Goal: Task Accomplishment & Management: Use online tool/utility

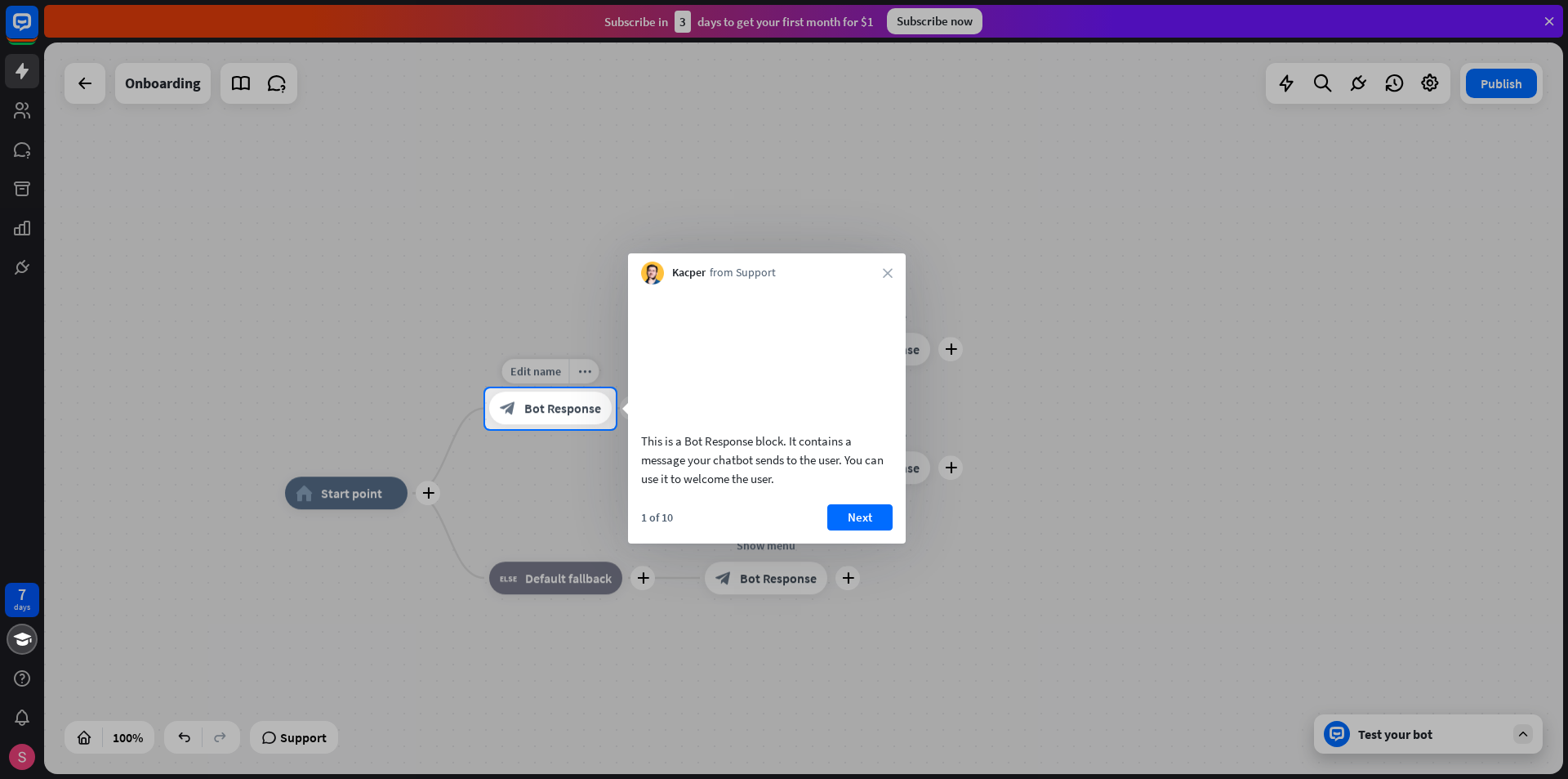
click at [546, 415] on span "Bot Response" at bounding box center [562, 408] width 77 height 16
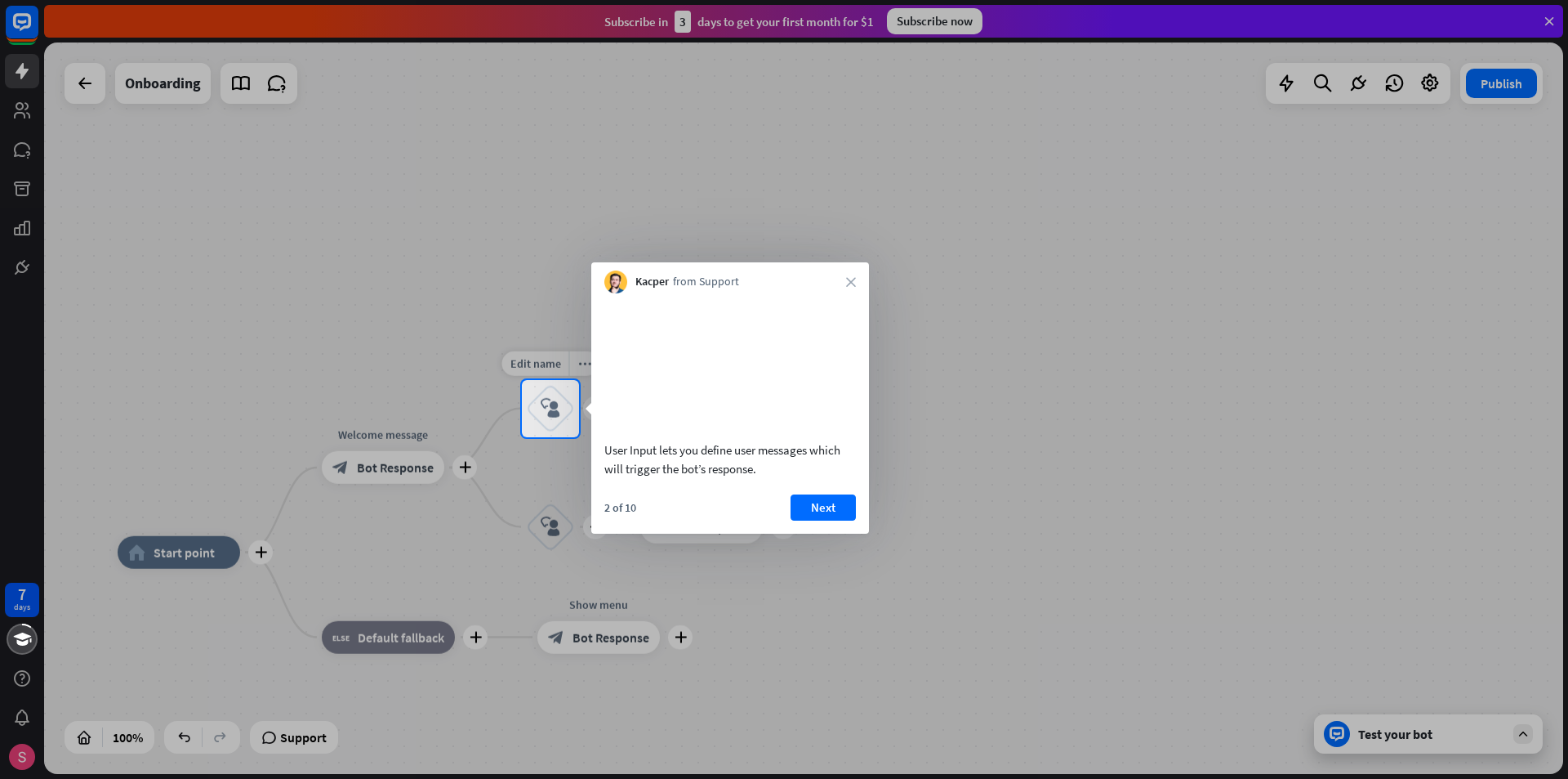
click at [542, 415] on icon "block_user_input" at bounding box center [551, 408] width 19 height 19
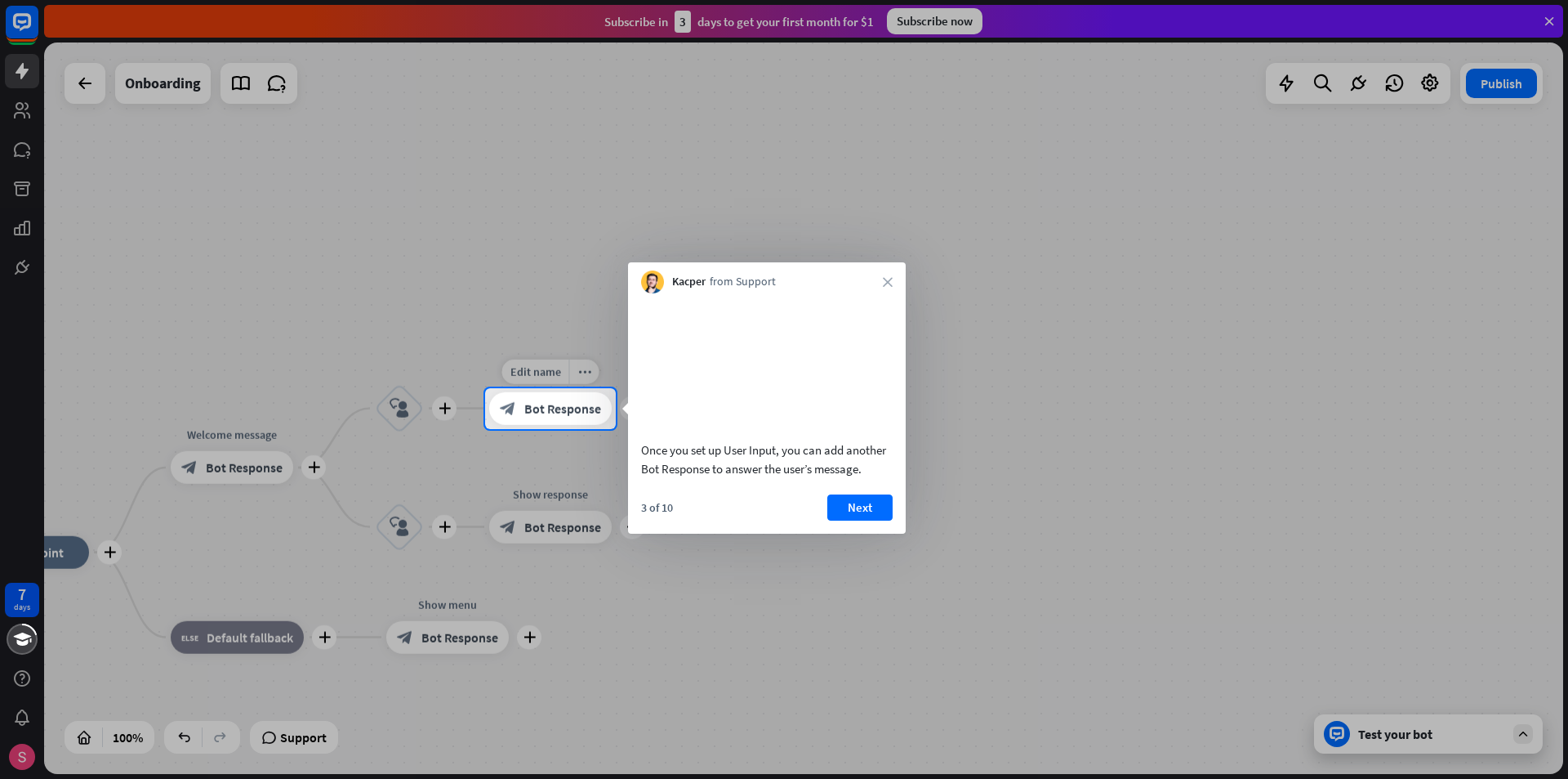
click at [580, 414] on span "Bot Response" at bounding box center [562, 408] width 77 height 16
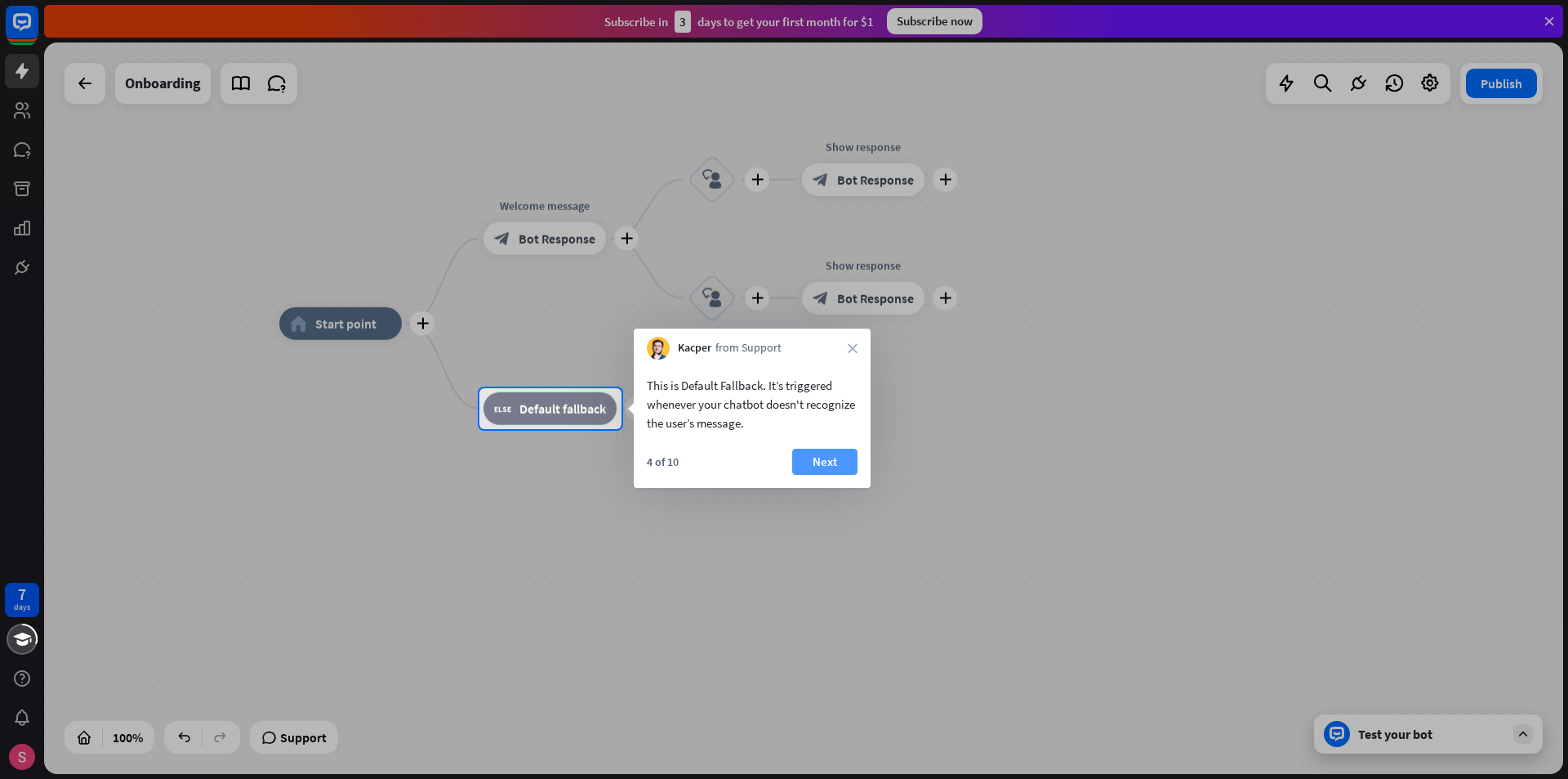
click at [821, 470] on button "Next" at bounding box center [824, 461] width 65 height 26
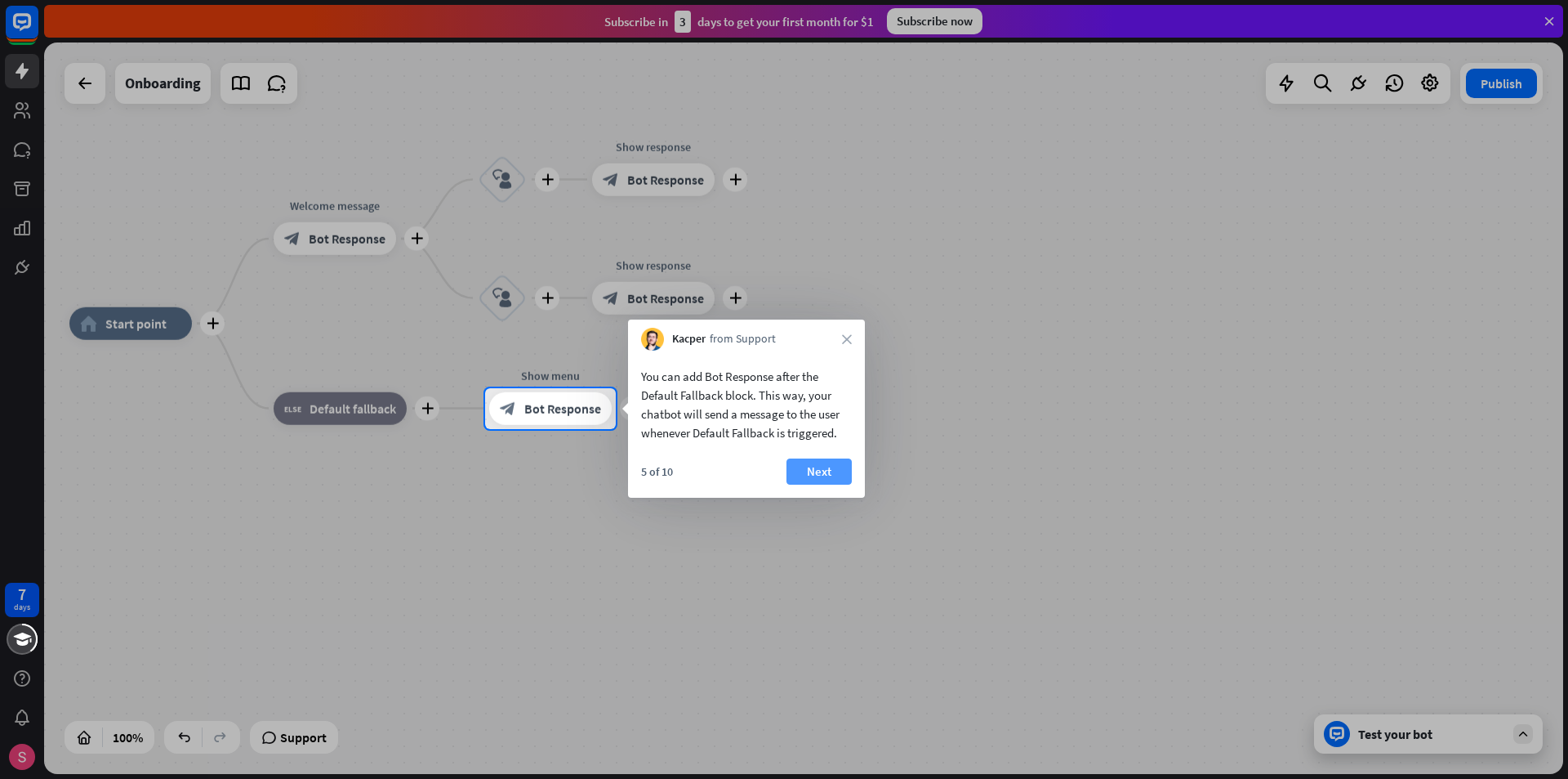
click at [825, 470] on button "Next" at bounding box center [818, 471] width 65 height 26
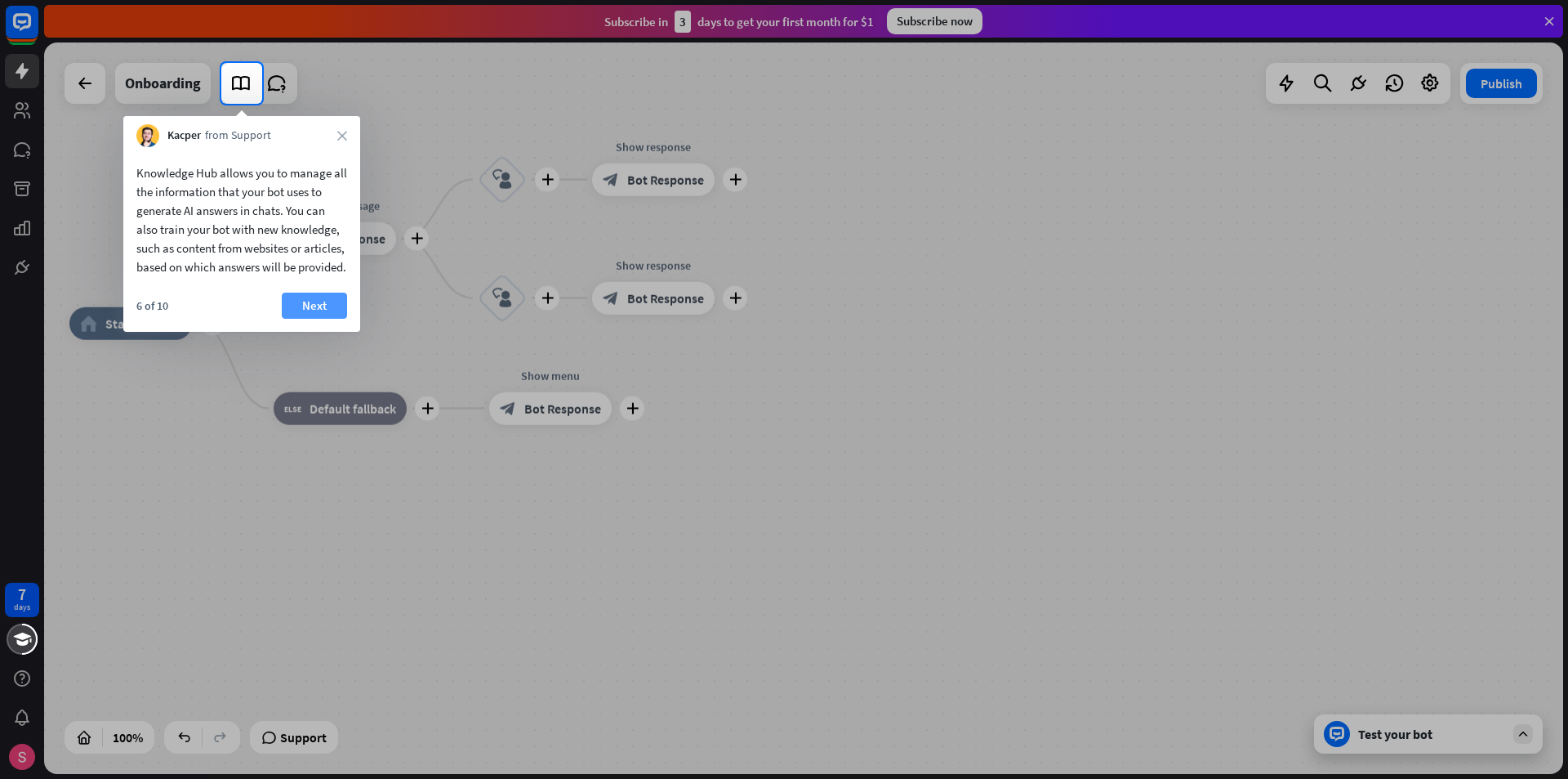
click at [333, 319] on button "Next" at bounding box center [314, 306] width 65 height 26
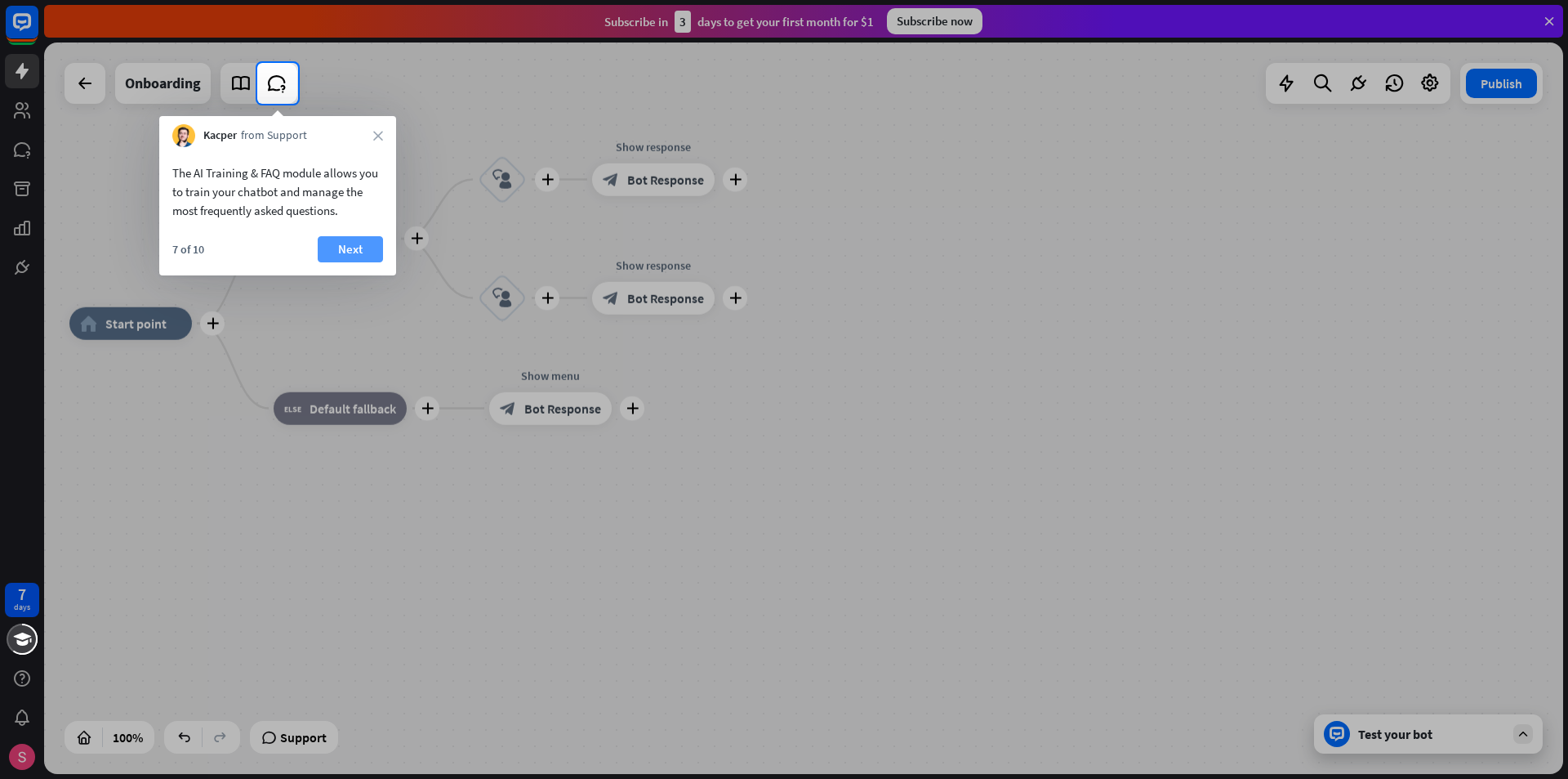
click at [350, 246] on button "Next" at bounding box center [350, 248] width 65 height 26
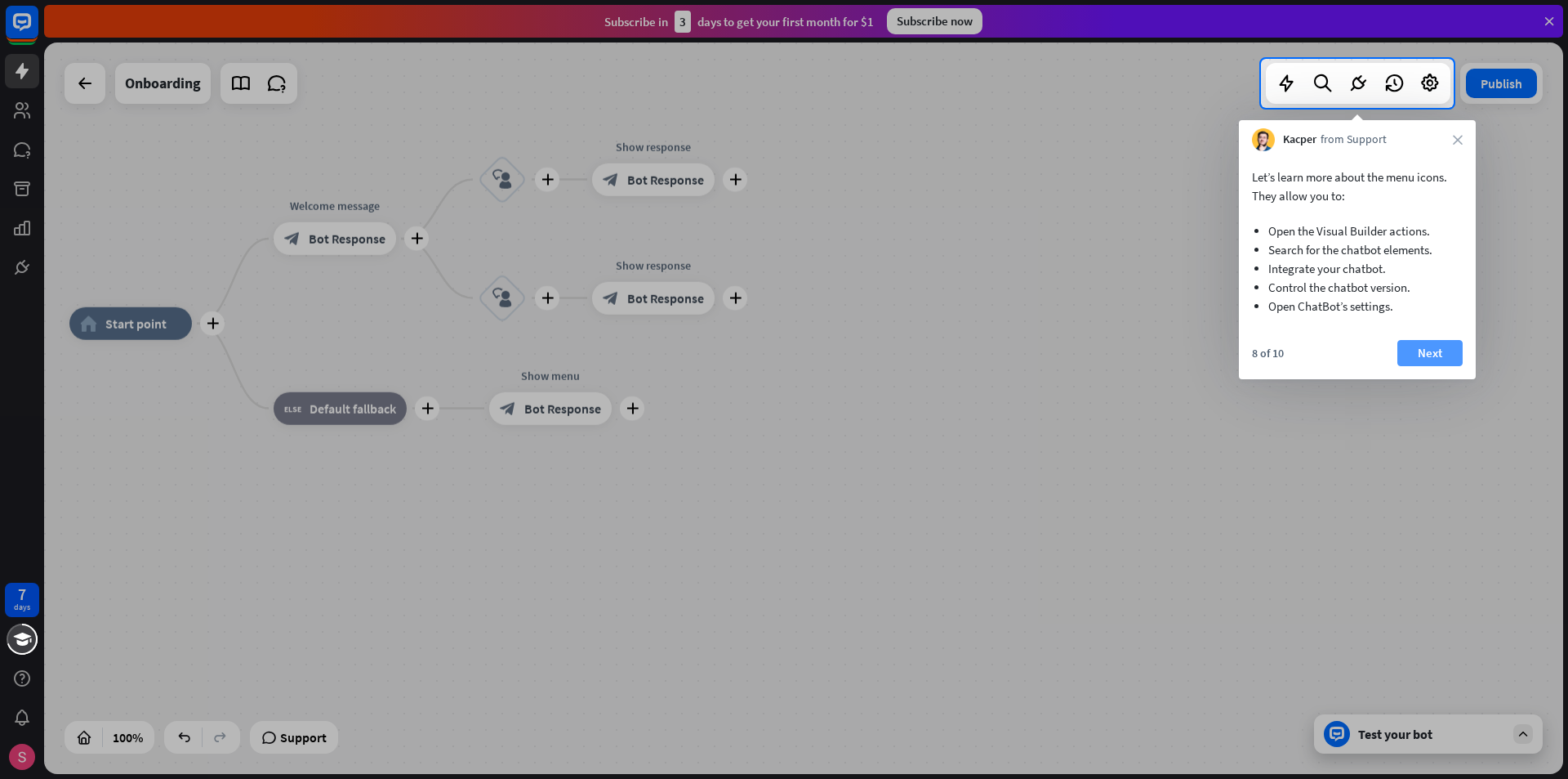
click at [1419, 352] on button "Next" at bounding box center [1429, 352] width 65 height 26
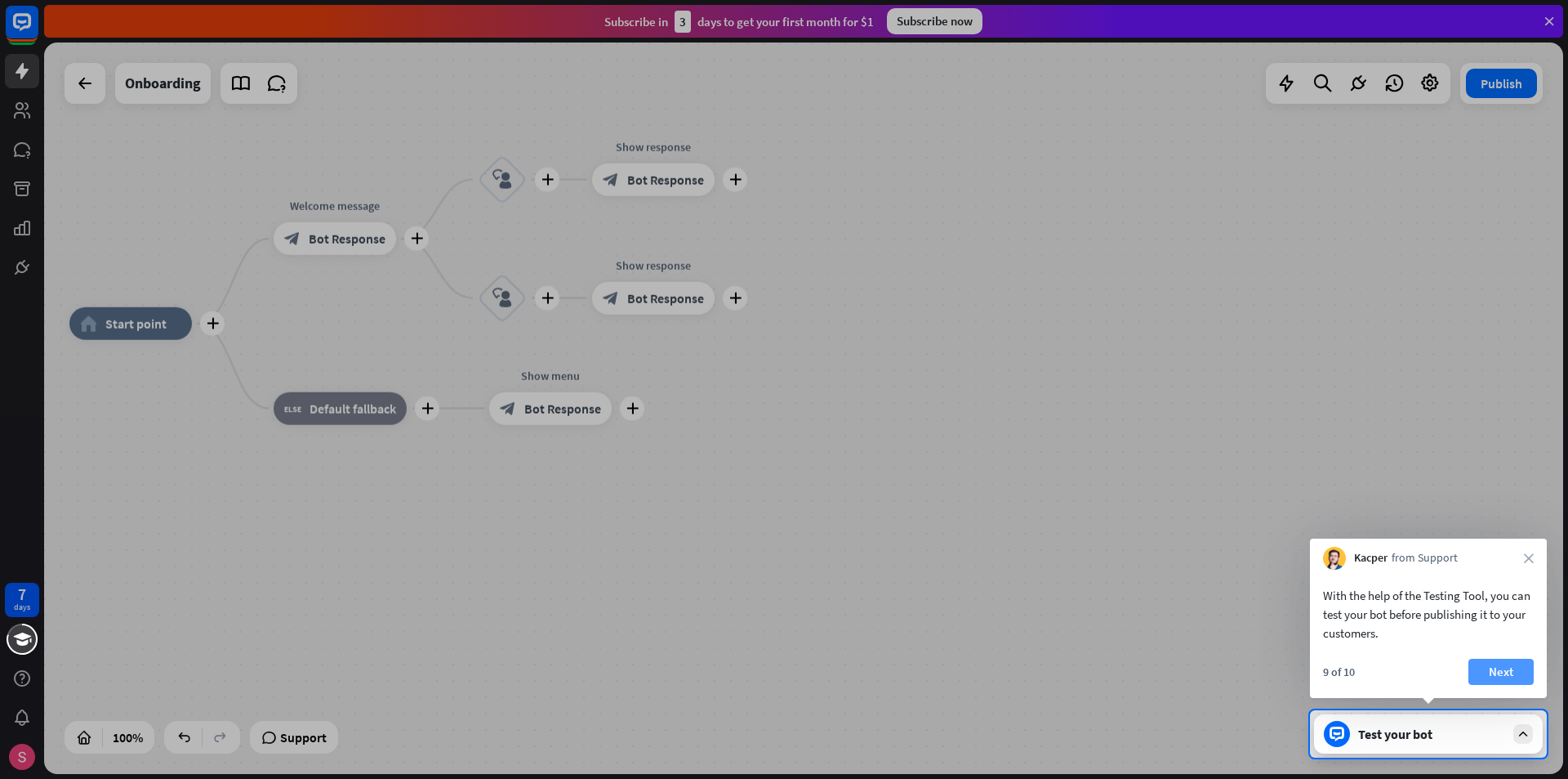
click at [1496, 659] on button "Next" at bounding box center [1501, 671] width 65 height 26
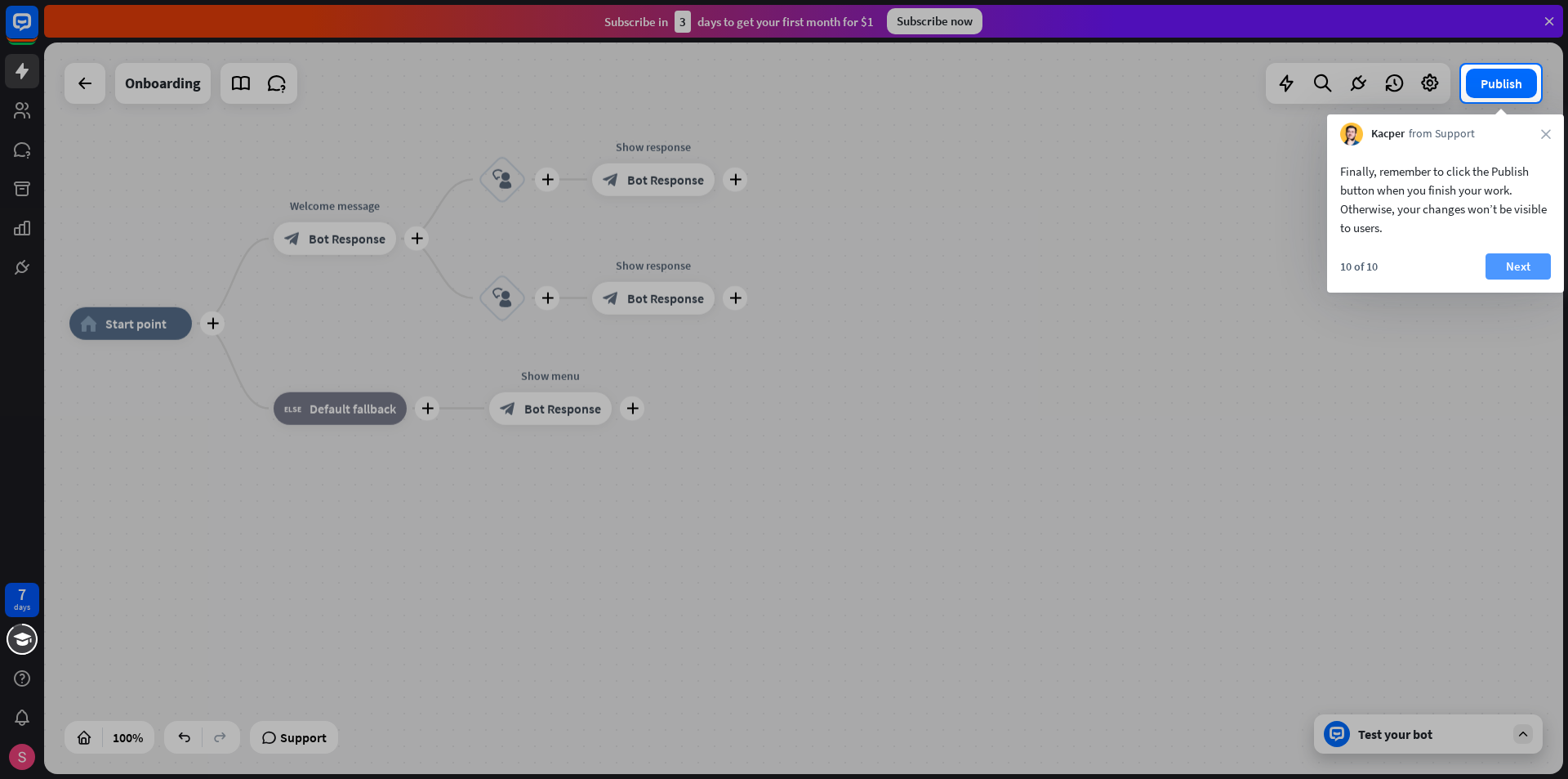
click at [1499, 266] on button "Next" at bounding box center [1518, 266] width 65 height 26
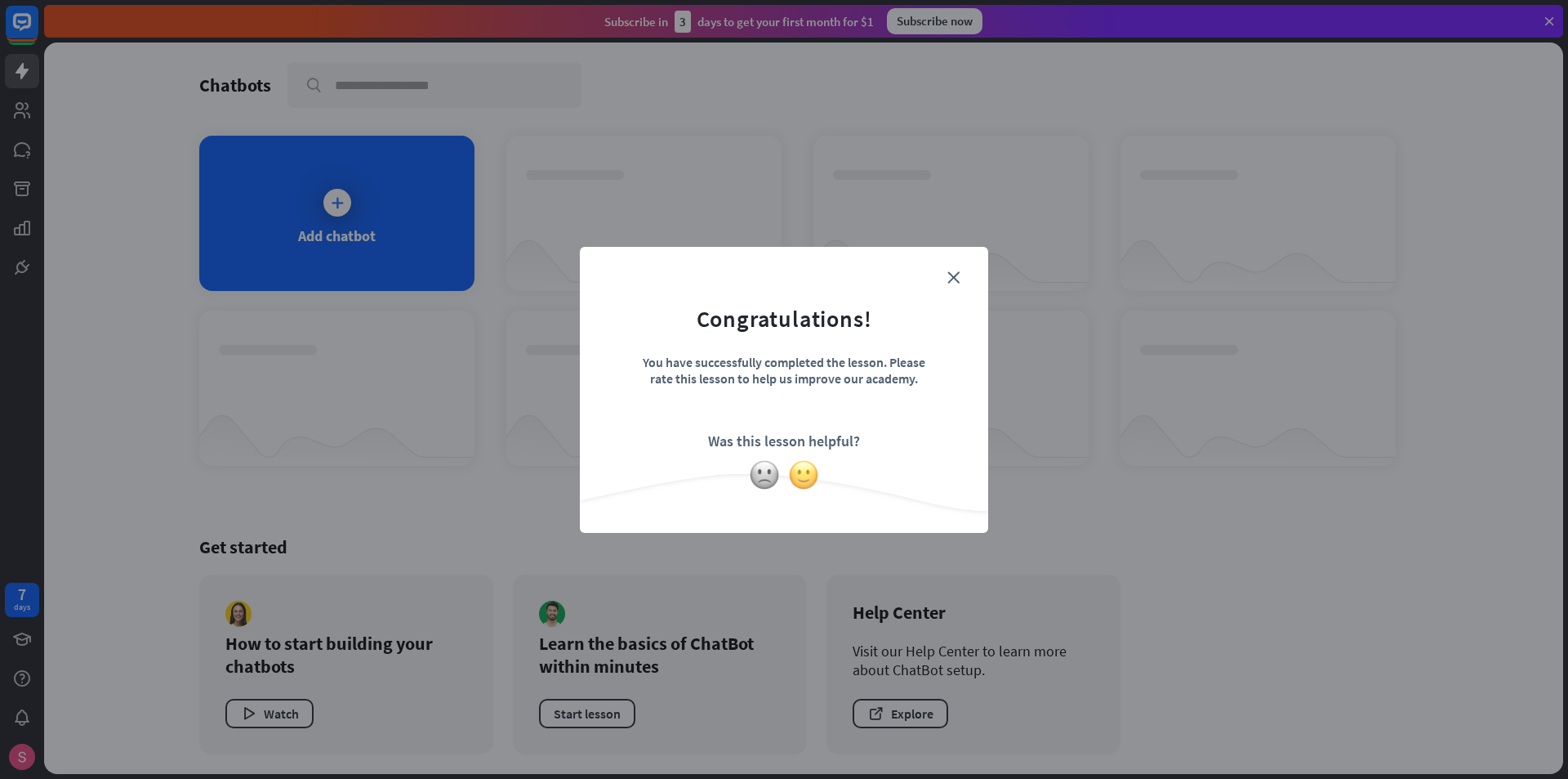
click at [797, 474] on img at bounding box center [804, 474] width 31 height 31
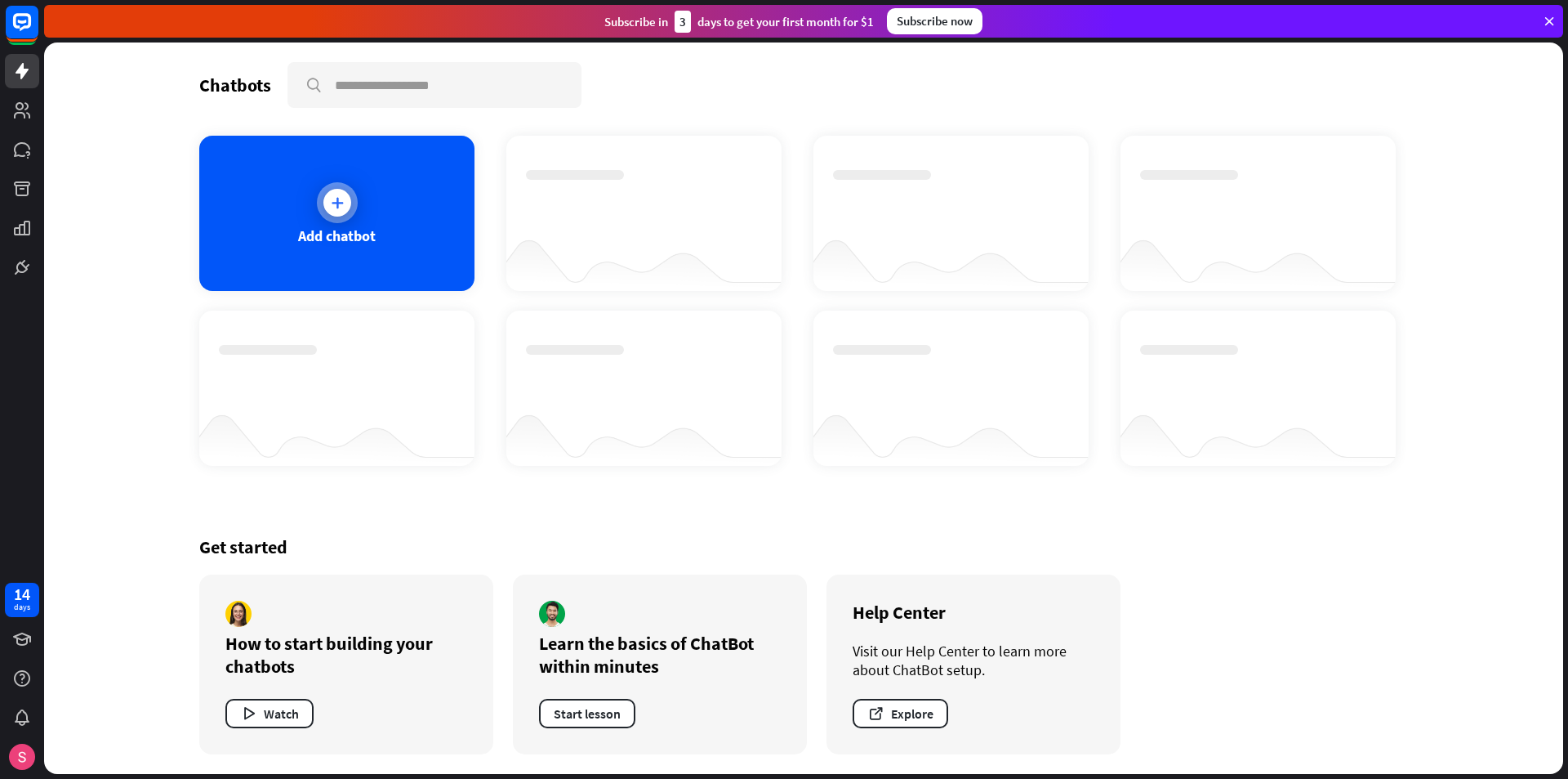
click at [344, 222] on div "Add chatbot" at bounding box center [337, 213] width 275 height 155
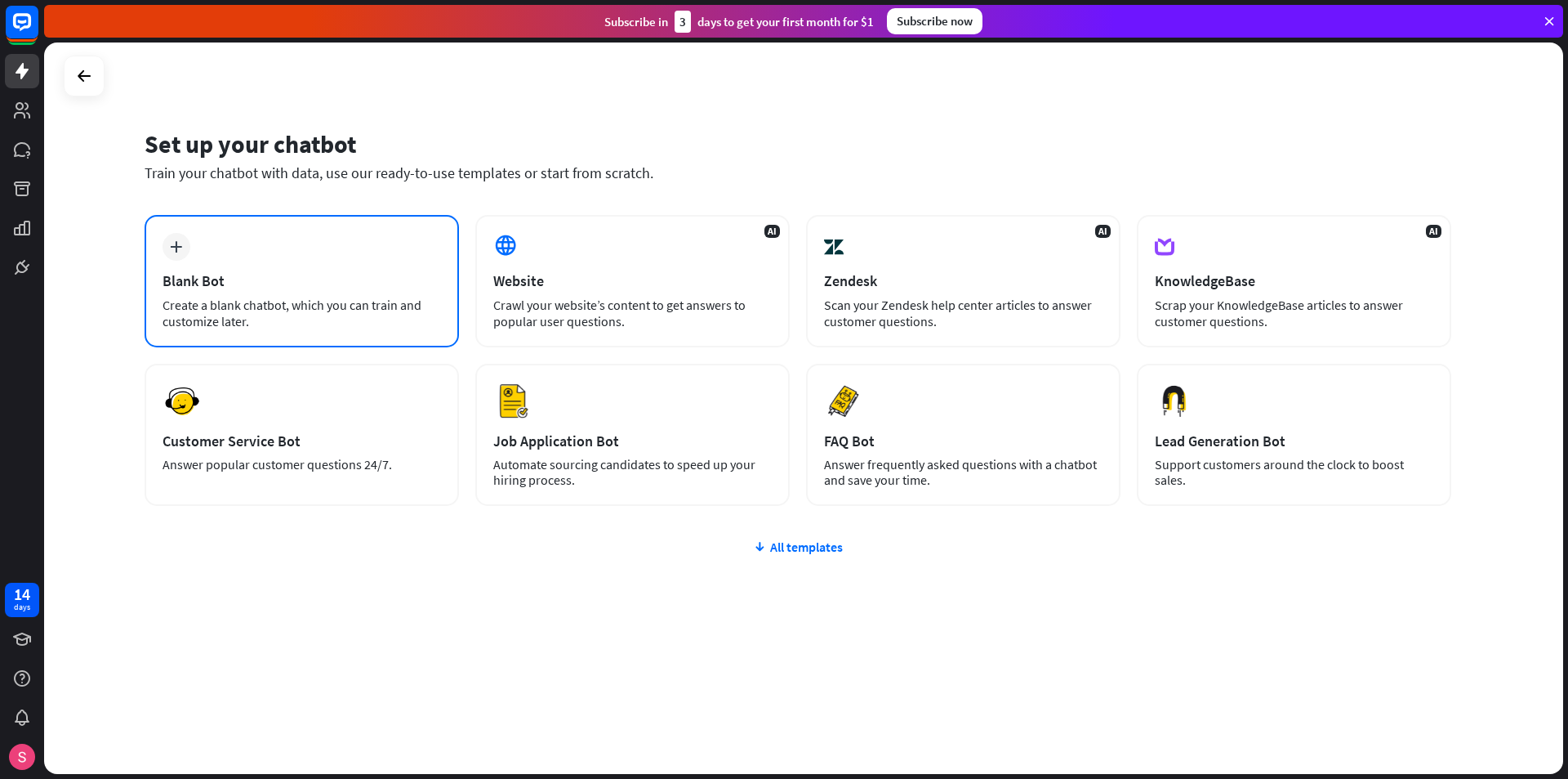
click at [337, 246] on div "plus Blank Bot Create a blank chatbot, which you can train and customize later." at bounding box center [302, 281] width 314 height 132
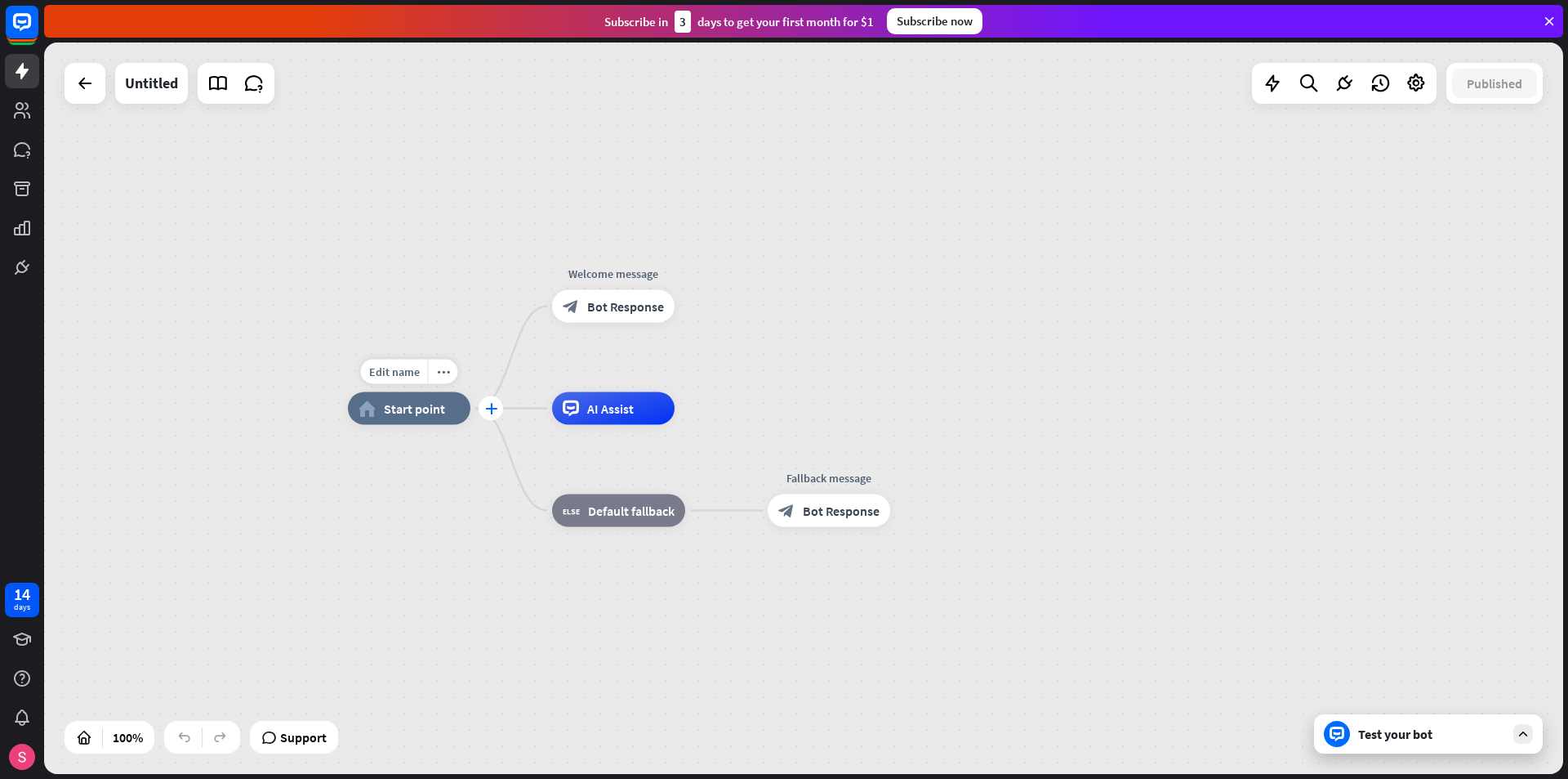
click at [493, 412] on icon "plus" at bounding box center [491, 408] width 13 height 12
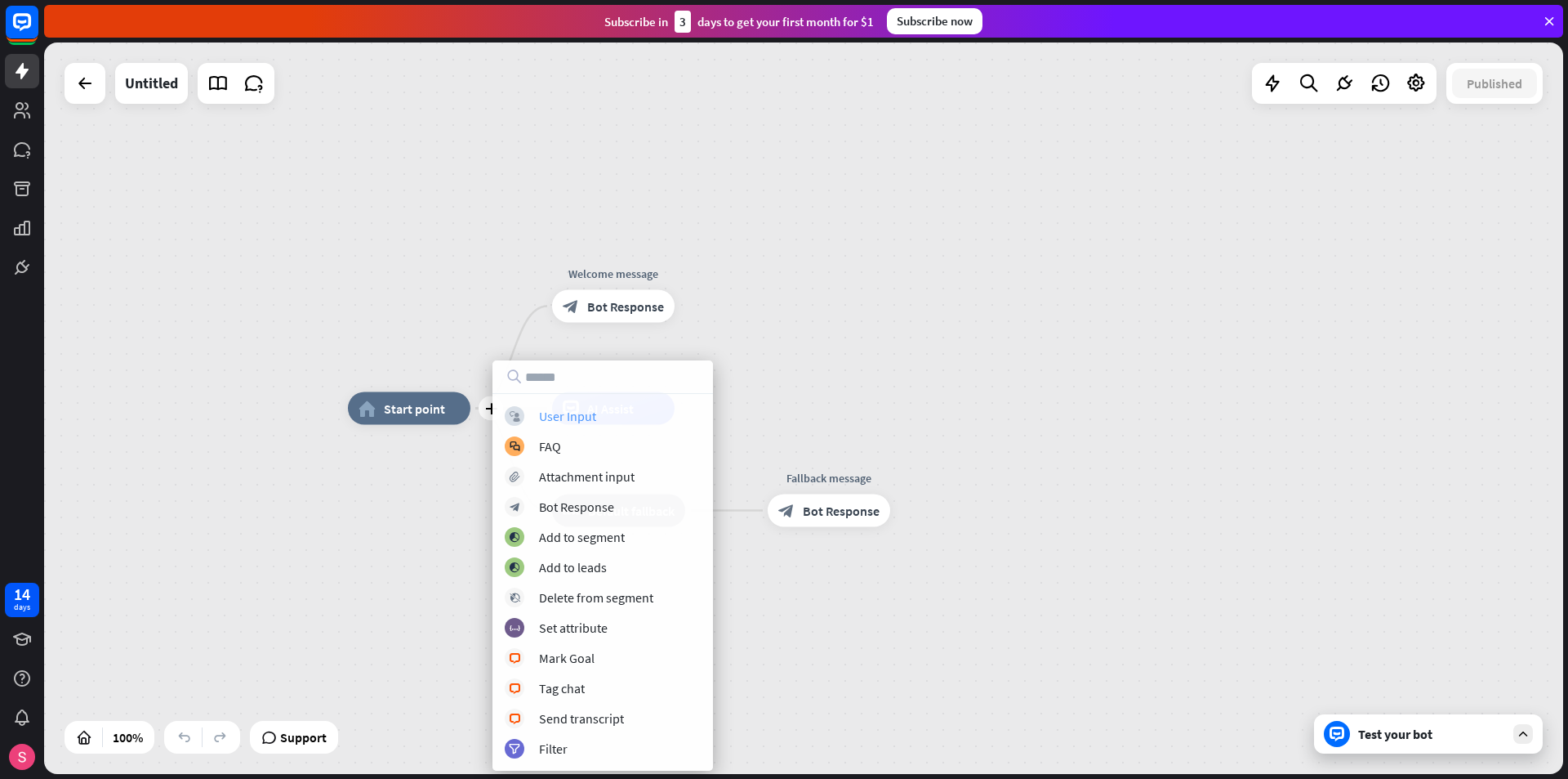
click at [554, 412] on div "User Input" at bounding box center [567, 415] width 57 height 16
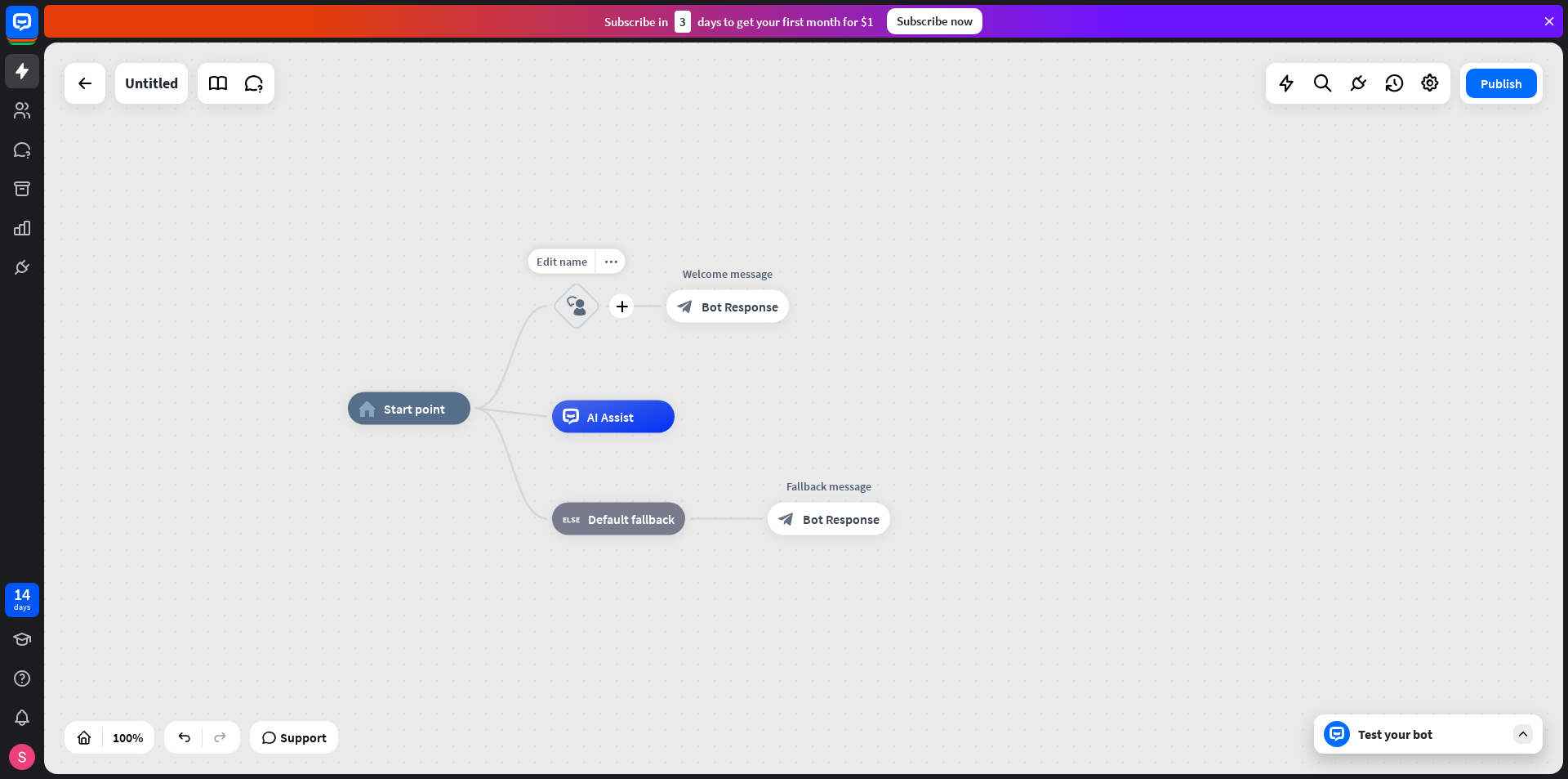
click at [566, 302] on div "block_user_input" at bounding box center [576, 307] width 49 height 49
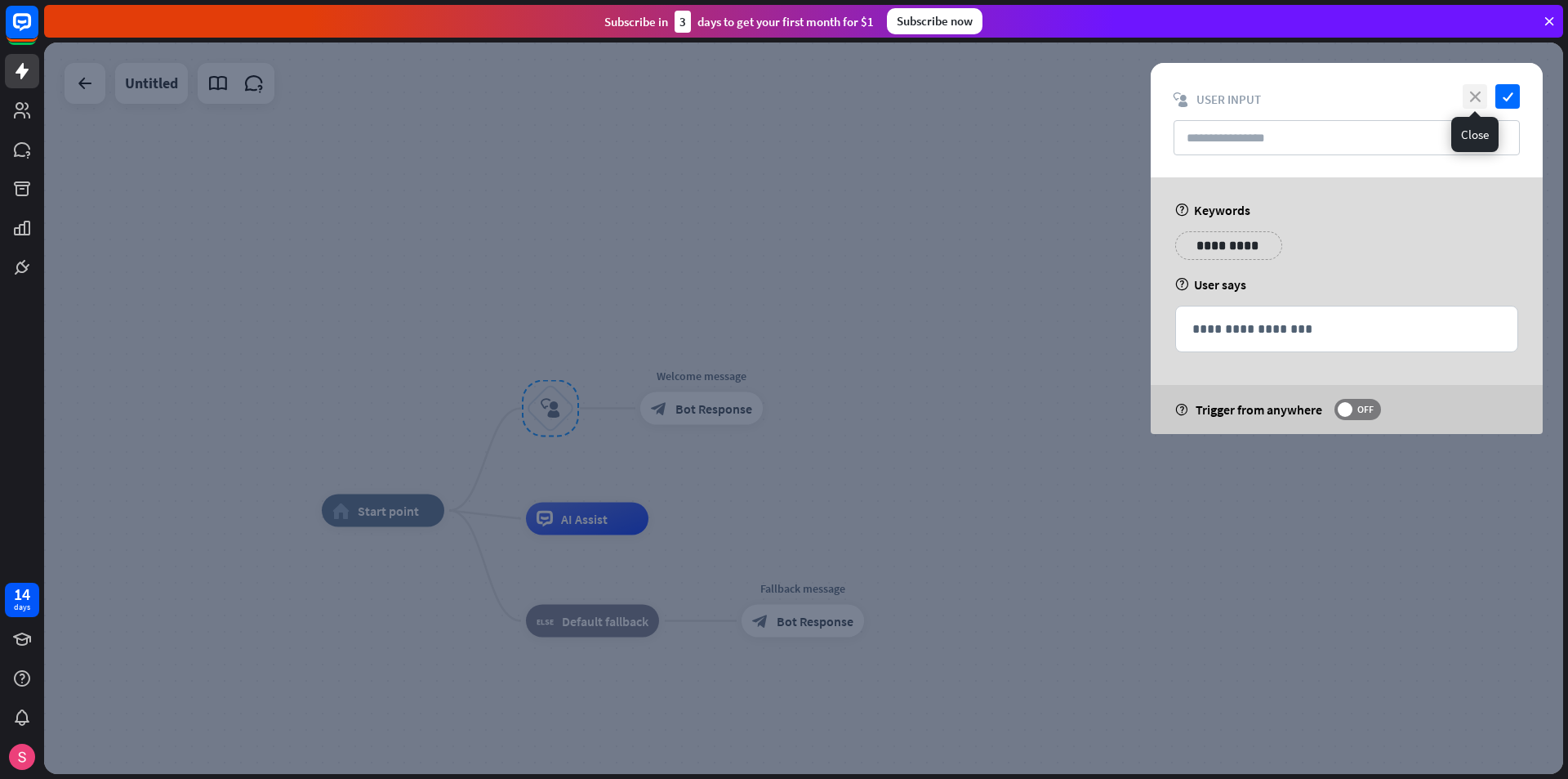
click at [1477, 96] on icon "close" at bounding box center [1475, 96] width 24 height 24
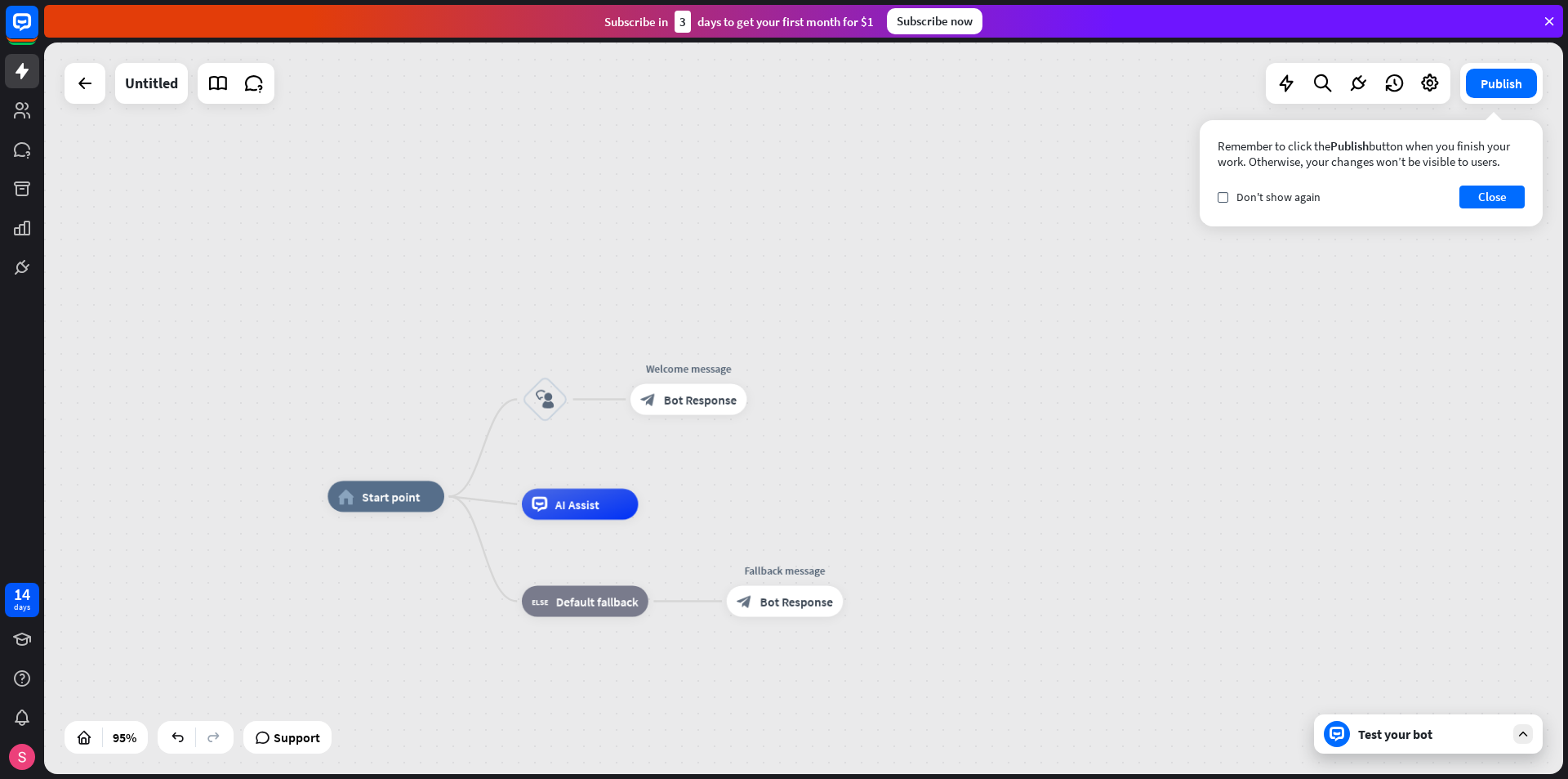
click at [1418, 729] on div "Test your bot" at bounding box center [1432, 733] width 147 height 16
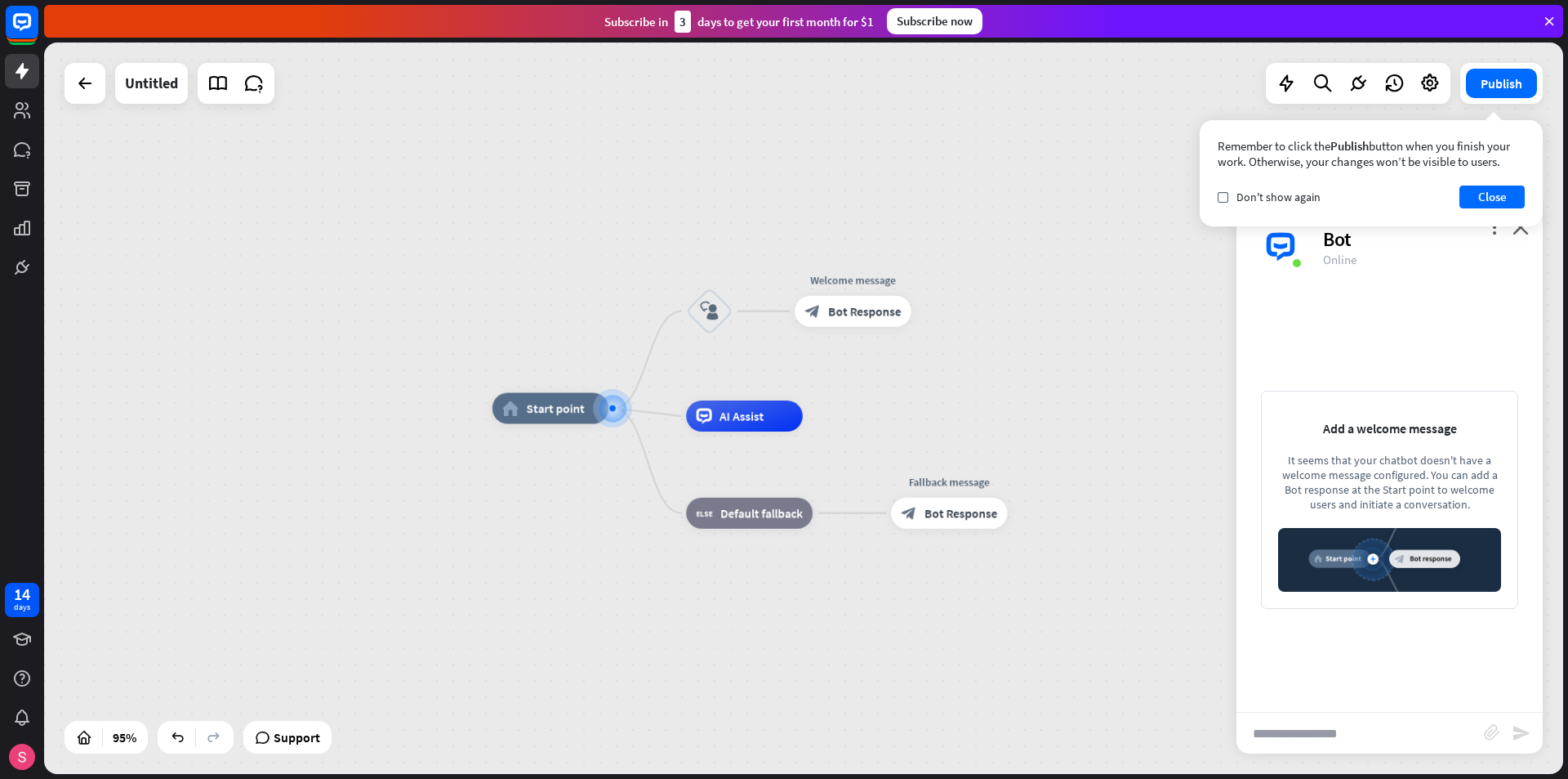
click at [1309, 730] on input "text" at bounding box center [1360, 733] width 247 height 41
type input "*****"
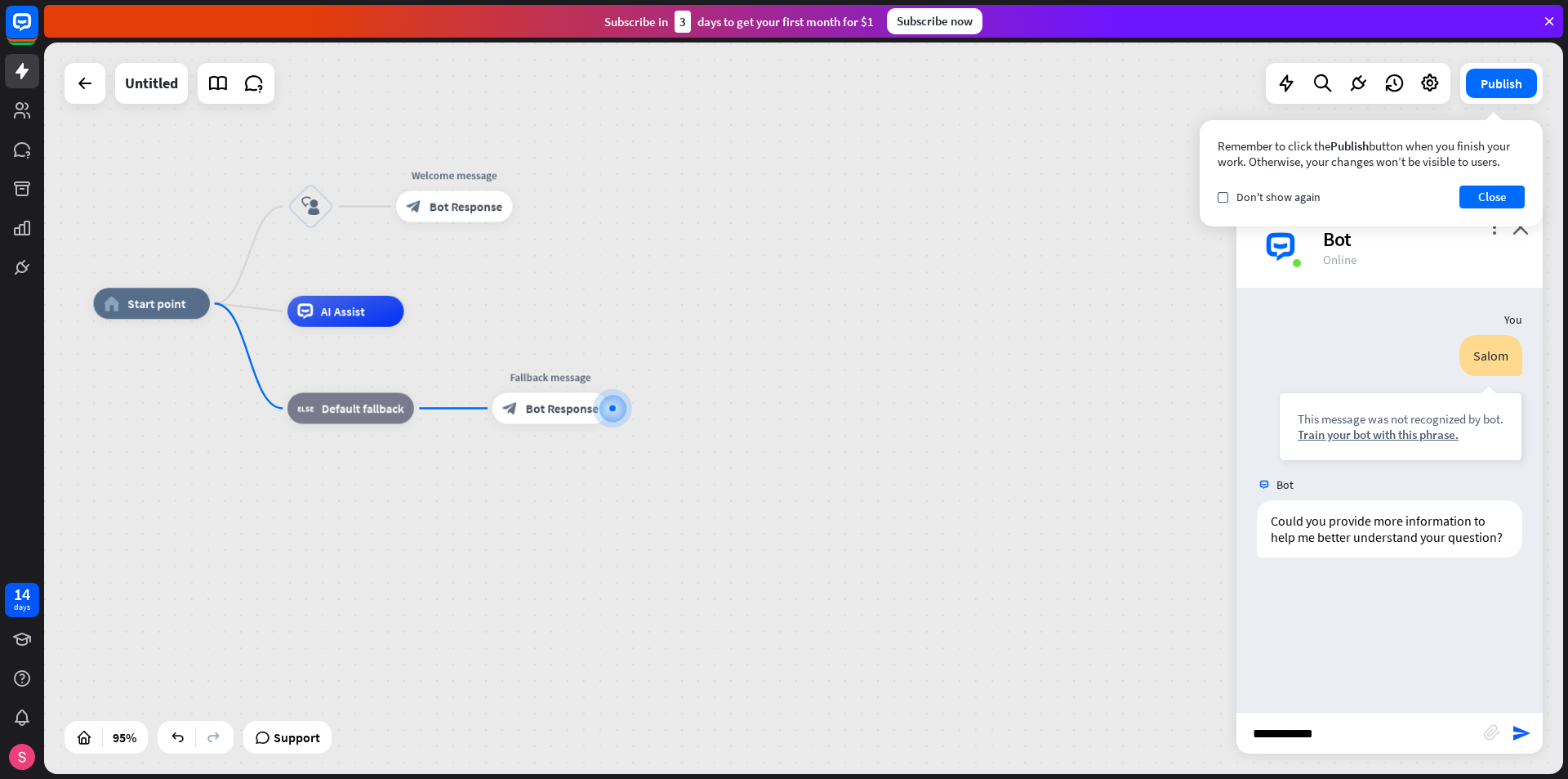
type input "**********"
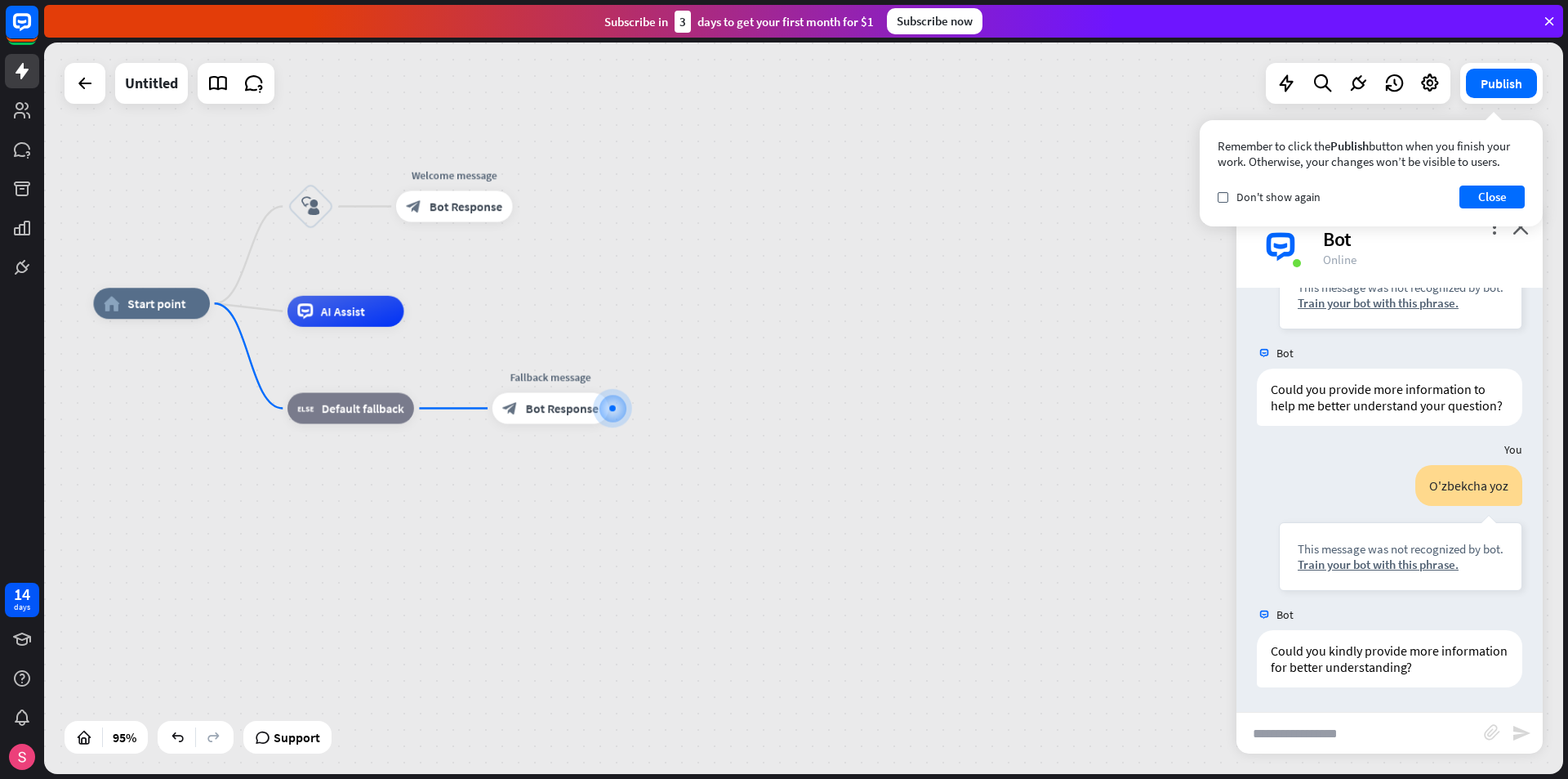
scroll to position [147, 0]
click at [1472, 201] on button "Close" at bounding box center [1491, 197] width 65 height 23
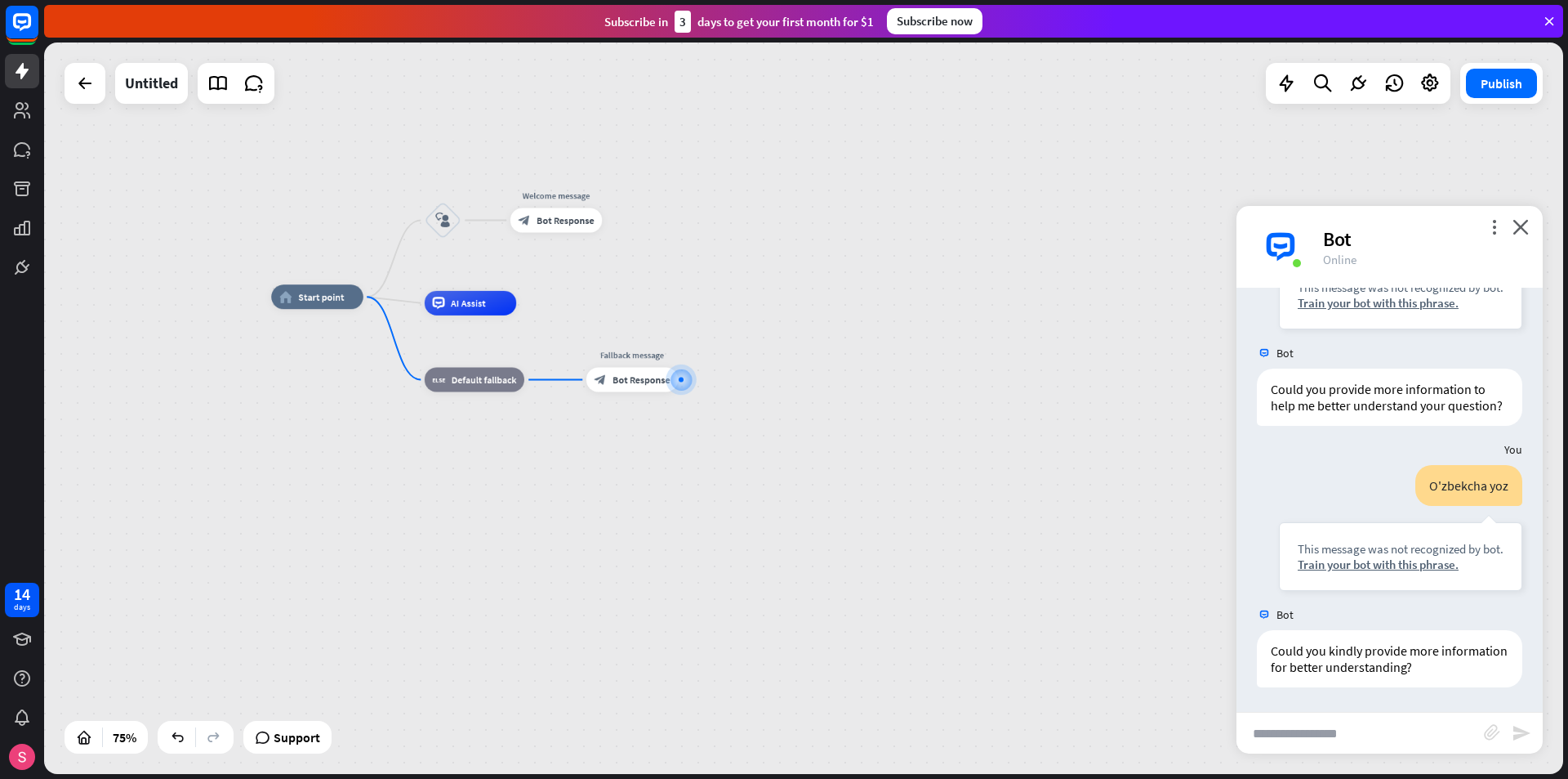
click at [1272, 728] on input "text" at bounding box center [1360, 733] width 247 height 41
paste input "**********"
type input "**********"
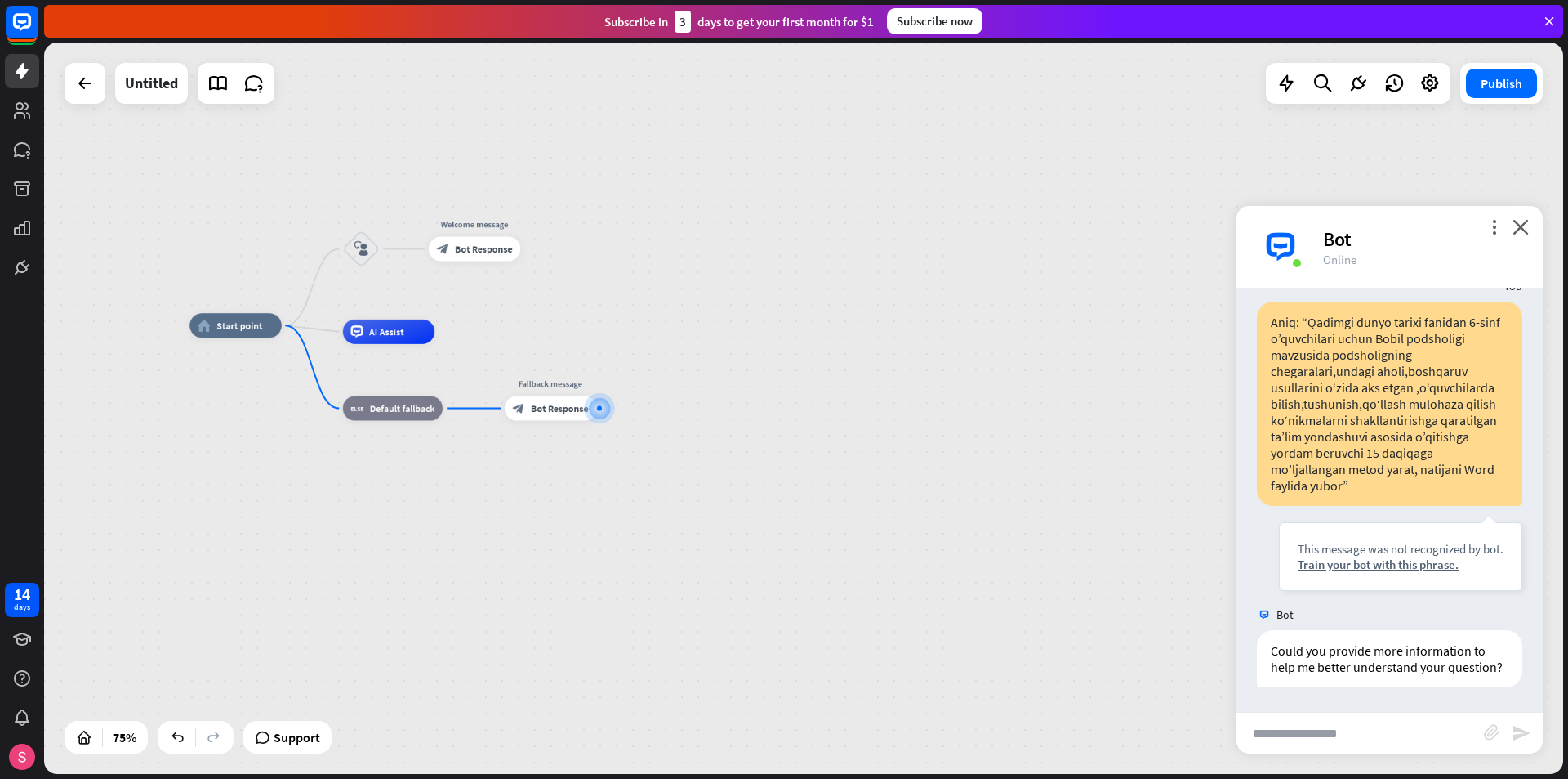
scroll to position [589, 0]
click at [295, 328] on icon "plus" at bounding box center [297, 325] width 9 height 9
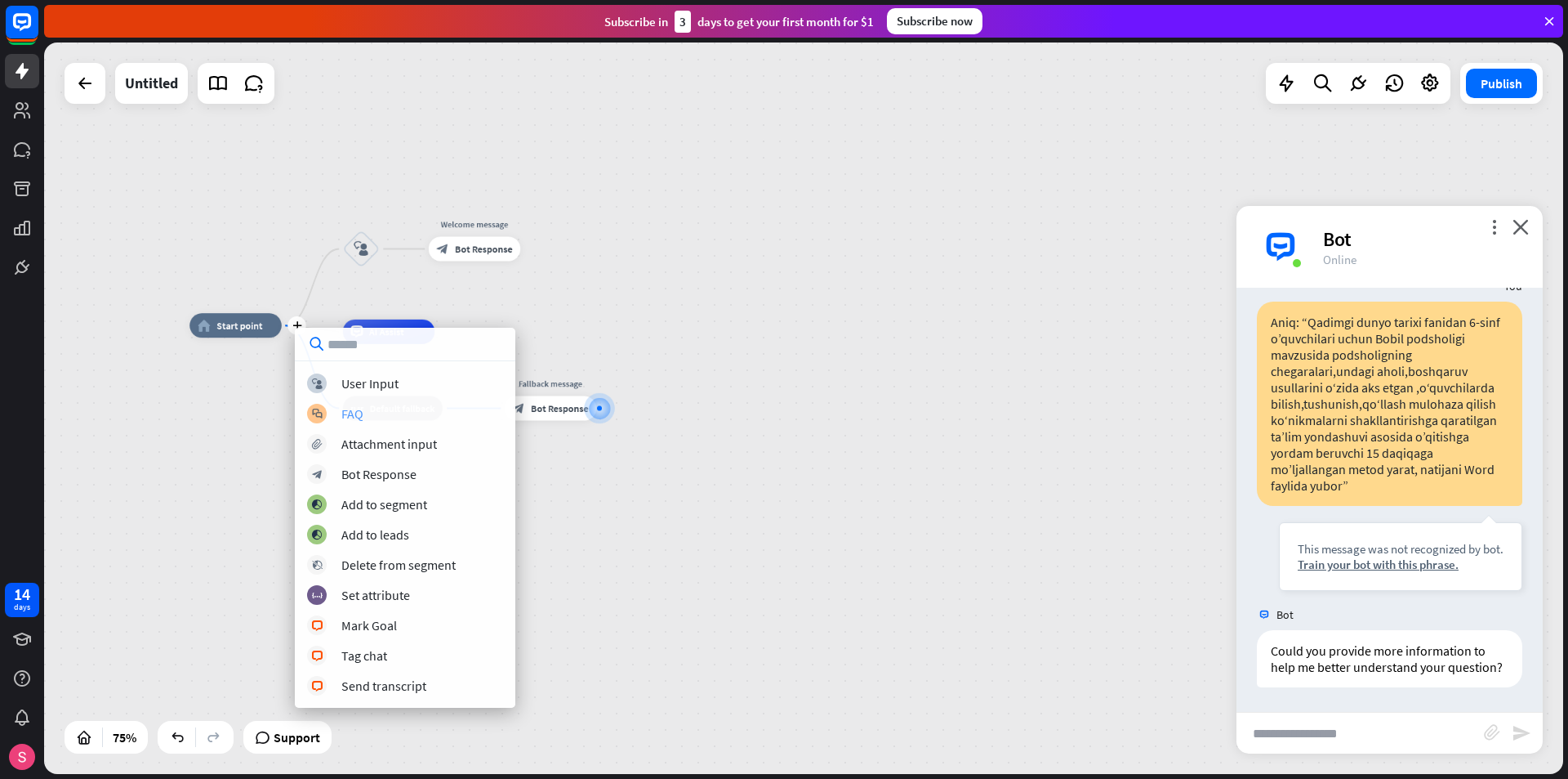
click at [344, 412] on div "FAQ" at bounding box center [352, 413] width 22 height 16
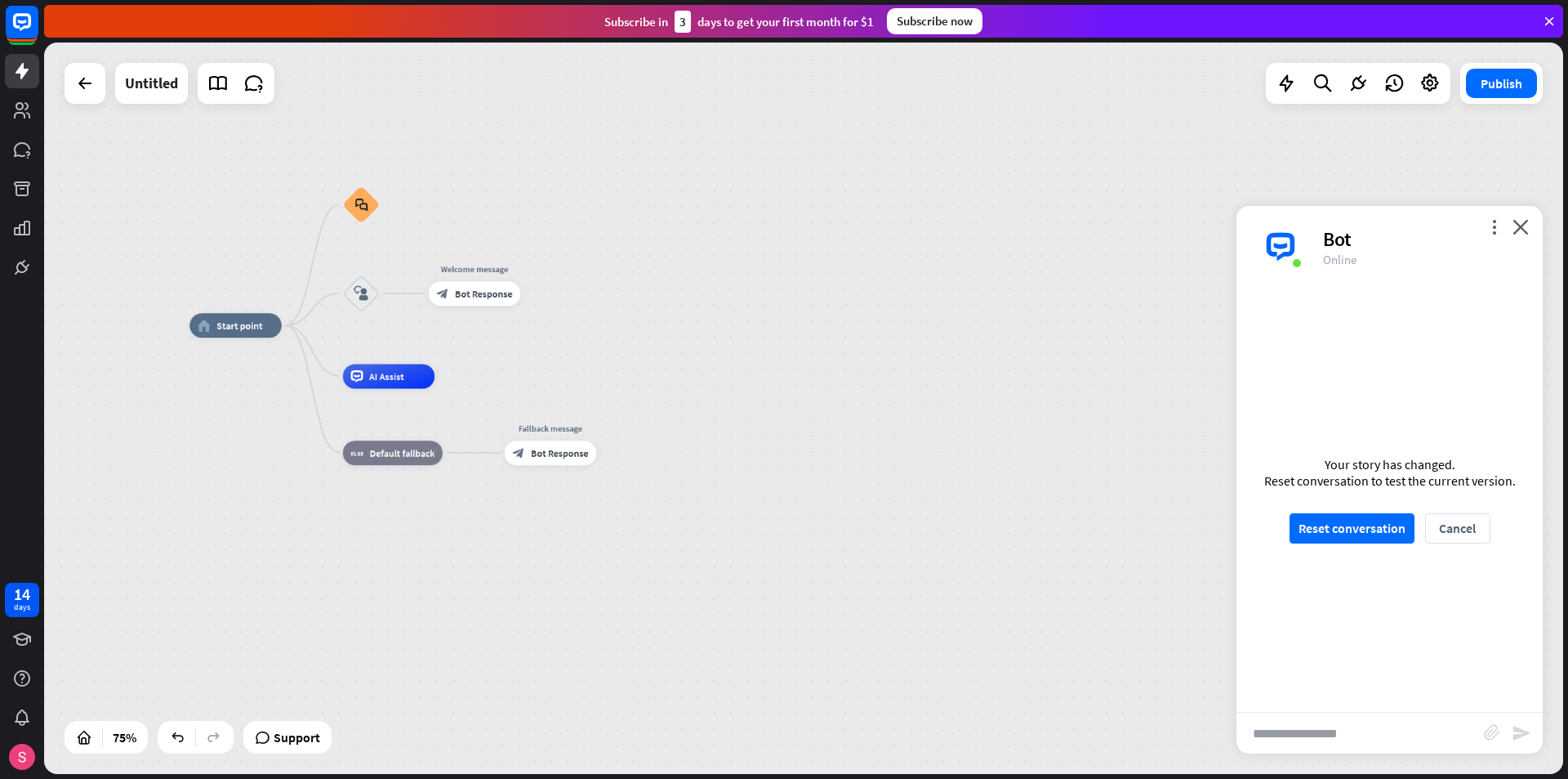
click at [1287, 730] on input "text" at bounding box center [1360, 733] width 247 height 41
paste input "**********"
type input "**********"
click at [1377, 528] on button "Reset conversation" at bounding box center [1352, 528] width 125 height 30
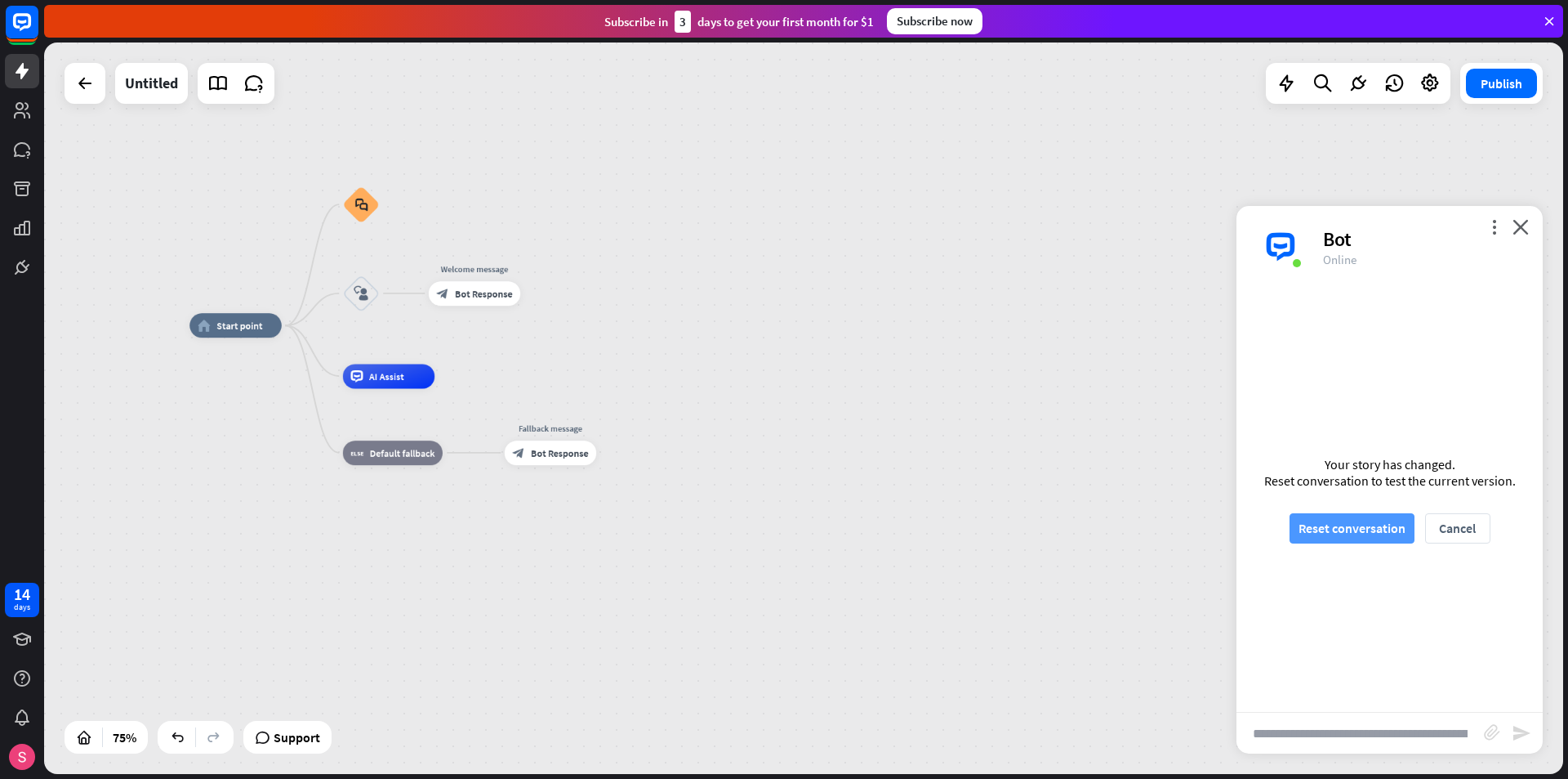
scroll to position [0, 0]
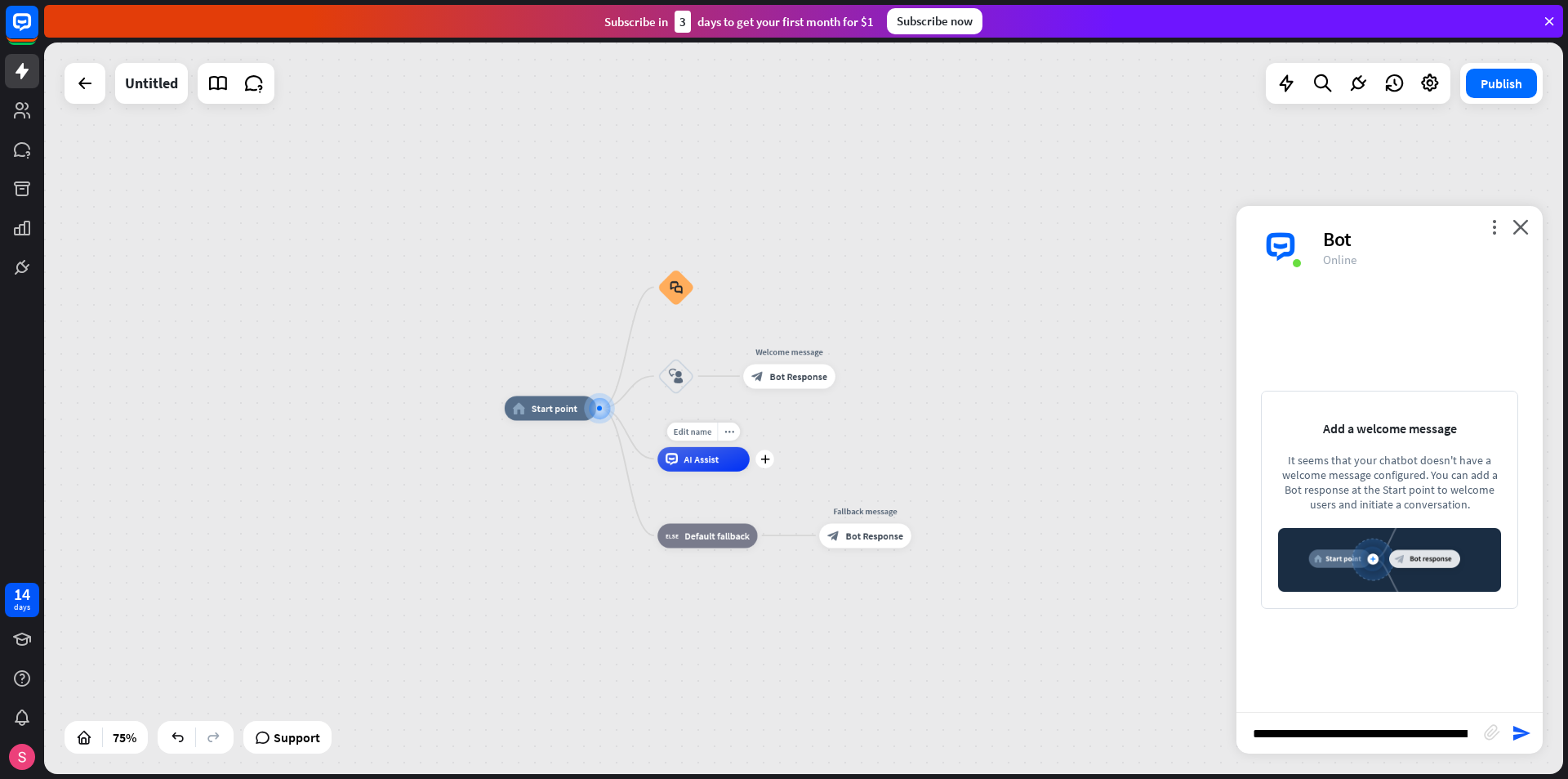
click at [713, 462] on span "AI Assist" at bounding box center [702, 459] width 35 height 13
click at [759, 465] on div "plus" at bounding box center [764, 458] width 18 height 18
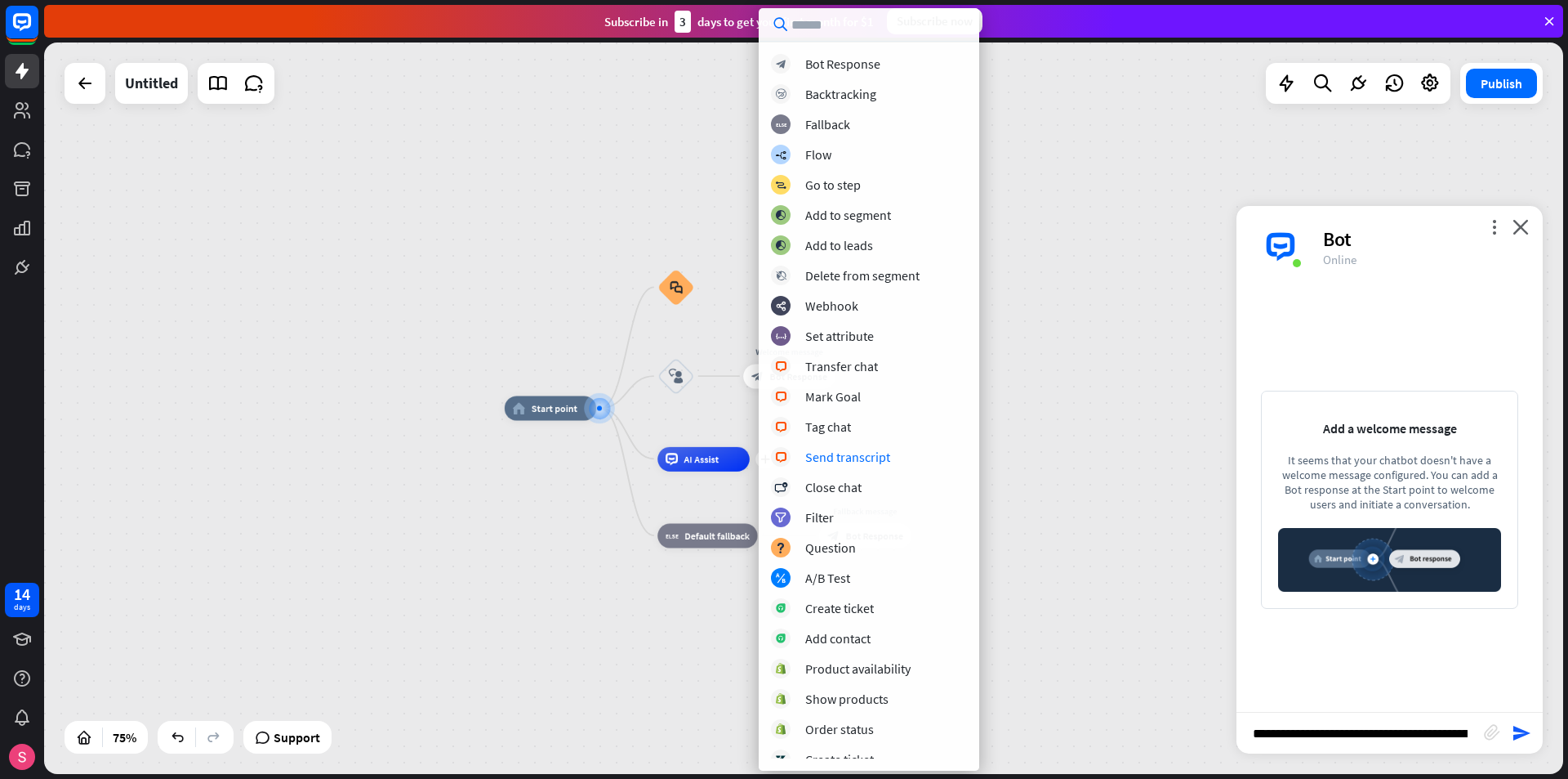
click at [417, 242] on div "home_2 Start point block_faq block_user_input Welcome message block_bot_respons…" at bounding box center [803, 408] width 1520 height 731
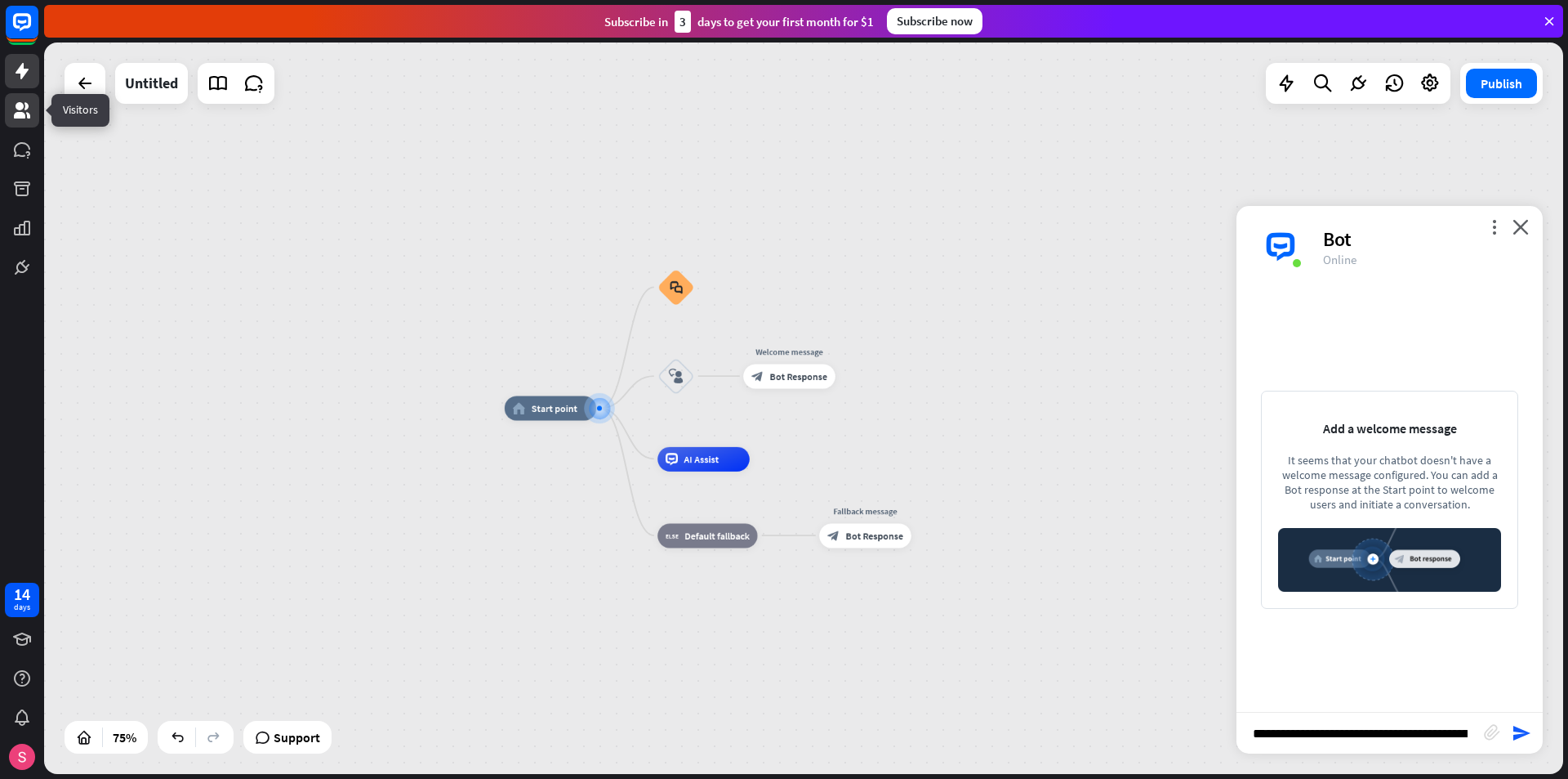
click at [27, 116] on icon at bounding box center [22, 111] width 19 height 19
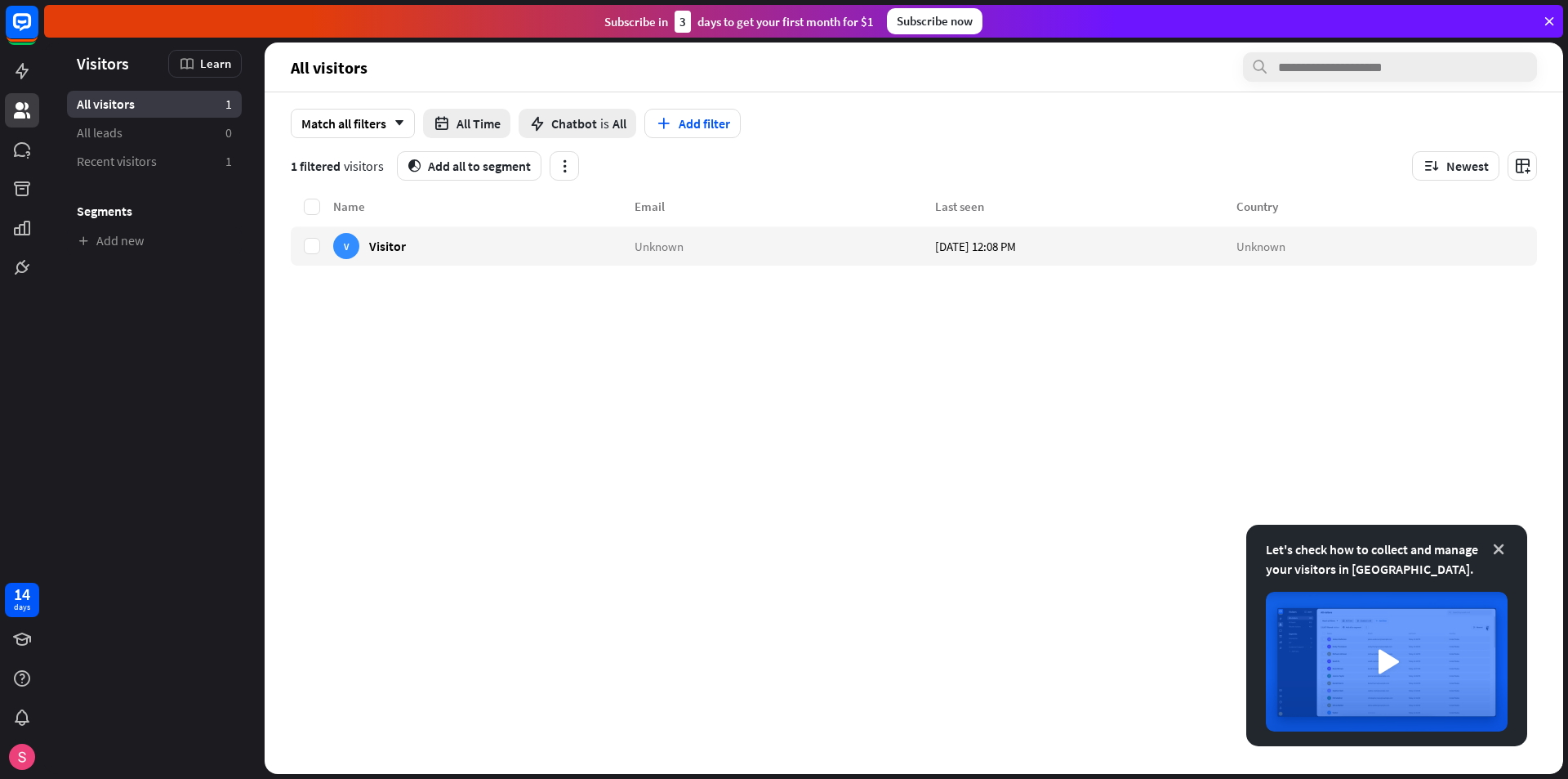
click at [1504, 554] on icon at bounding box center [1498, 549] width 16 height 16
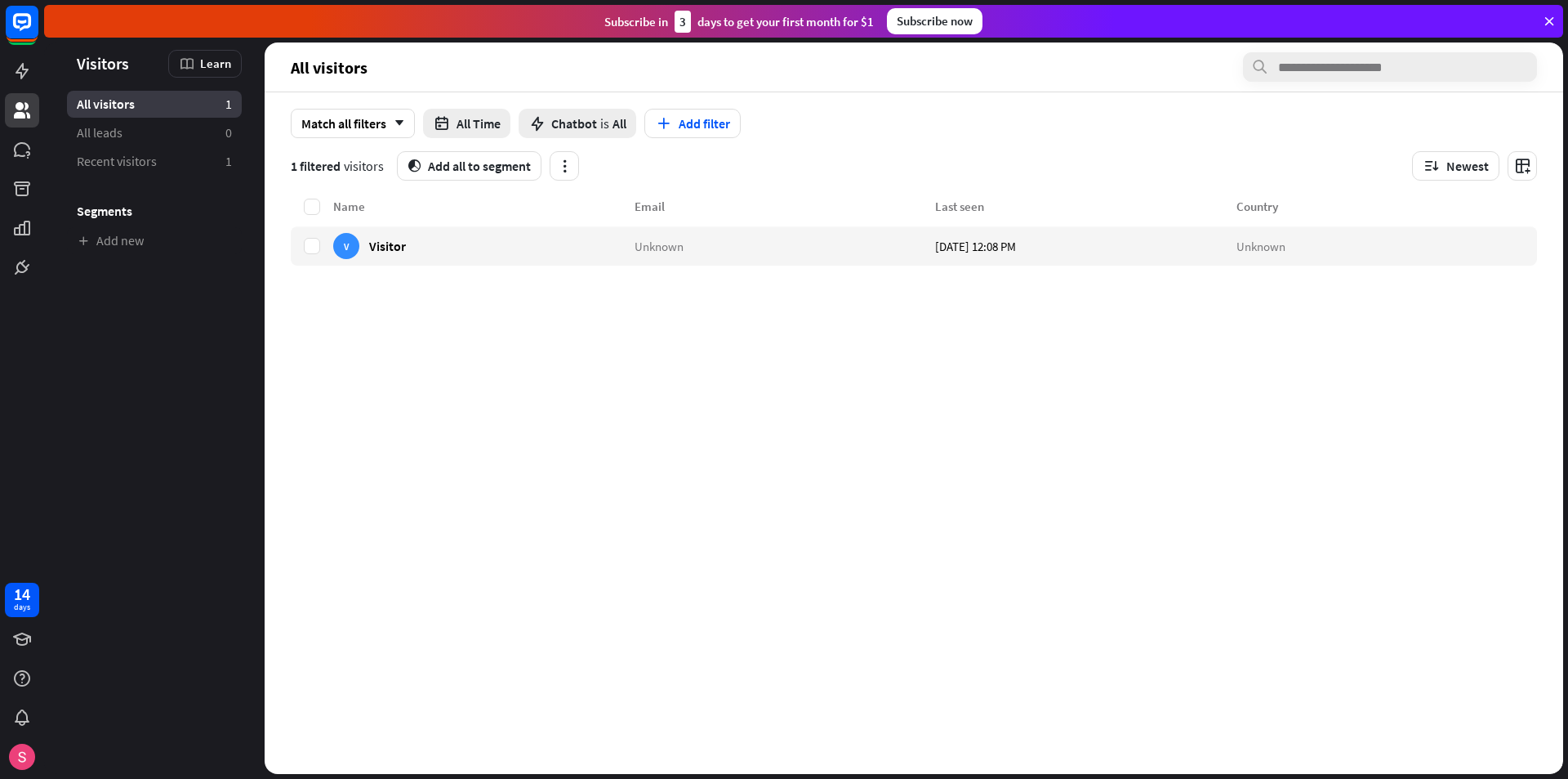
click at [460, 211] on div "Name" at bounding box center [484, 207] width 302 height 16
click at [636, 203] on div "Email" at bounding box center [785, 207] width 302 height 16
click at [310, 245] on label at bounding box center [311, 245] width 16 height 16
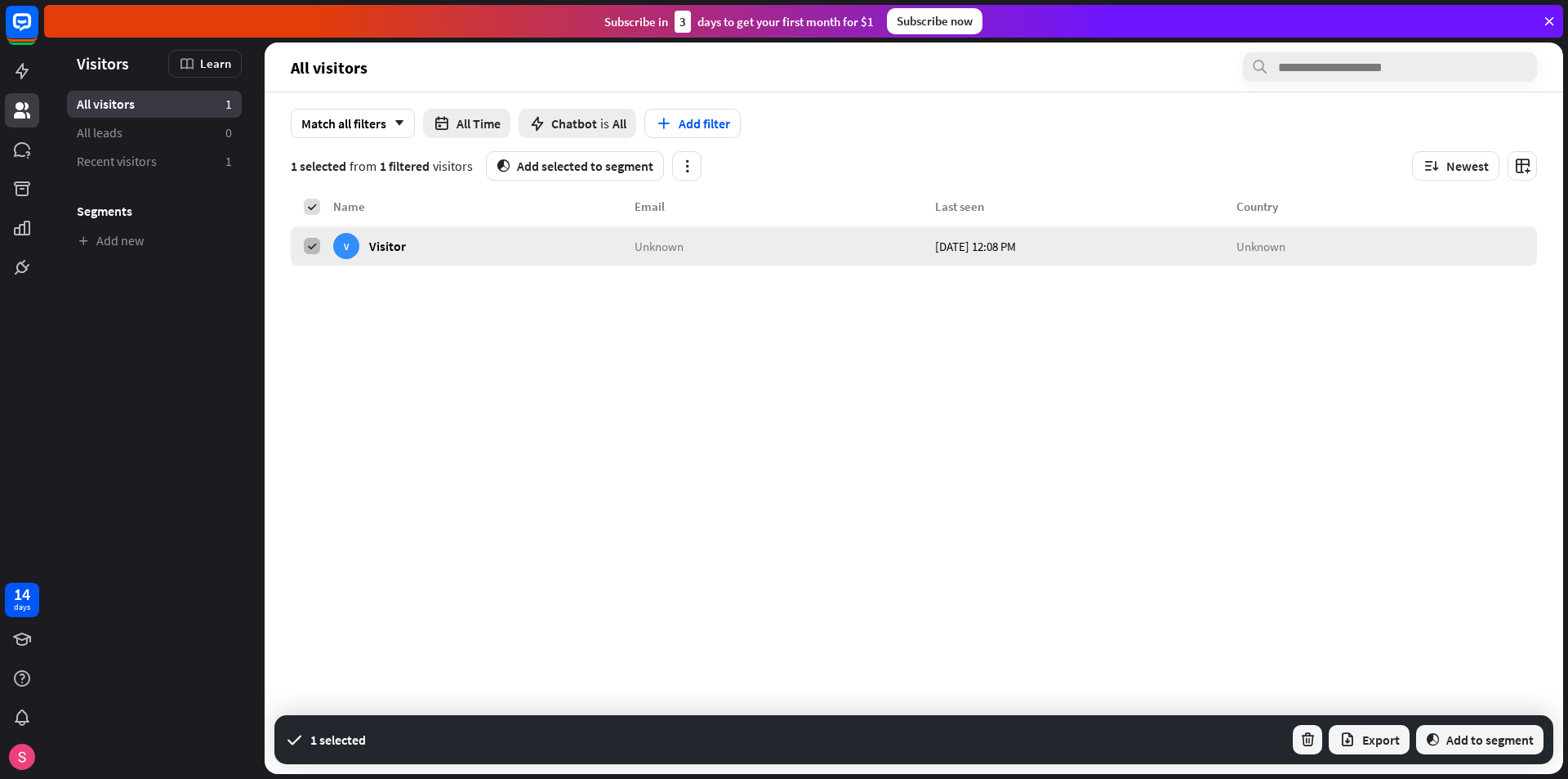
click at [315, 245] on icon at bounding box center [312, 246] width 12 height 12
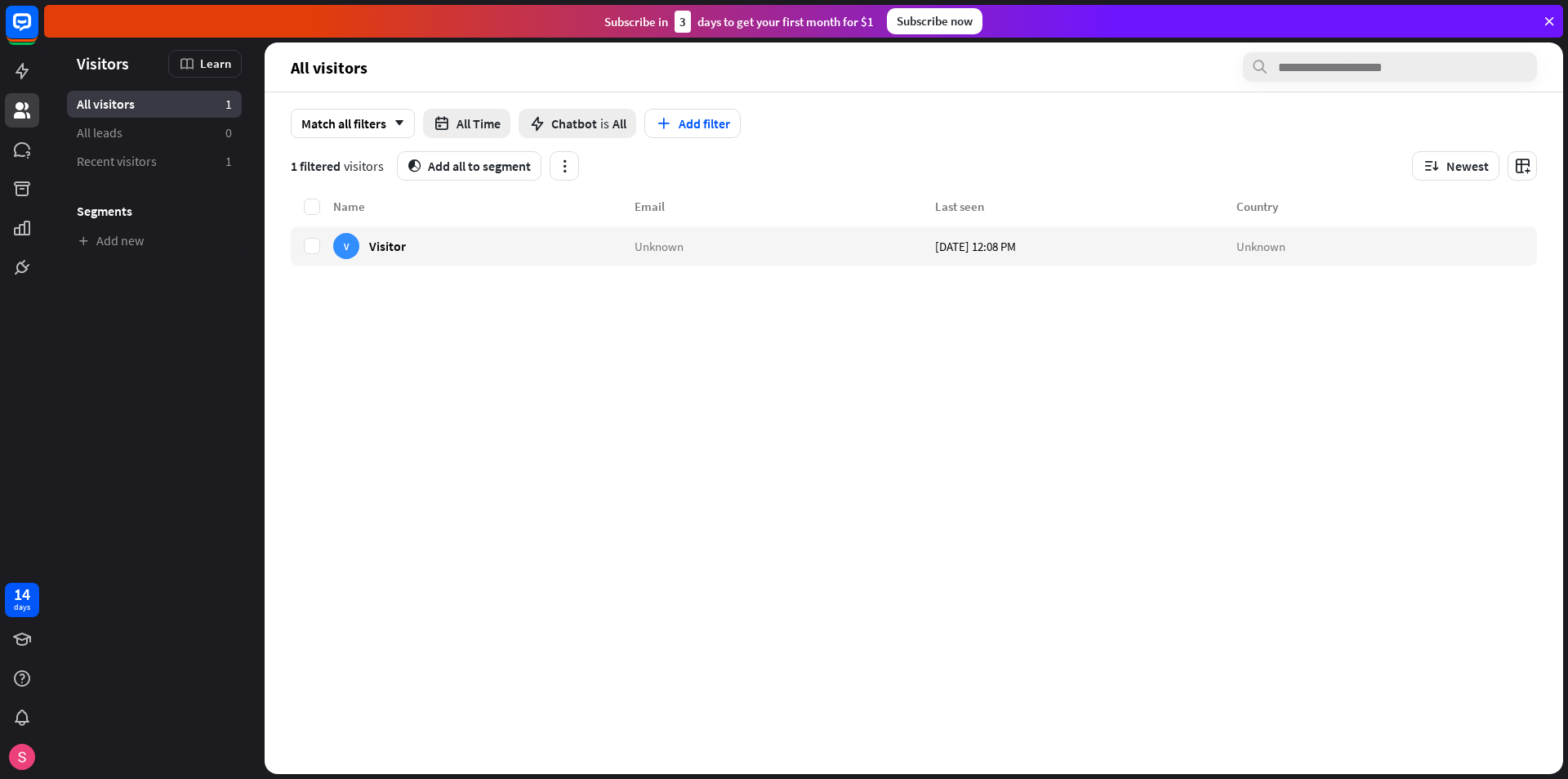
click at [881, 397] on div "Name Email Last seen Country V Visitor Unknown [DATE] 12:08 PM Unknown" at bounding box center [913, 485] width 1246 height 577
click at [21, 642] on icon at bounding box center [21, 638] width 18 height 13
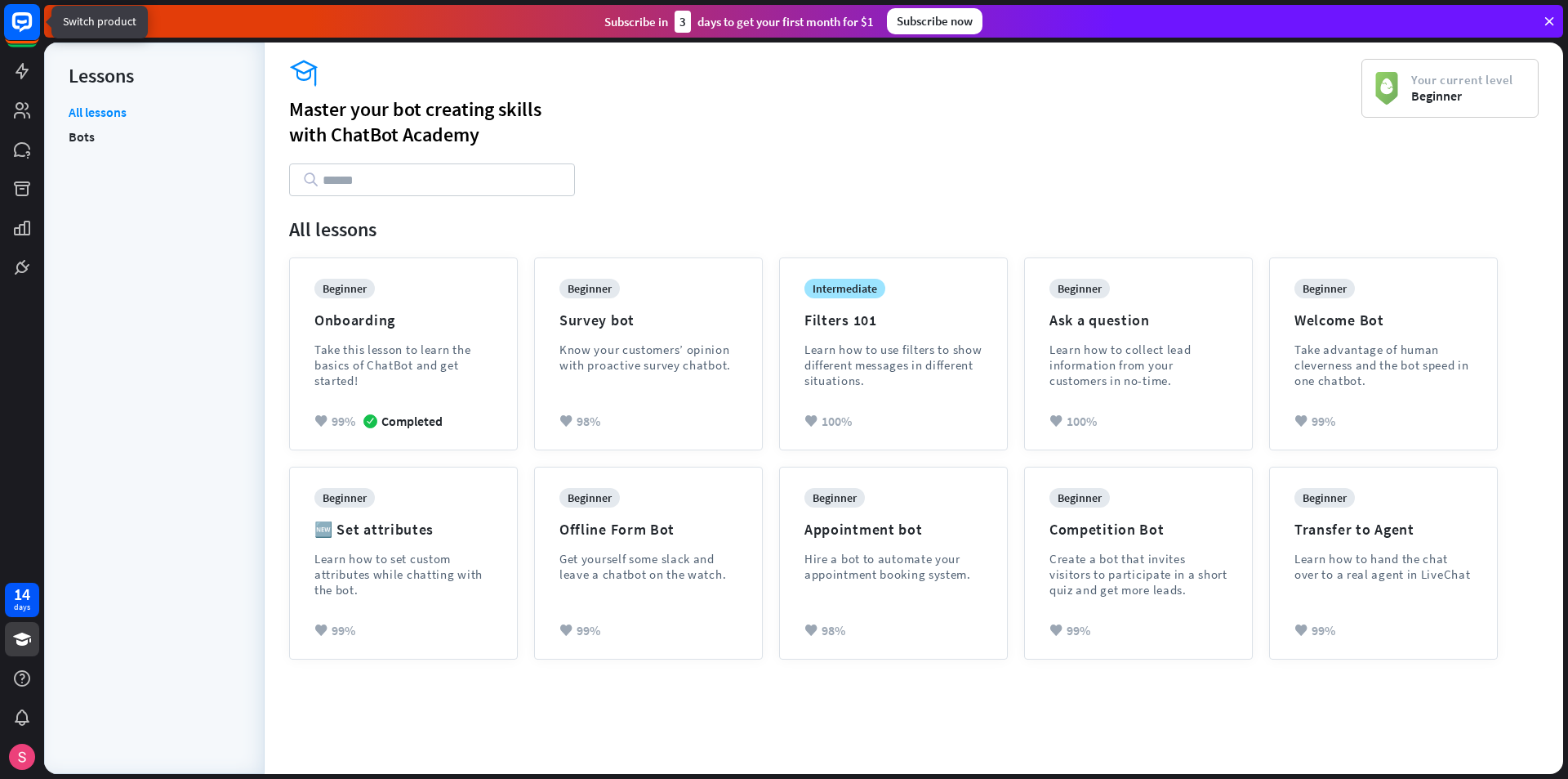
click at [28, 23] on rect at bounding box center [21, 21] width 36 height 36
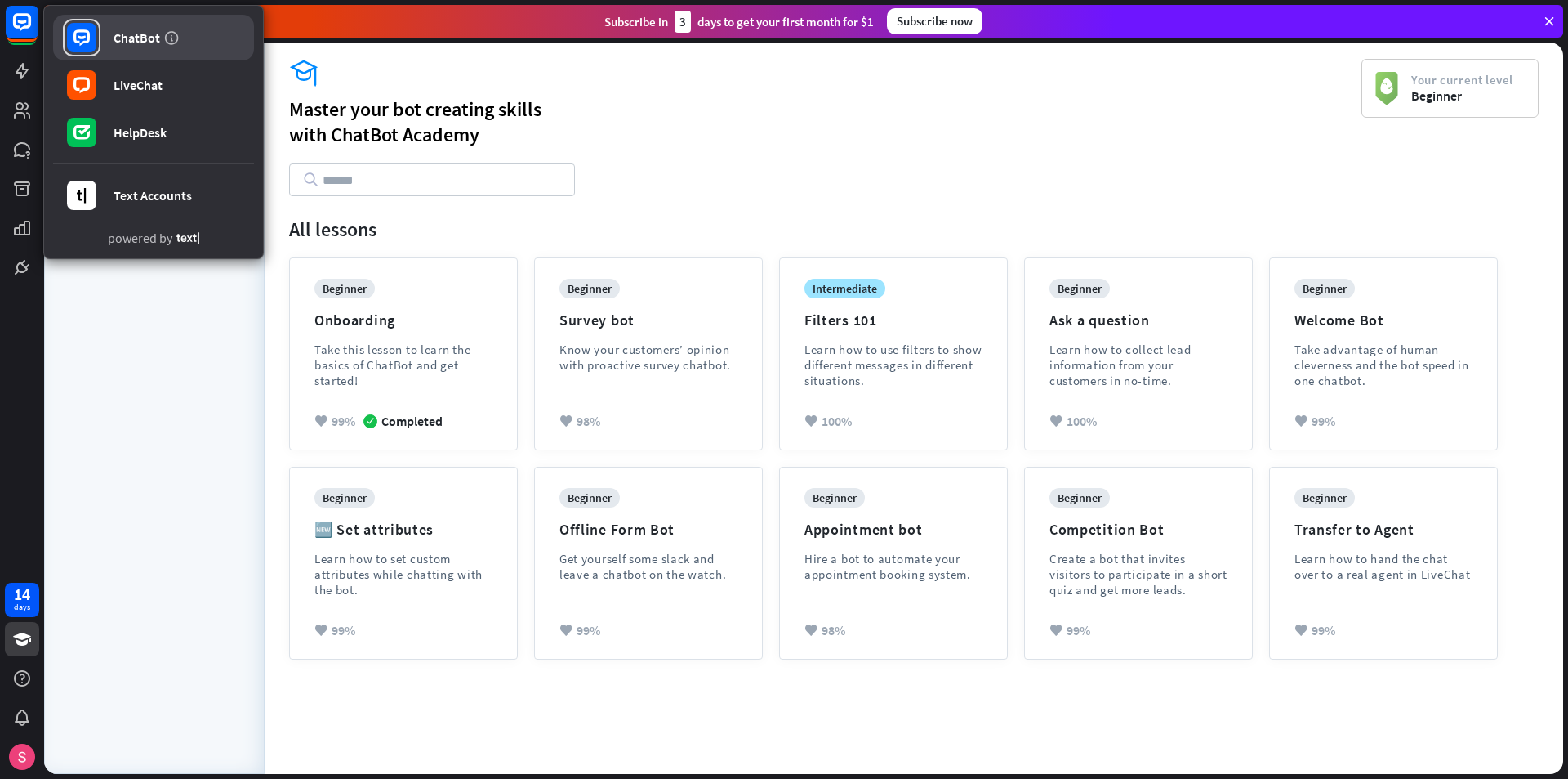
click at [128, 35] on div "ChatBot" at bounding box center [137, 37] width 47 height 16
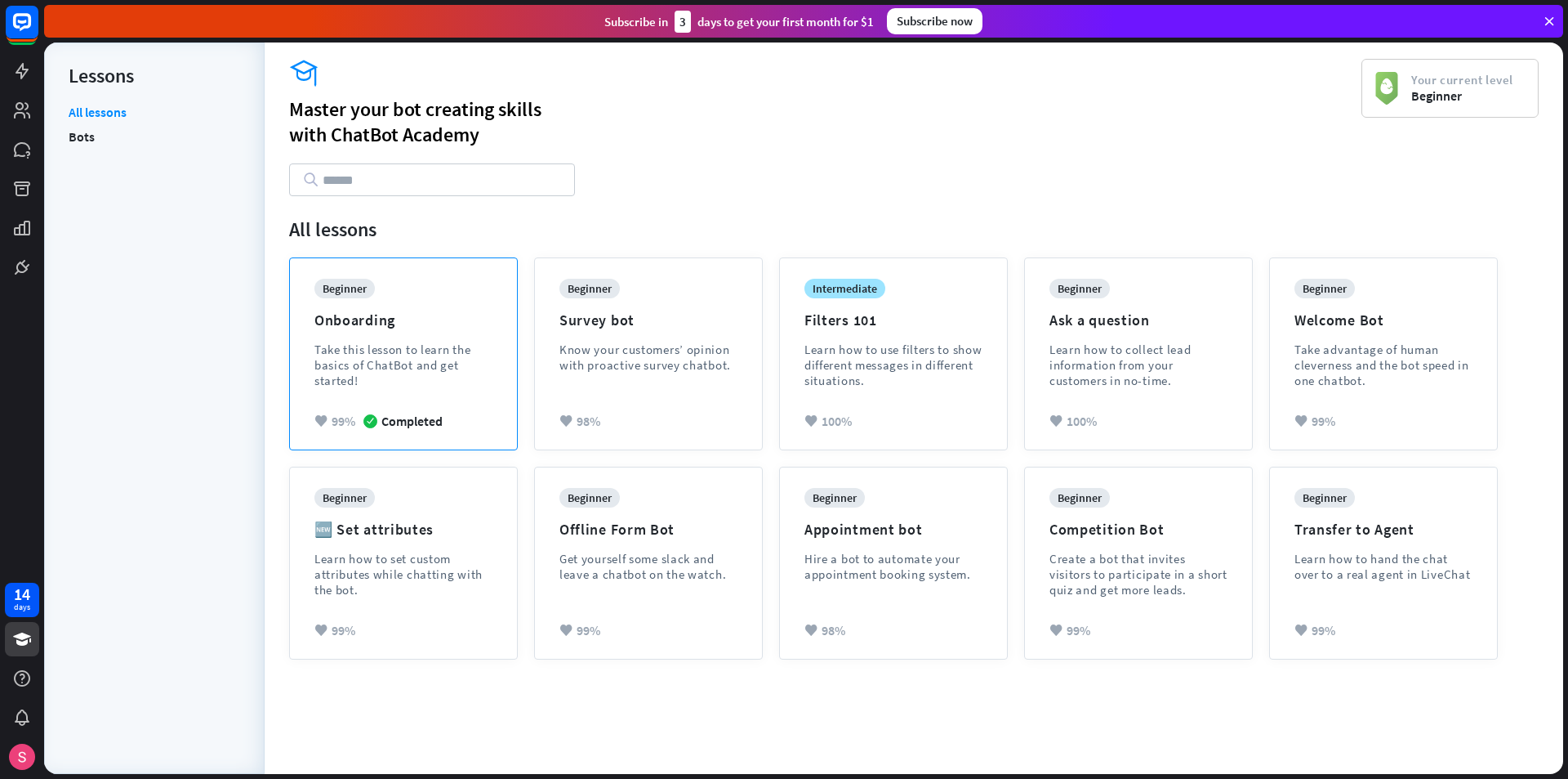
click at [386, 386] on div "Take this lesson to learn the basics of ChatBot and get started!" at bounding box center [403, 365] width 178 height 47
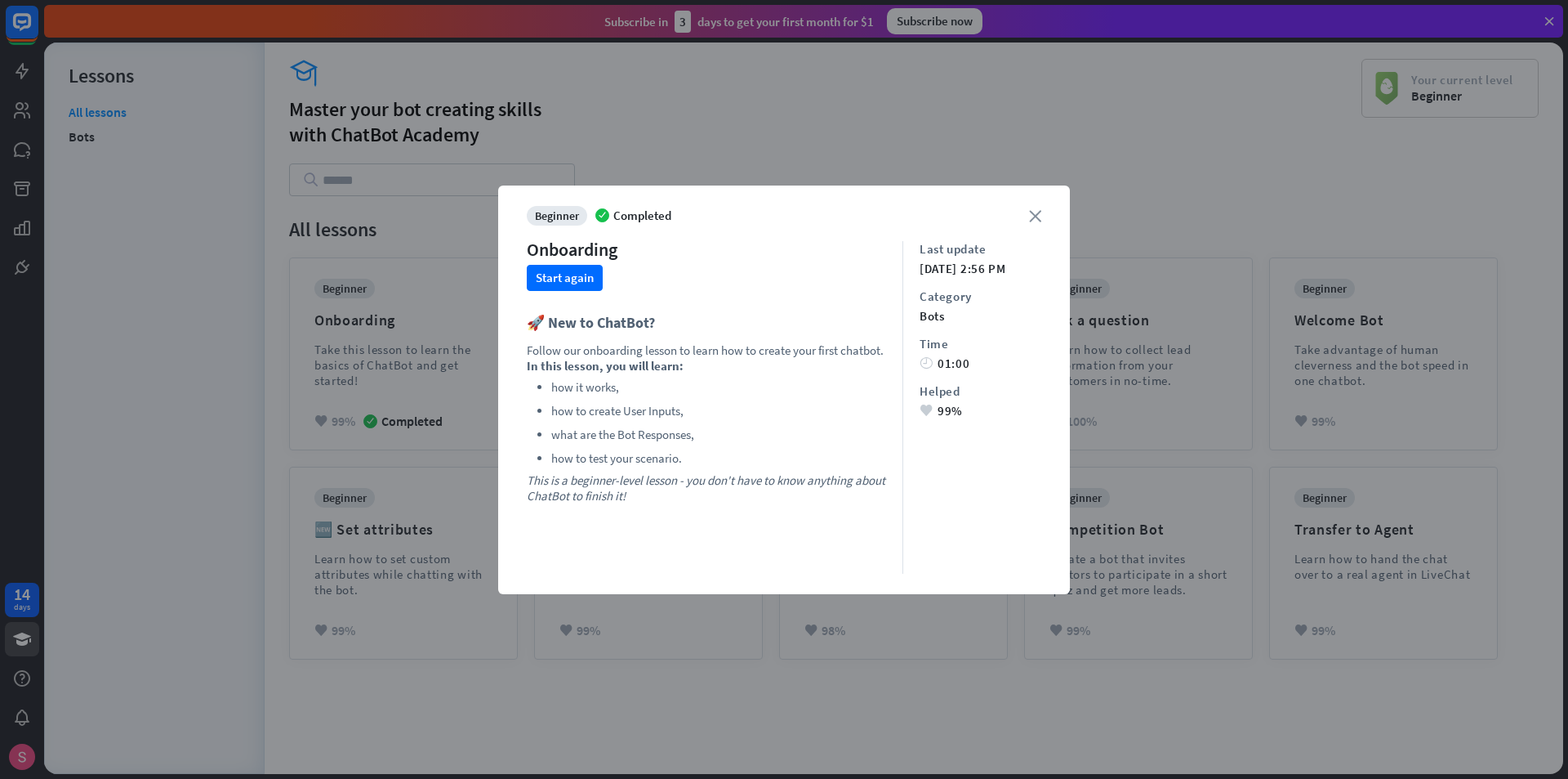
click at [1039, 212] on icon "close" at bounding box center [1035, 215] width 13 height 13
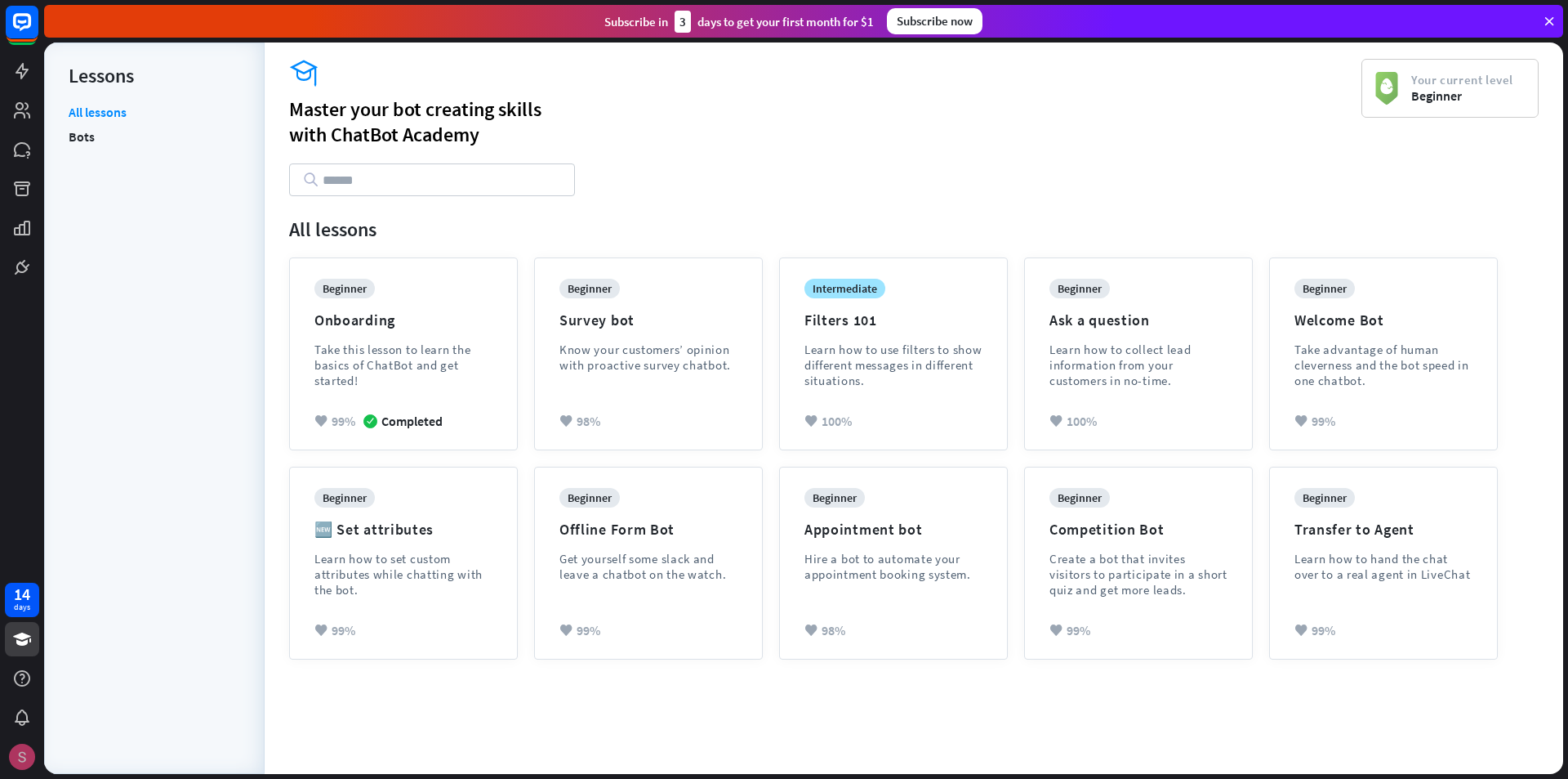
click at [18, 755] on img at bounding box center [21, 757] width 26 height 26
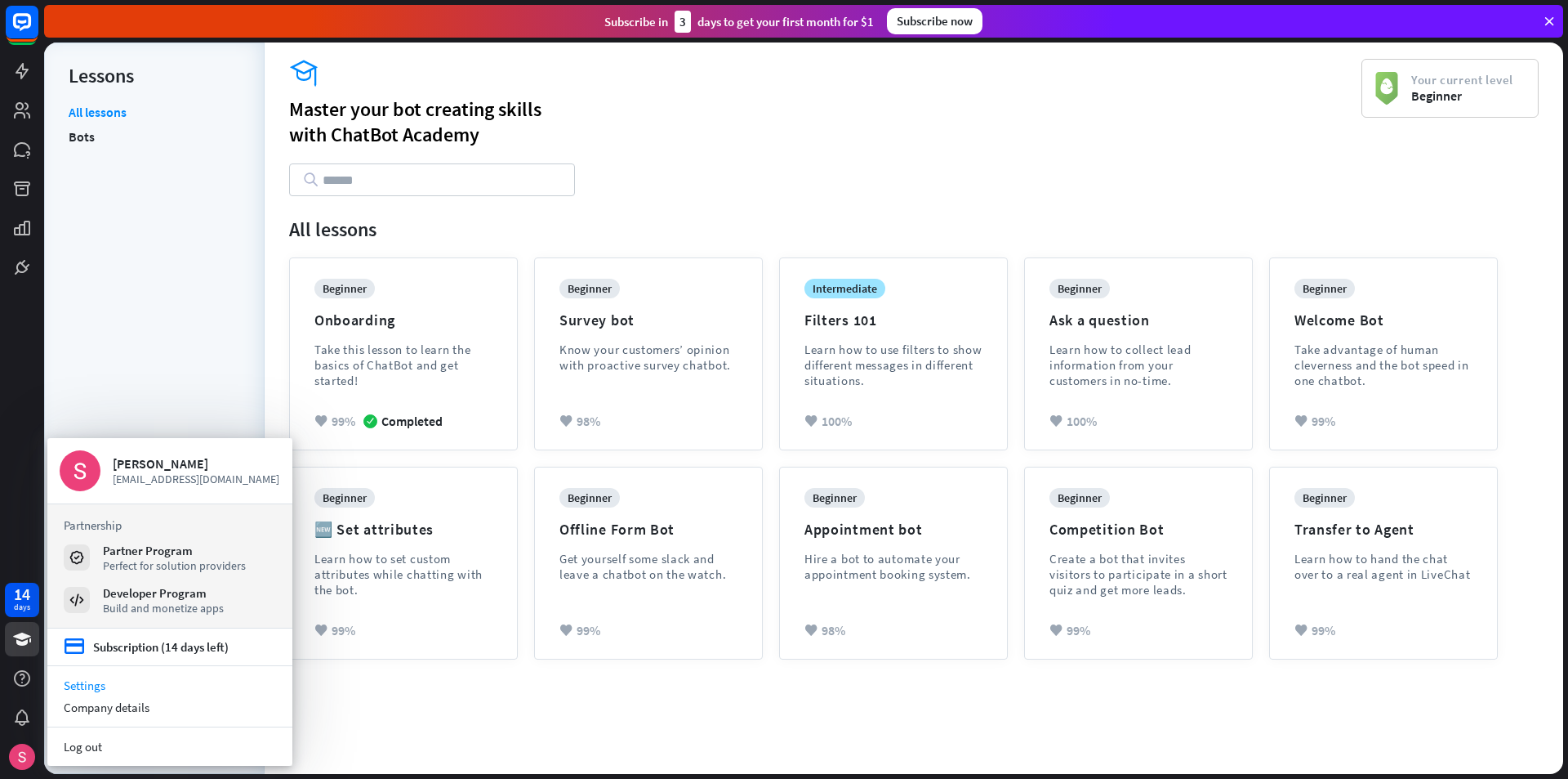
click at [80, 686] on link "Settings" at bounding box center [170, 685] width 245 height 22
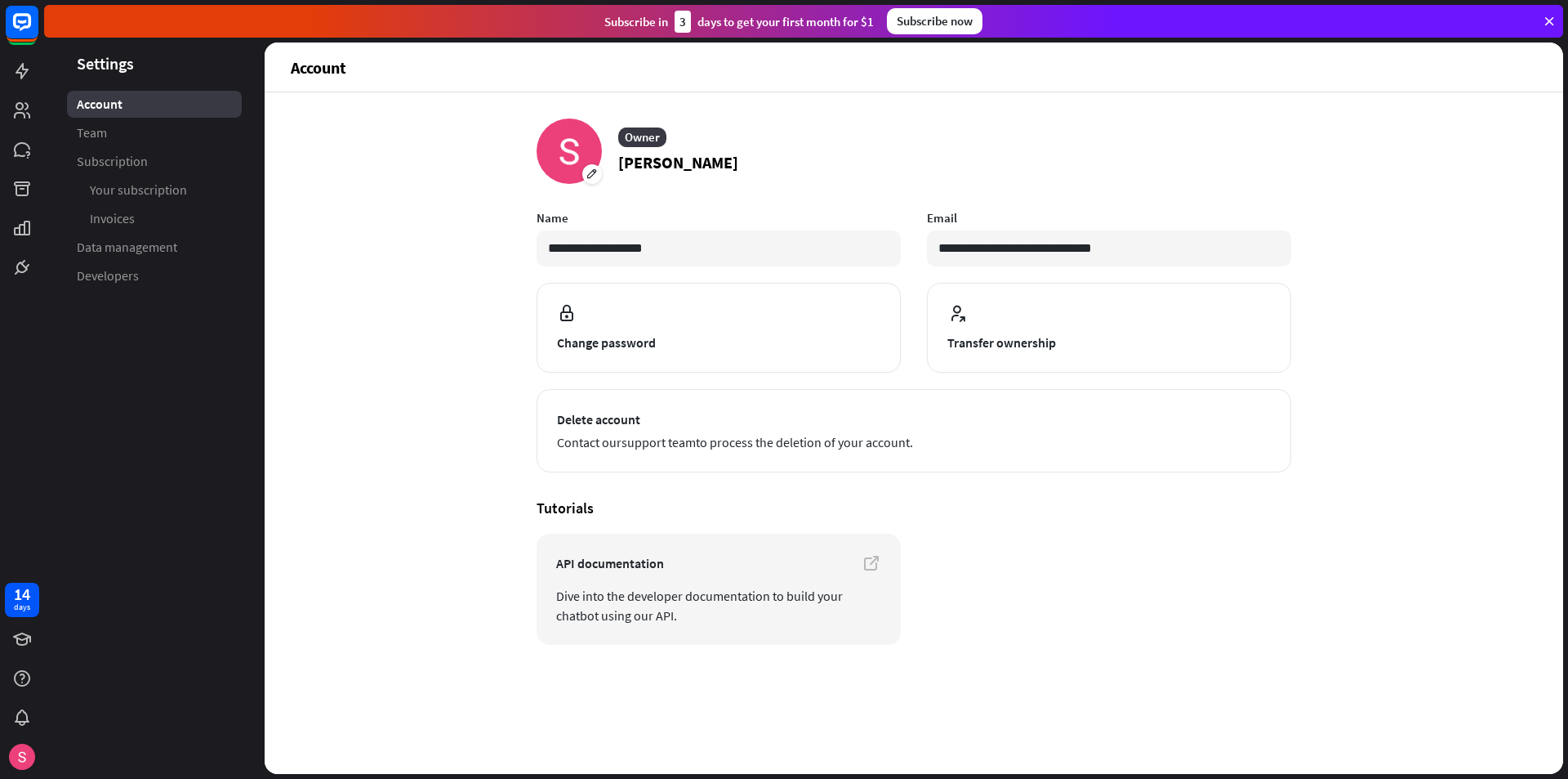
click at [172, 417] on aside "Settings Account Team Subscription Your subscription Invoices Data management D…" at bounding box center [153, 408] width 220 height 731
click at [96, 141] on span "Team" at bounding box center [91, 133] width 30 height 17
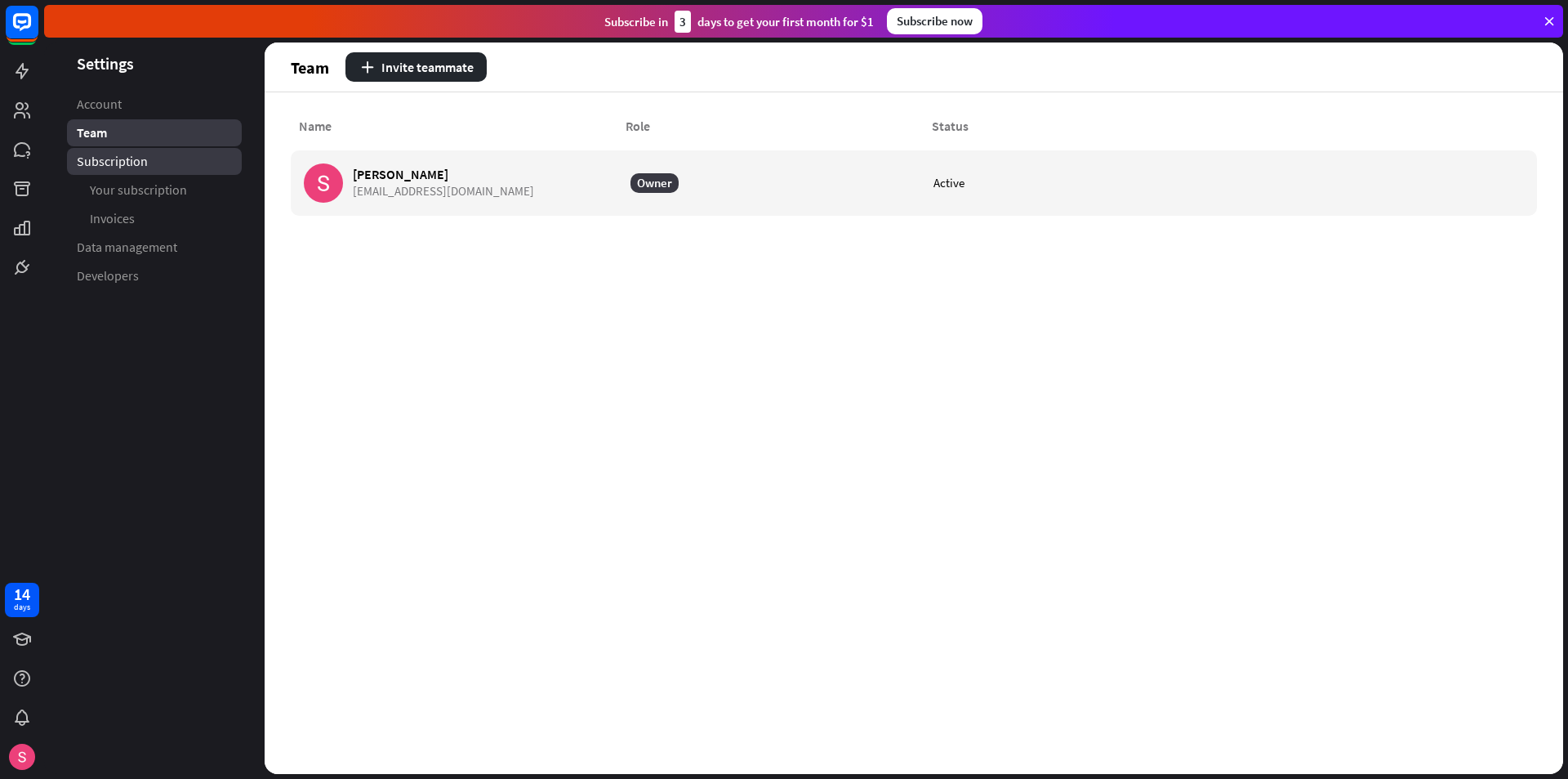
click at [127, 161] on span "Subscription" at bounding box center [112, 162] width 71 height 17
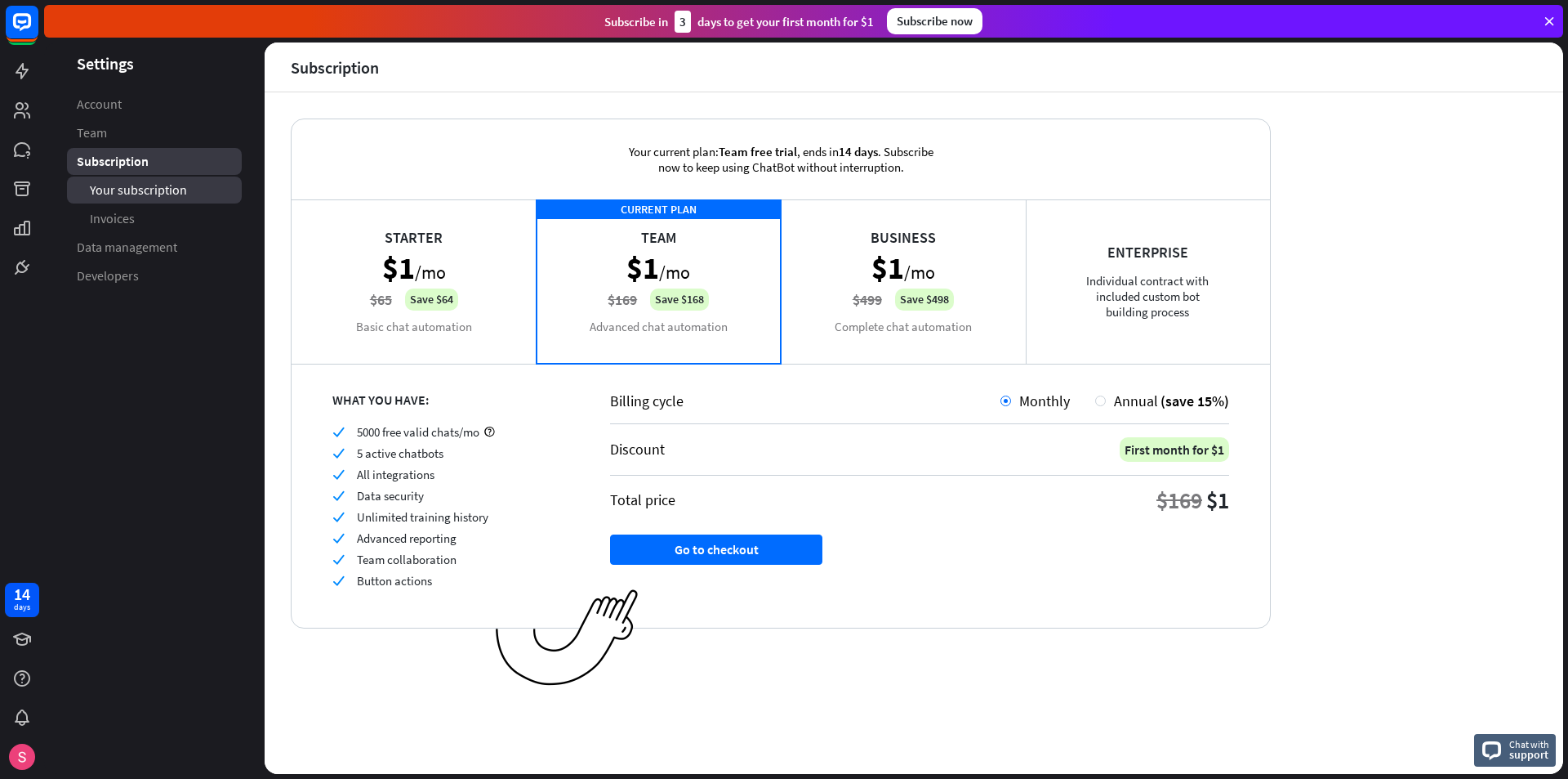
click at [136, 191] on span "Your subscription" at bounding box center [139, 190] width 97 height 17
click at [133, 220] on span "Invoices" at bounding box center [112, 218] width 45 height 17
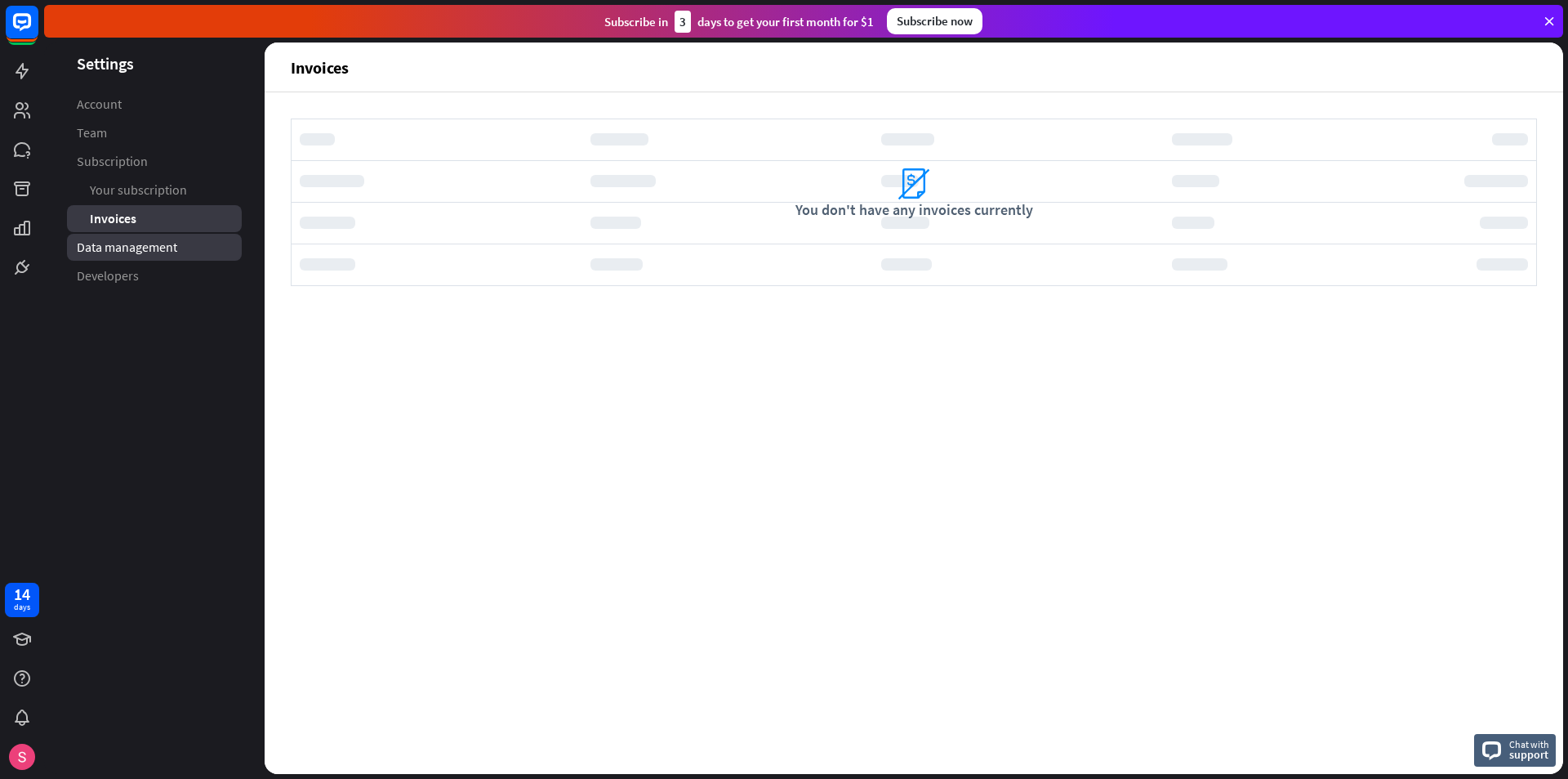
click at [133, 245] on span "Data management" at bounding box center [127, 247] width 101 height 17
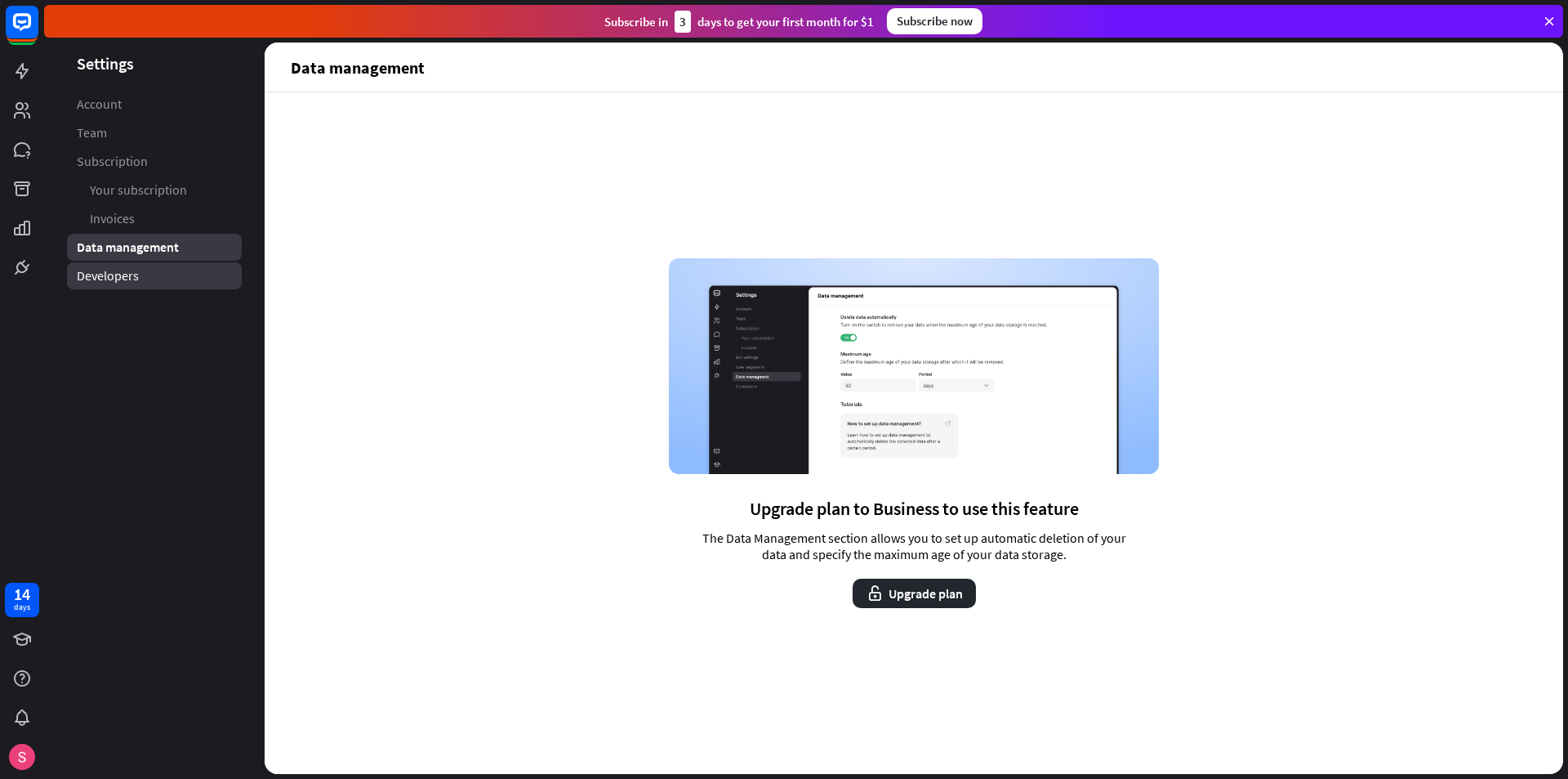
click at [122, 278] on span "Developers" at bounding box center [108, 276] width 62 height 17
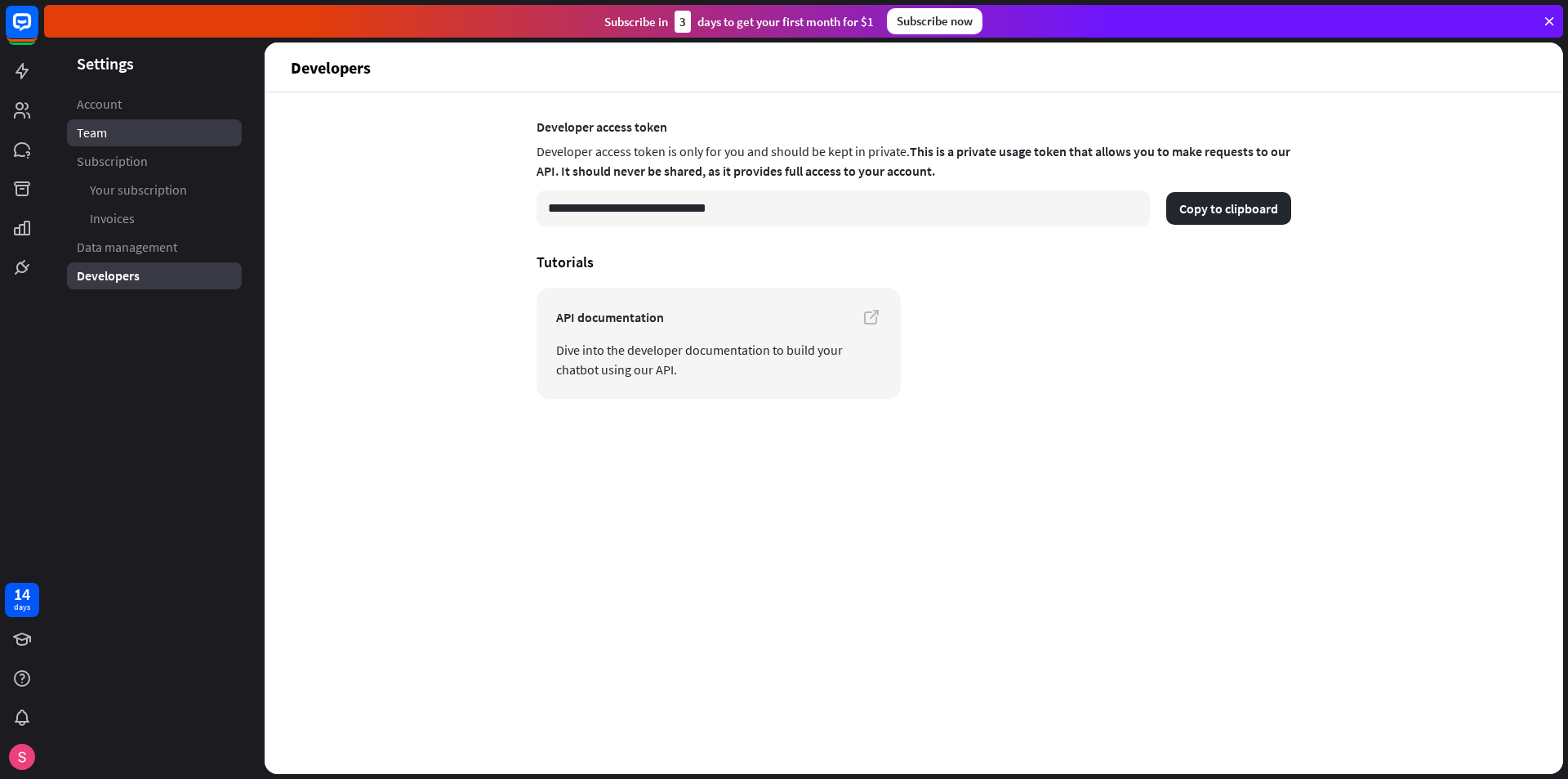
click at [117, 134] on link "Team" at bounding box center [154, 133] width 175 height 27
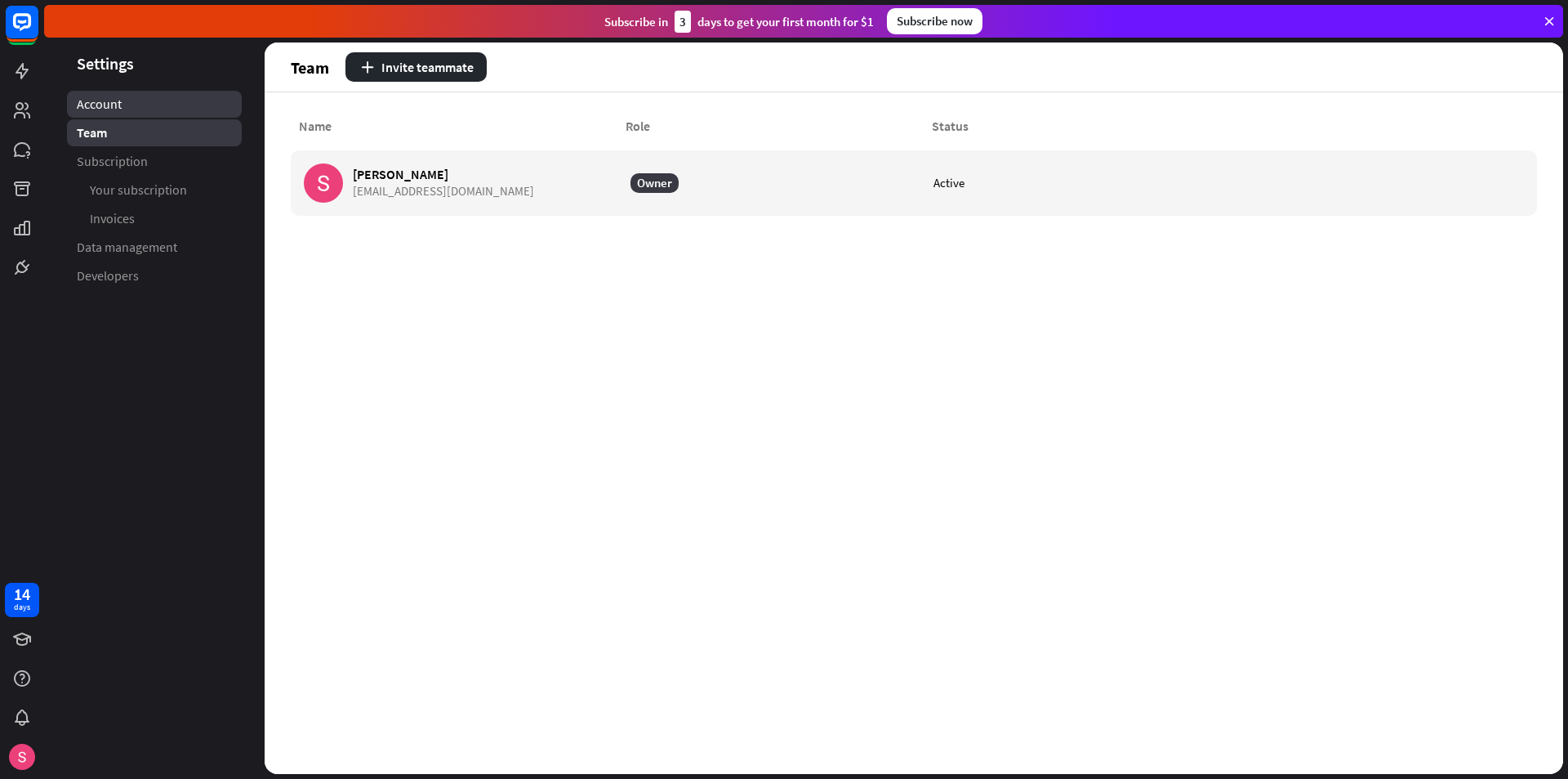
click at [112, 101] on span "Account" at bounding box center [99, 105] width 45 height 17
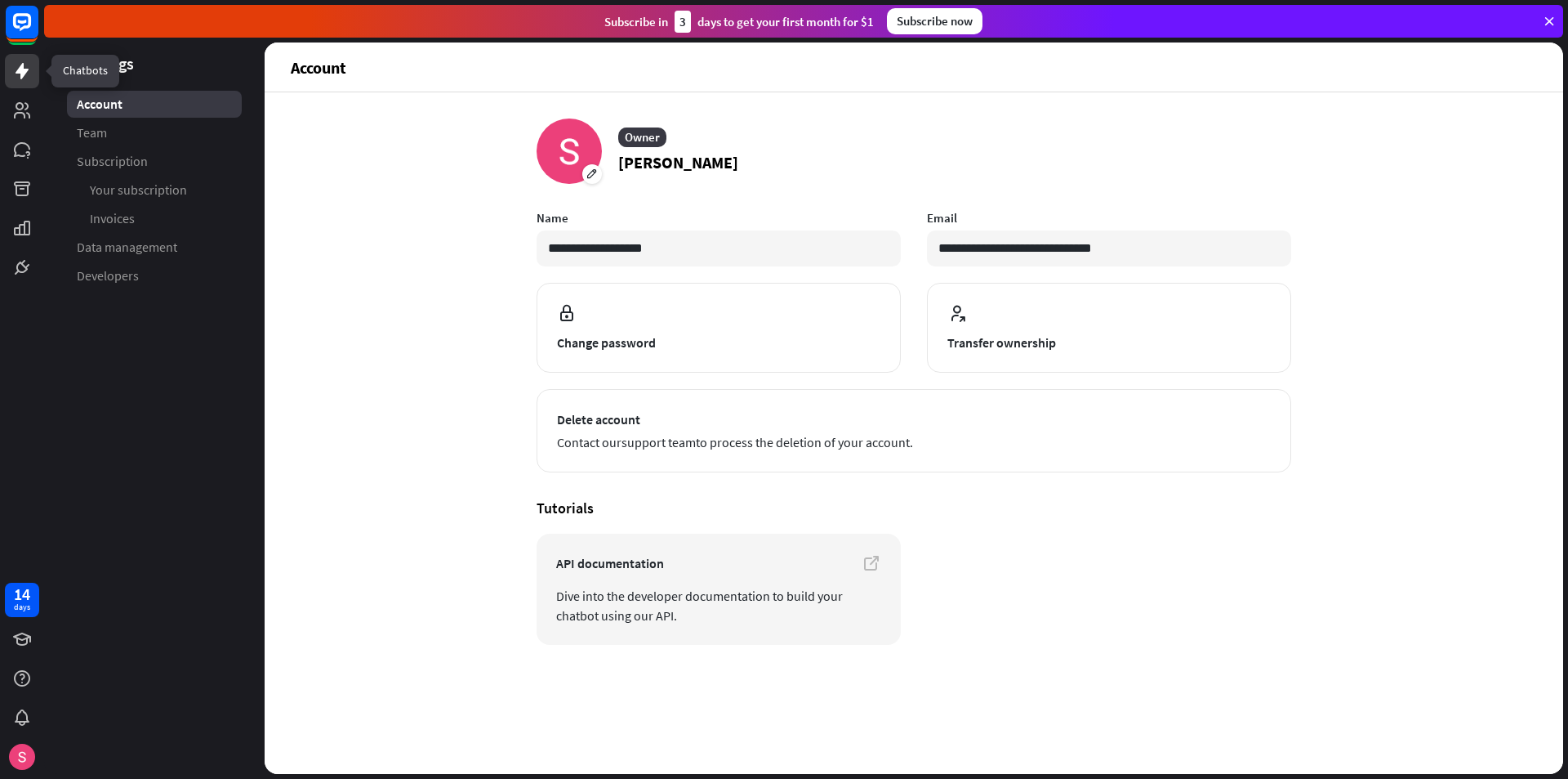
click at [17, 69] on icon at bounding box center [22, 71] width 19 height 19
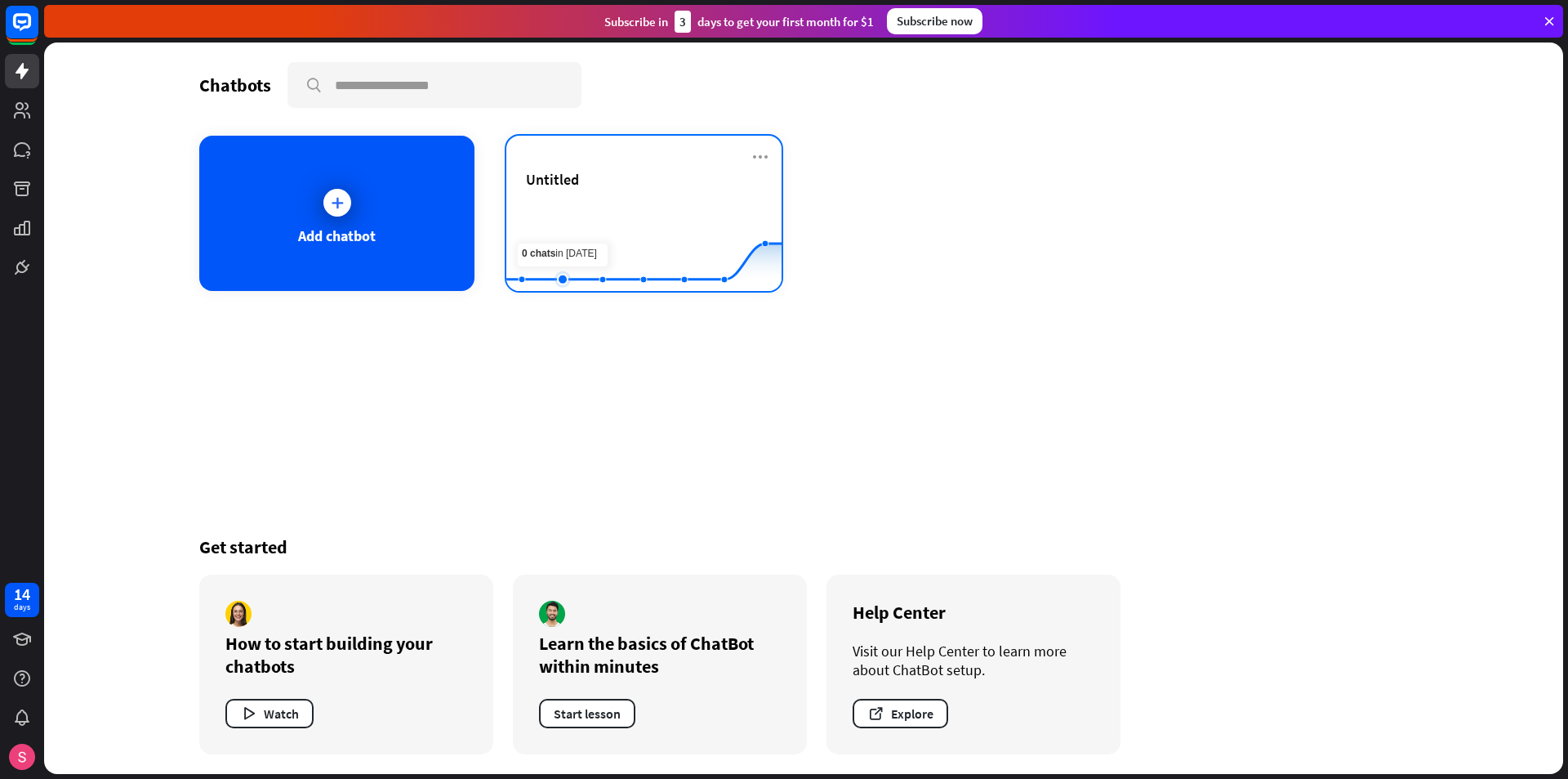
click at [543, 220] on rect at bounding box center [644, 250] width 275 height 102
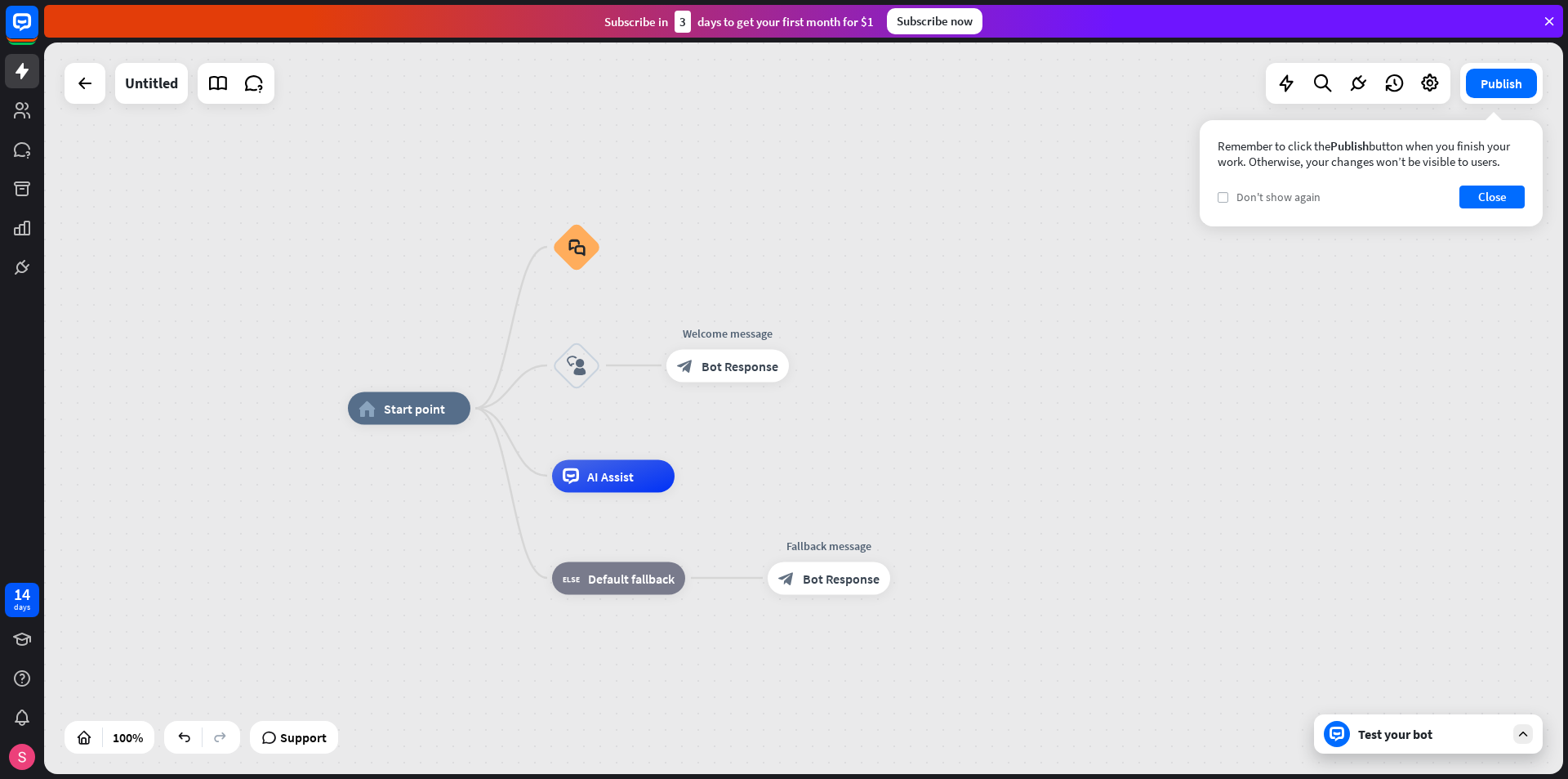
click at [1227, 200] on label "check" at bounding box center [1223, 197] width 11 height 11
click at [1491, 205] on button "Close" at bounding box center [1491, 197] width 65 height 23
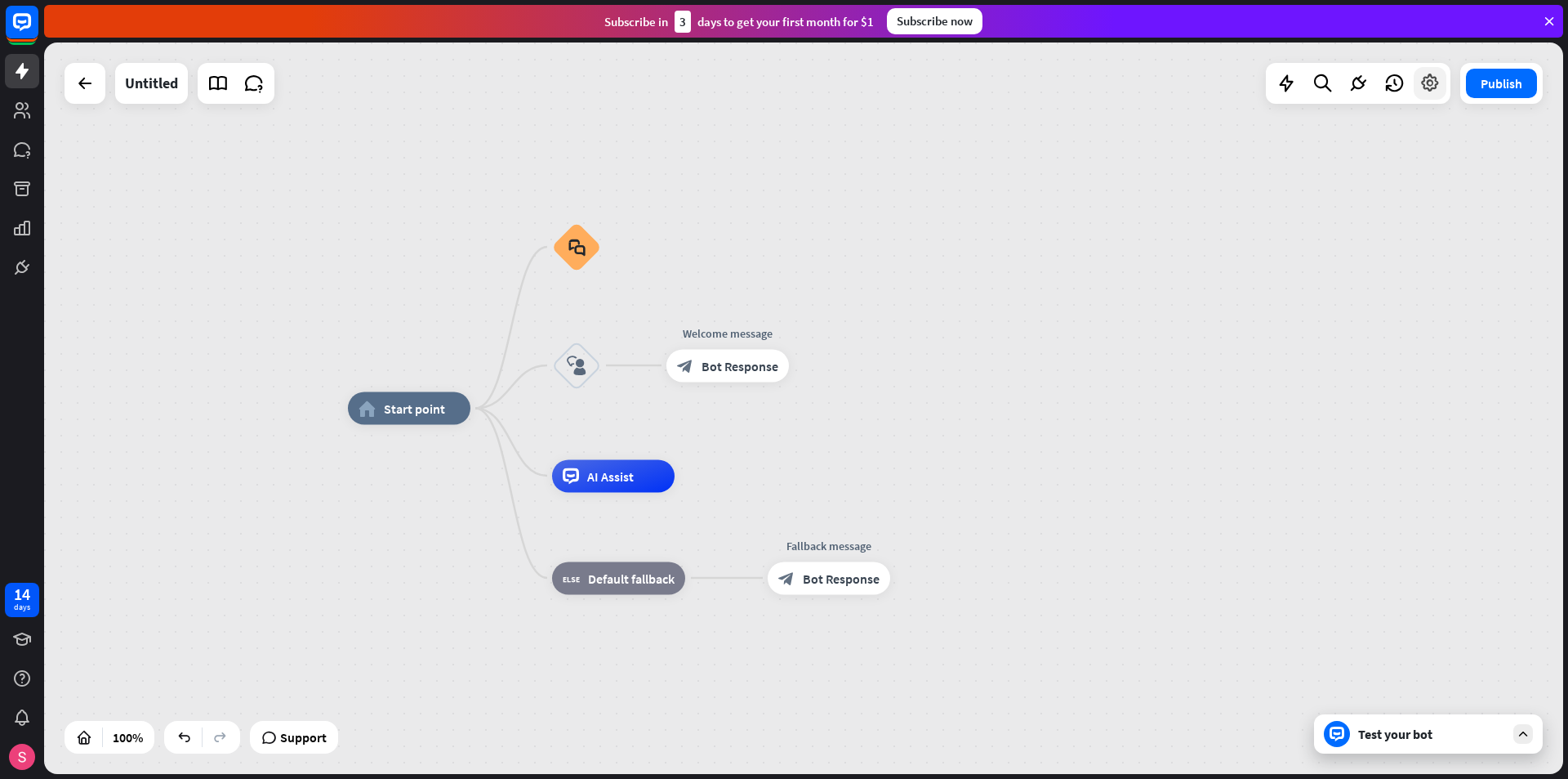
click at [1435, 86] on icon at bounding box center [1430, 83] width 21 height 21
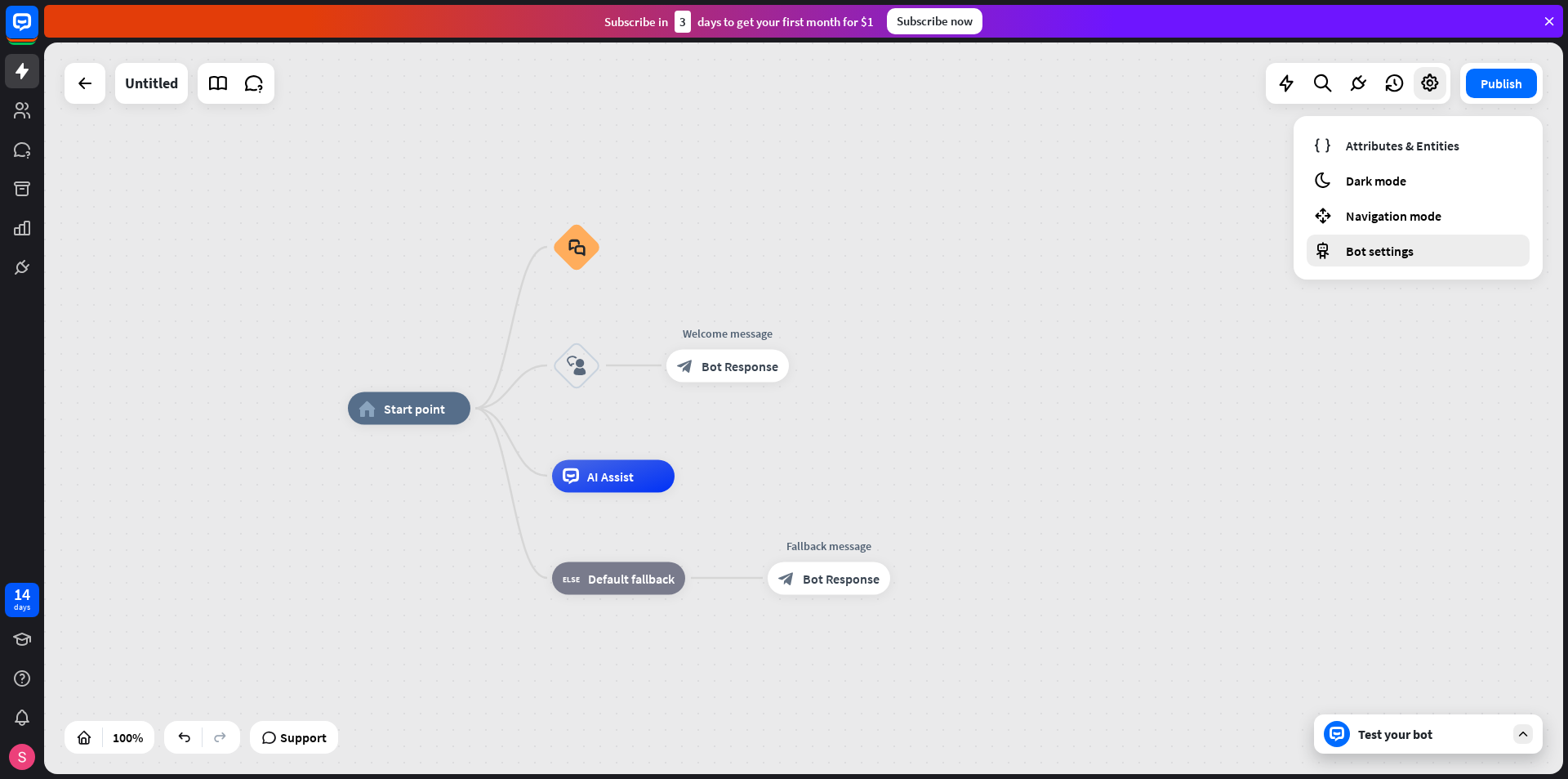
click at [1398, 249] on span "Bot settings" at bounding box center [1380, 250] width 68 height 16
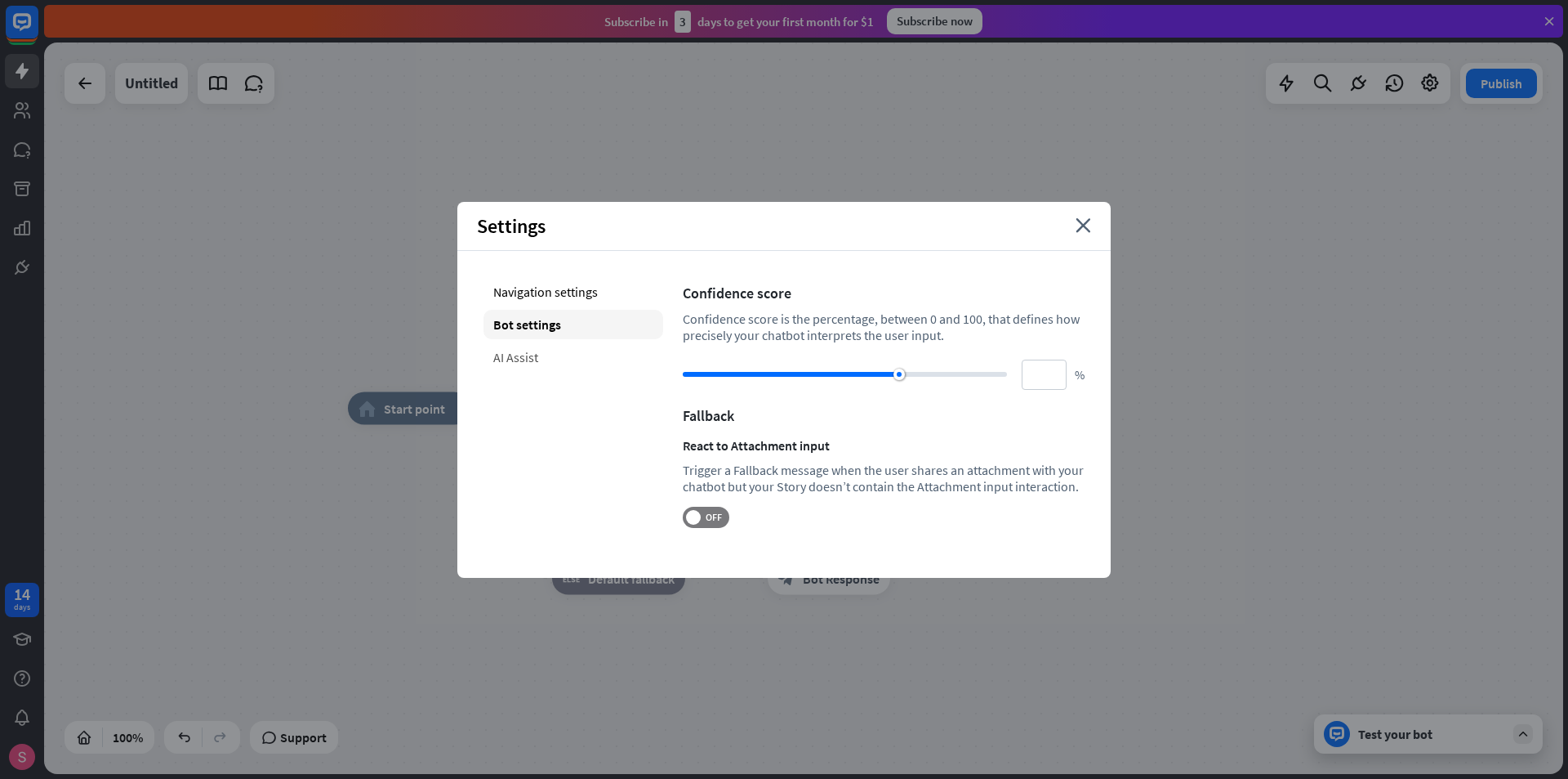
click at [521, 362] on div "AI Assist" at bounding box center [573, 357] width 179 height 29
type input "**"
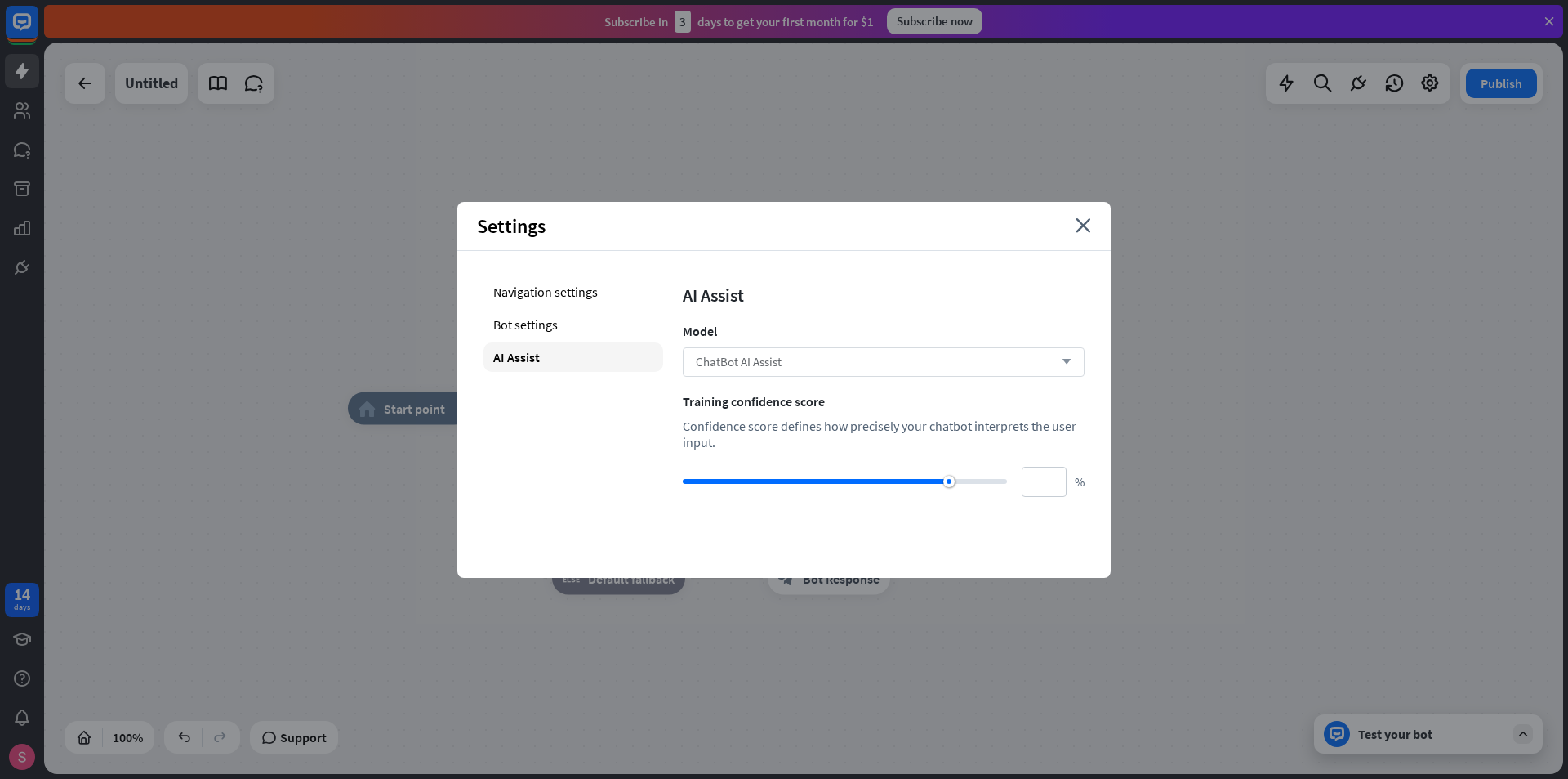
click at [738, 359] on span "ChatBot AI Assist" at bounding box center [739, 362] width 85 height 16
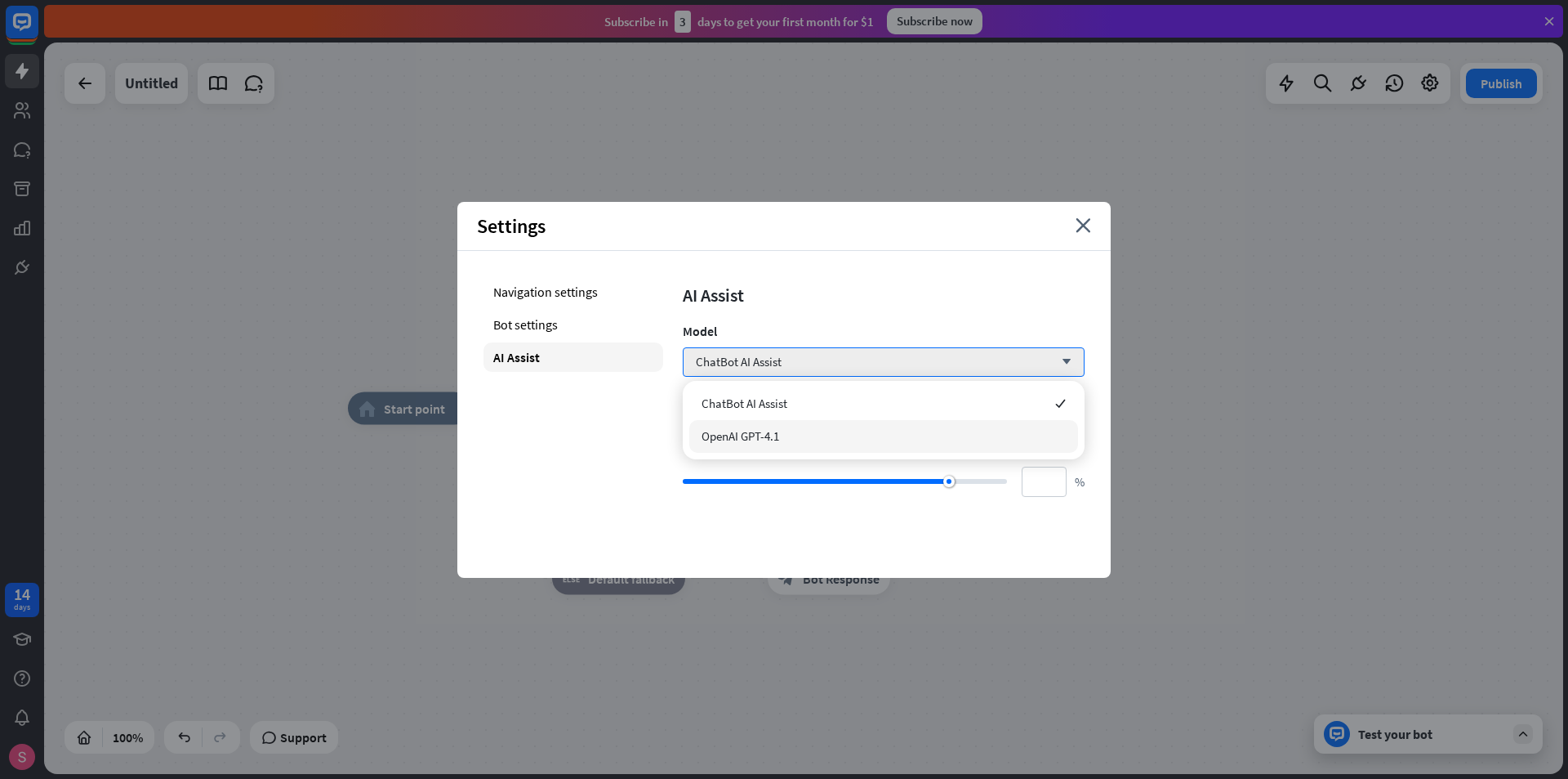
click at [733, 438] on span "OpenAI GPT-4.1" at bounding box center [741, 436] width 78 height 16
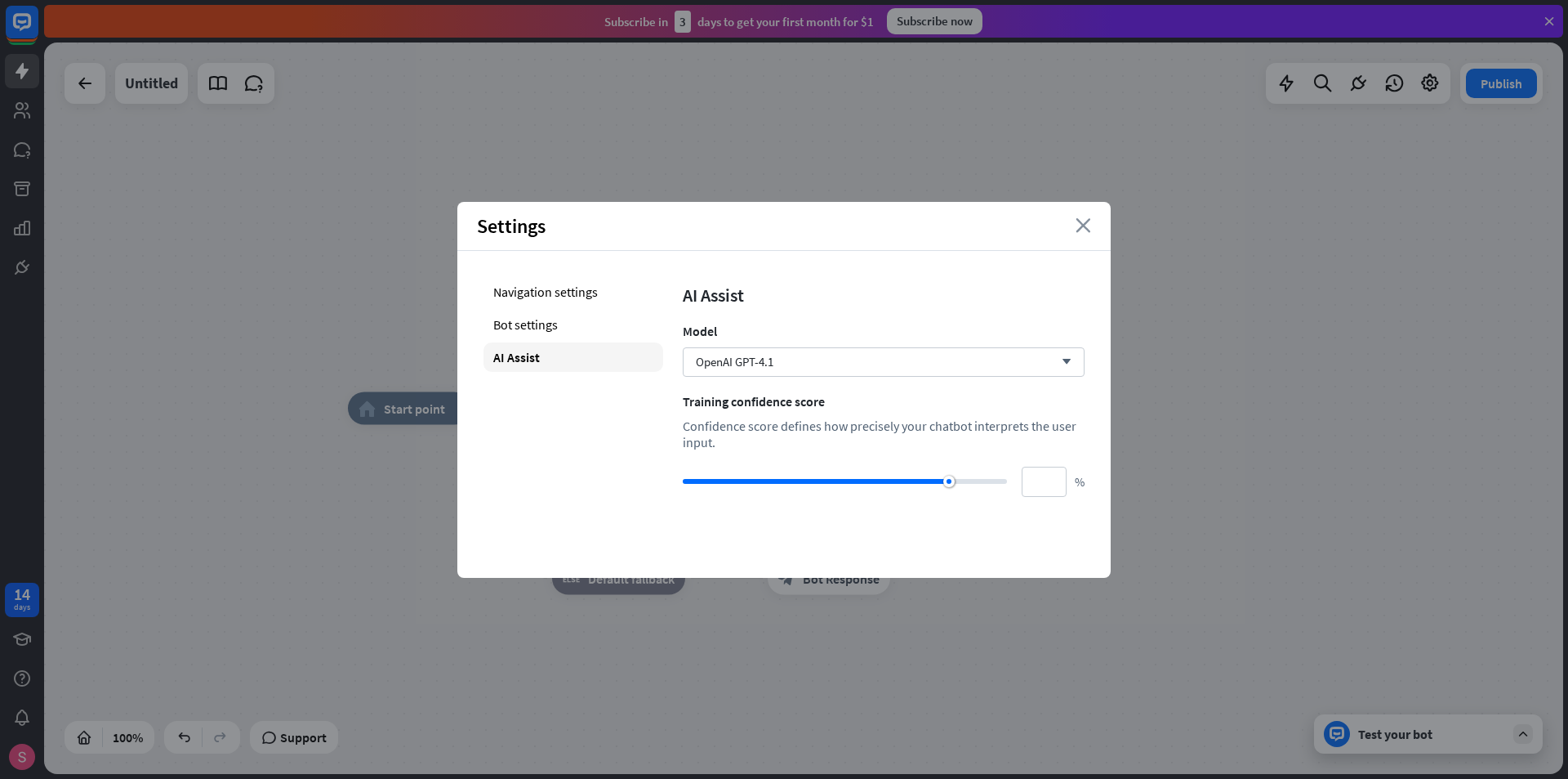
click at [1087, 223] on icon "close" at bounding box center [1083, 225] width 16 height 15
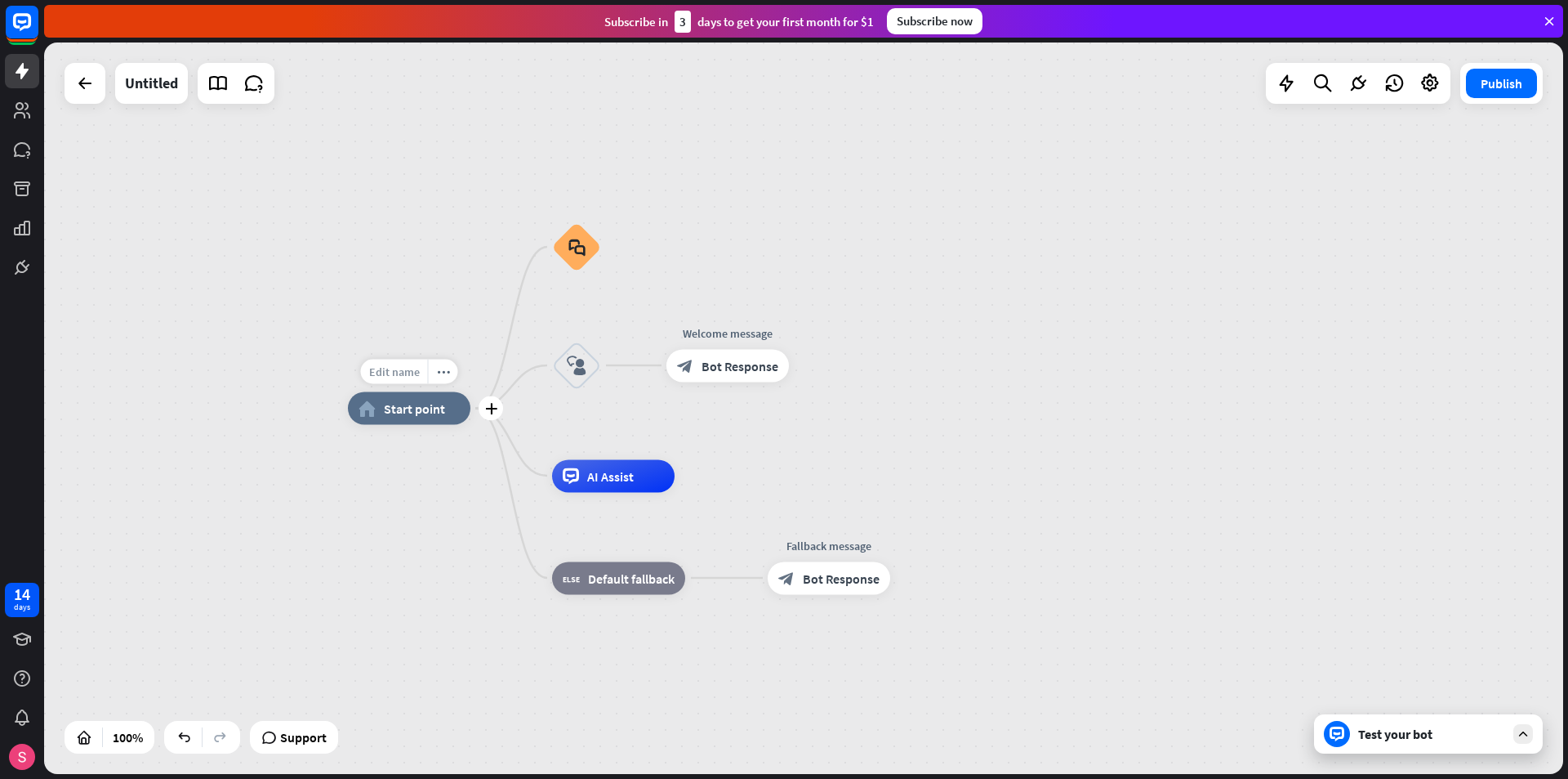
click at [394, 370] on span "Edit name" at bounding box center [395, 372] width 50 height 15
click at [486, 406] on icon "plus" at bounding box center [491, 408] width 13 height 12
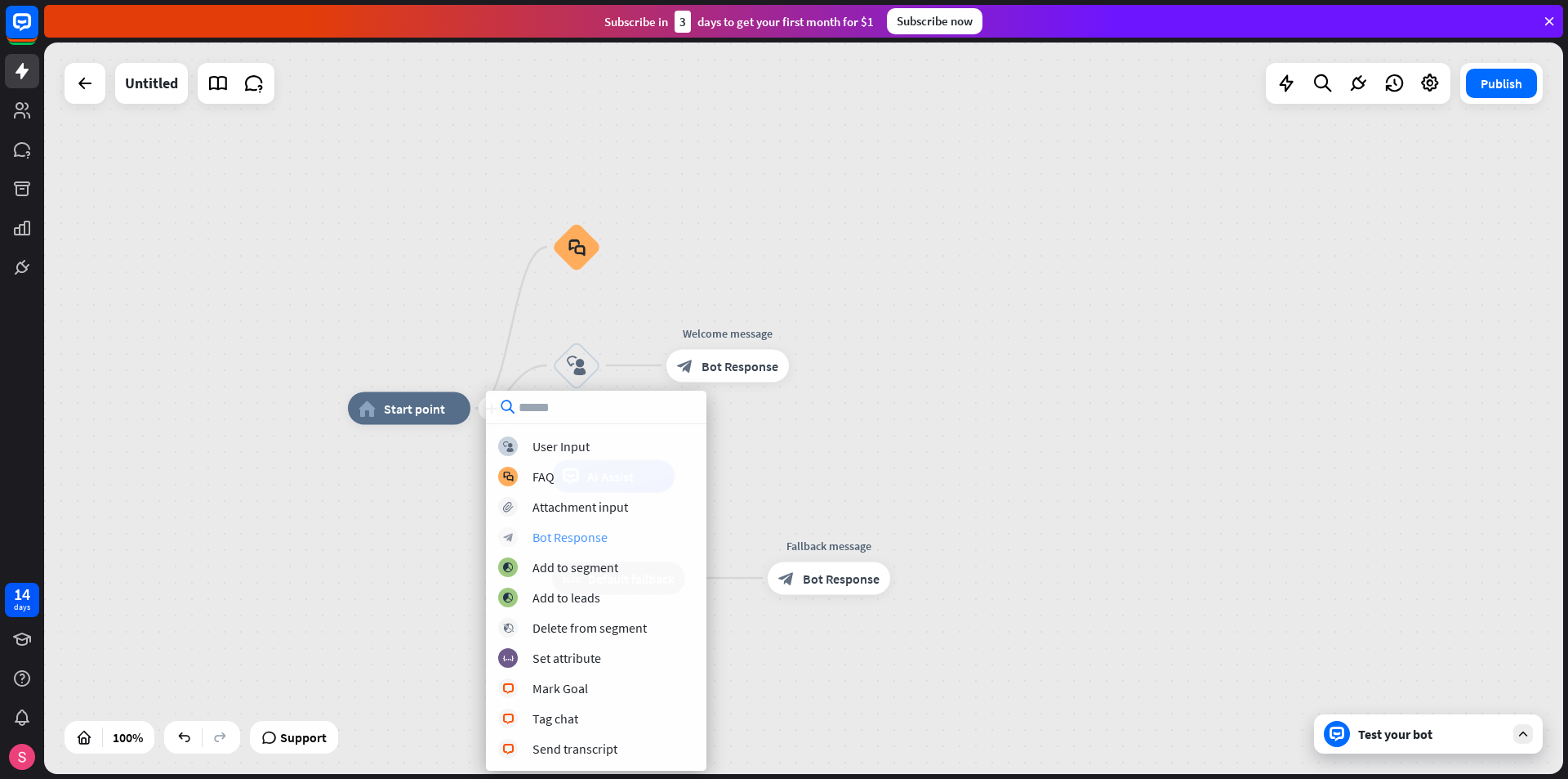
click at [547, 537] on div "Bot Response" at bounding box center [569, 536] width 75 height 16
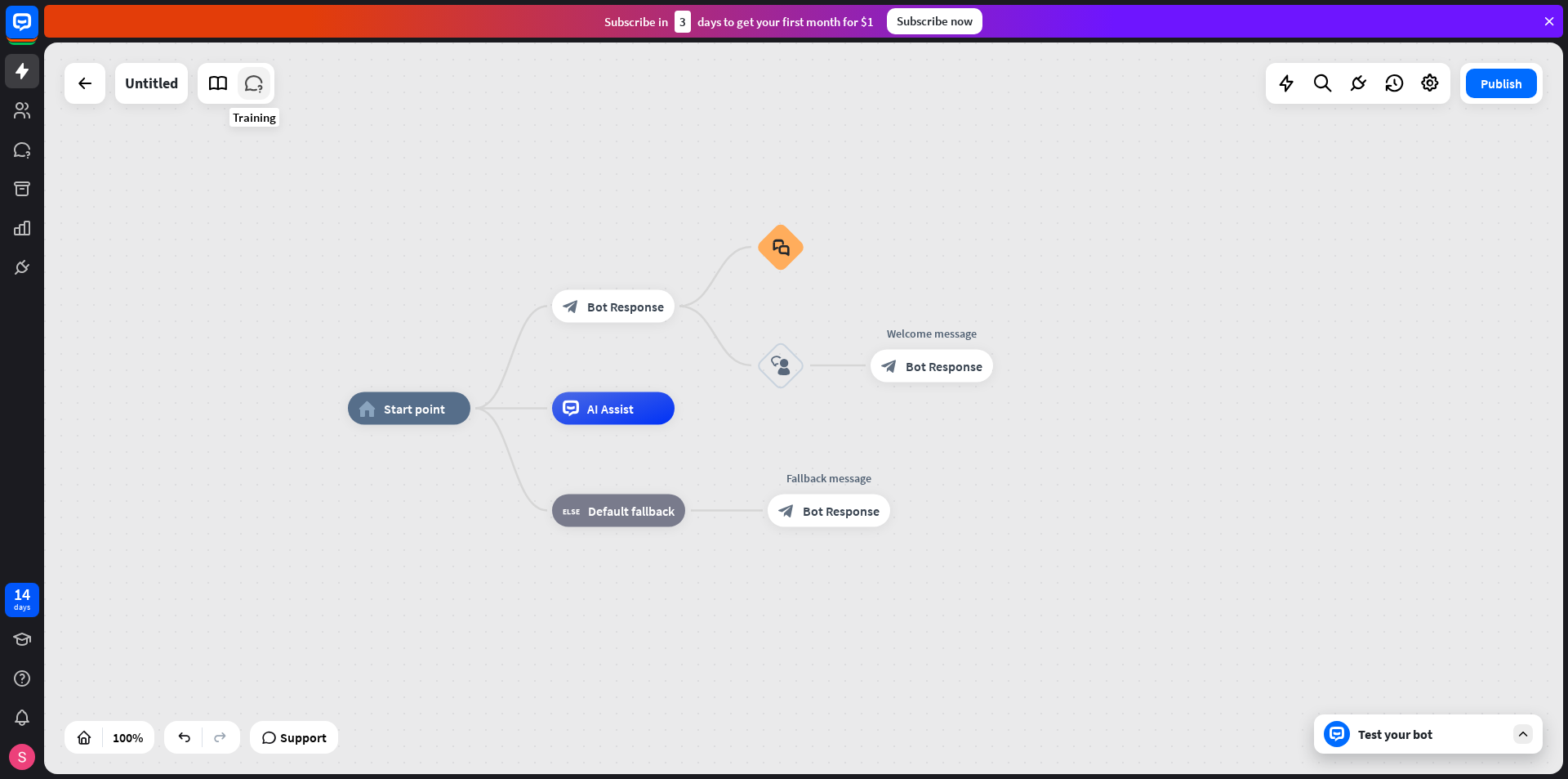
click at [264, 92] on icon at bounding box center [254, 83] width 21 height 21
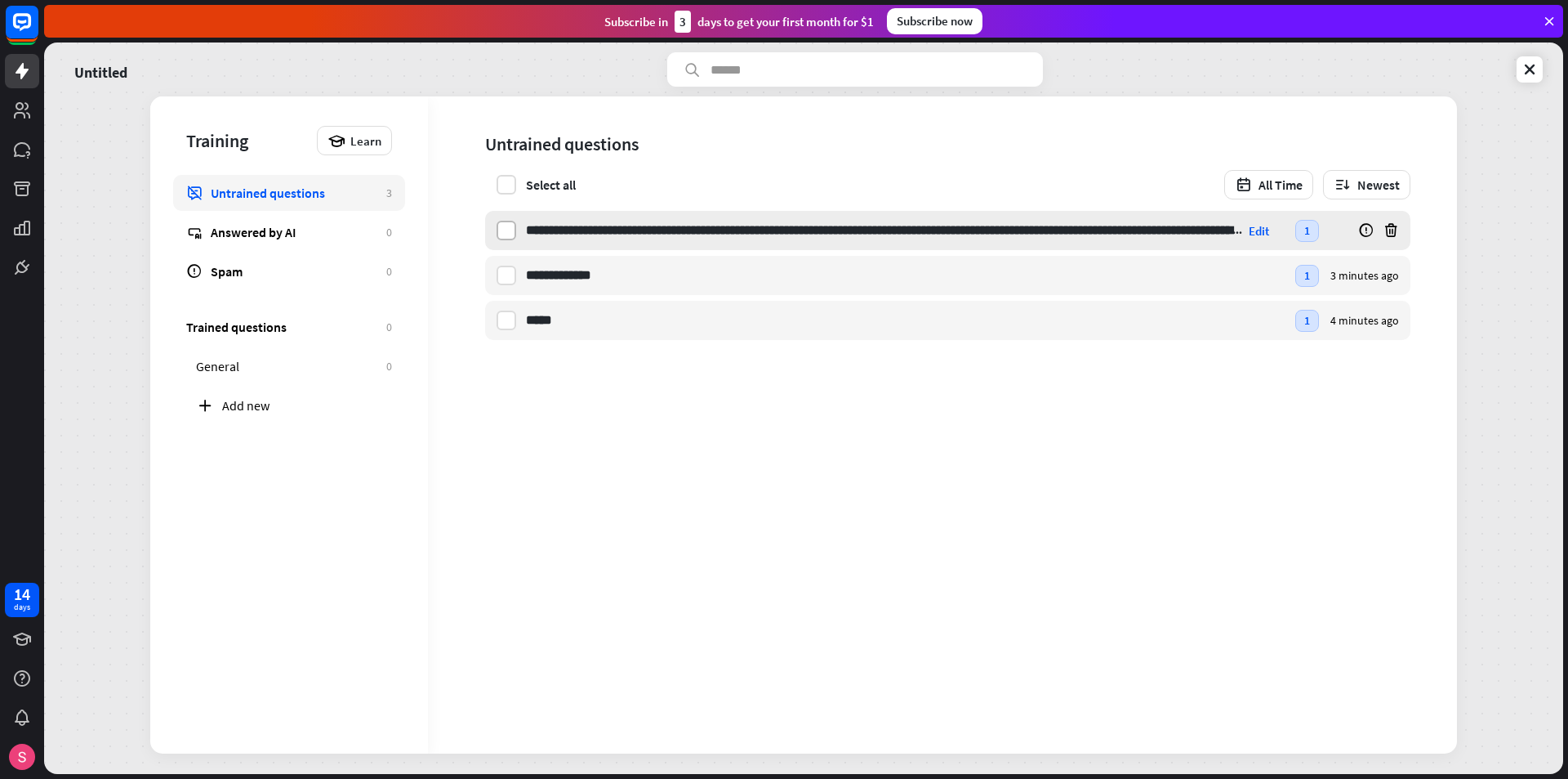
click at [506, 225] on label at bounding box center [506, 230] width 19 height 19
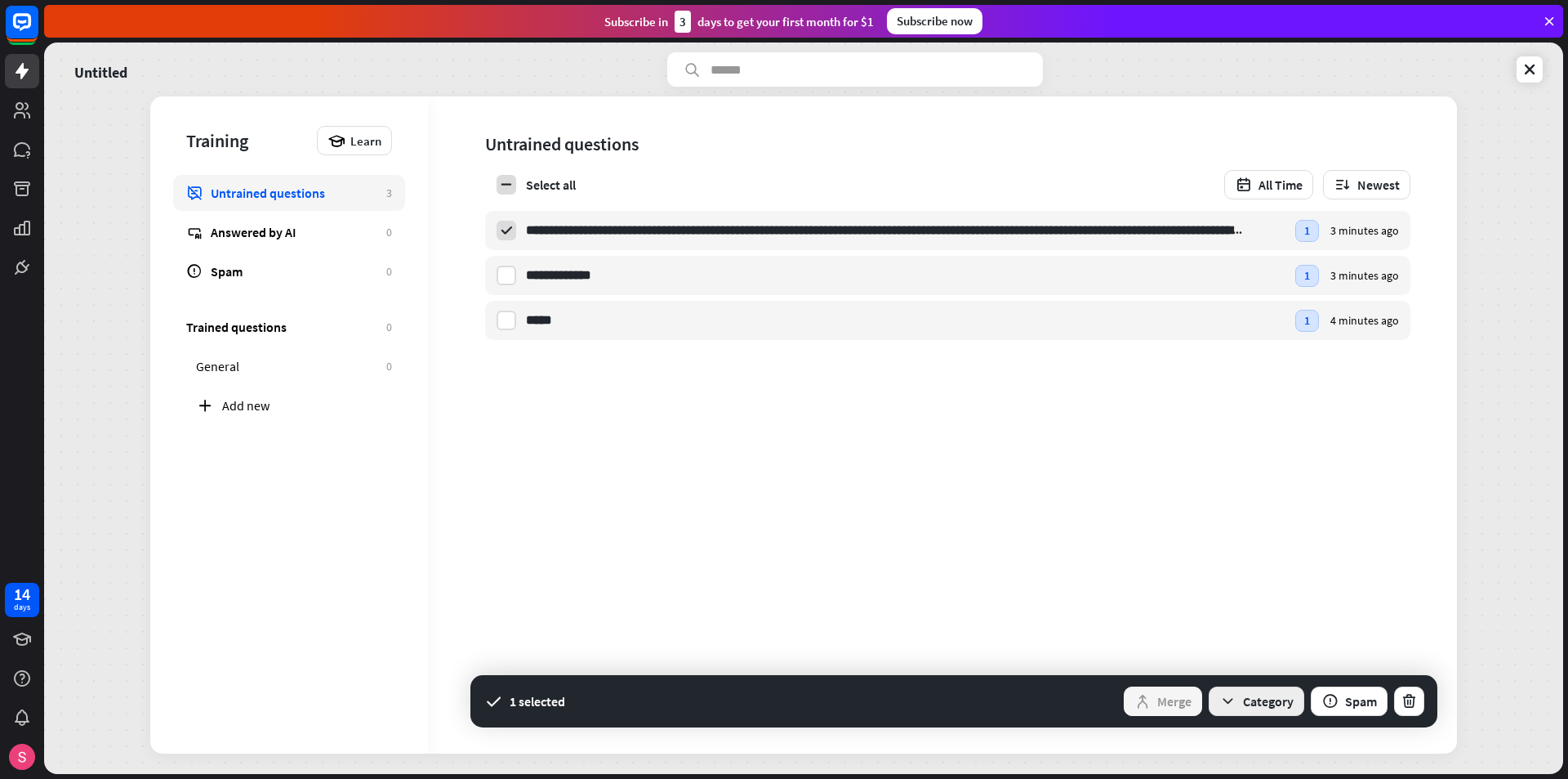
click at [1239, 704] on button "Category" at bounding box center [1257, 701] width 96 height 29
click at [1238, 658] on div "General" at bounding box center [1229, 656] width 39 height 32
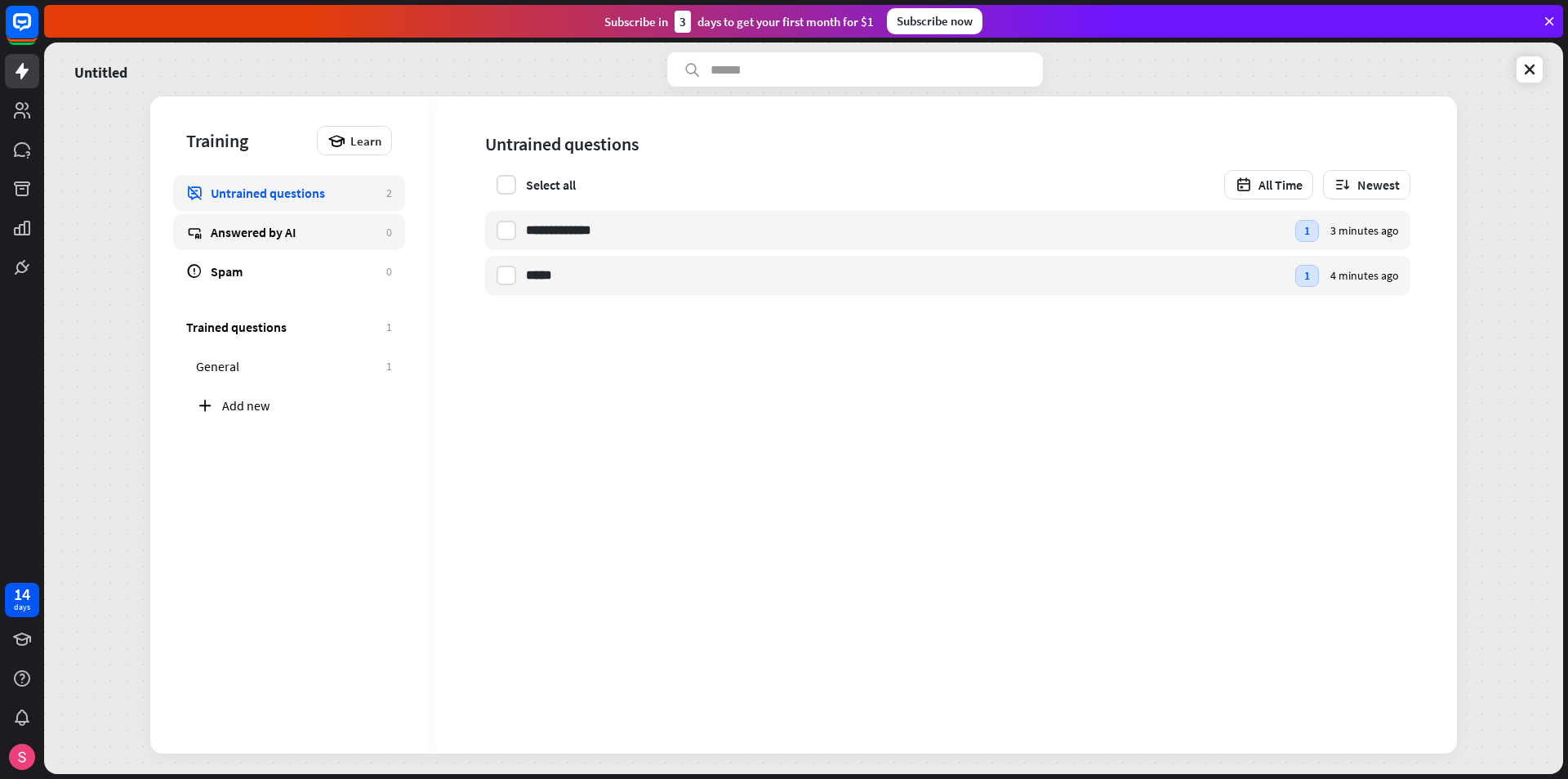
click at [296, 240] on div "Answered by AI" at bounding box center [294, 232] width 168 height 16
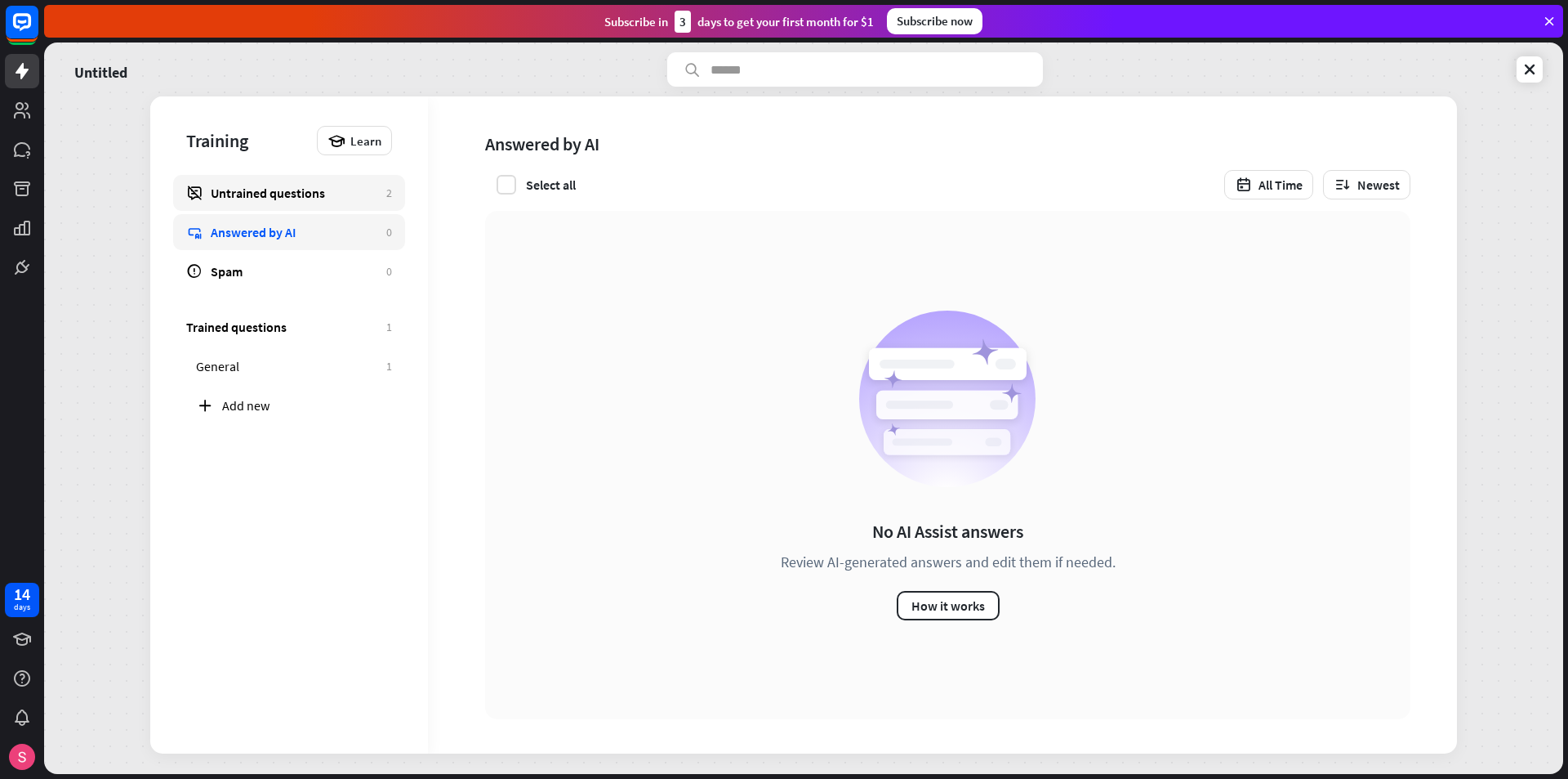
click at [295, 202] on link "Untrained questions 2" at bounding box center [289, 192] width 232 height 36
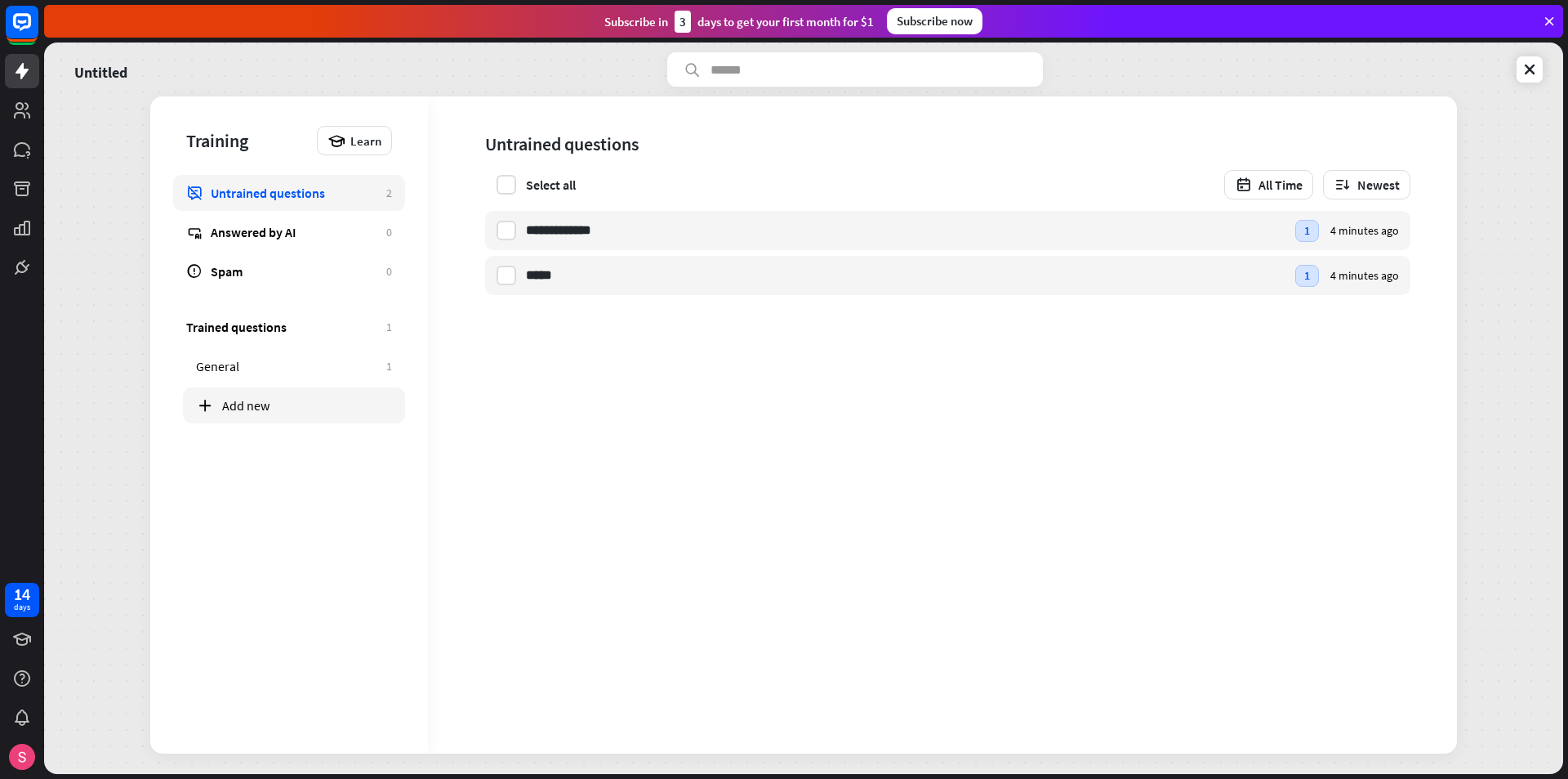
click at [272, 407] on div "Add new" at bounding box center [306, 405] width 170 height 16
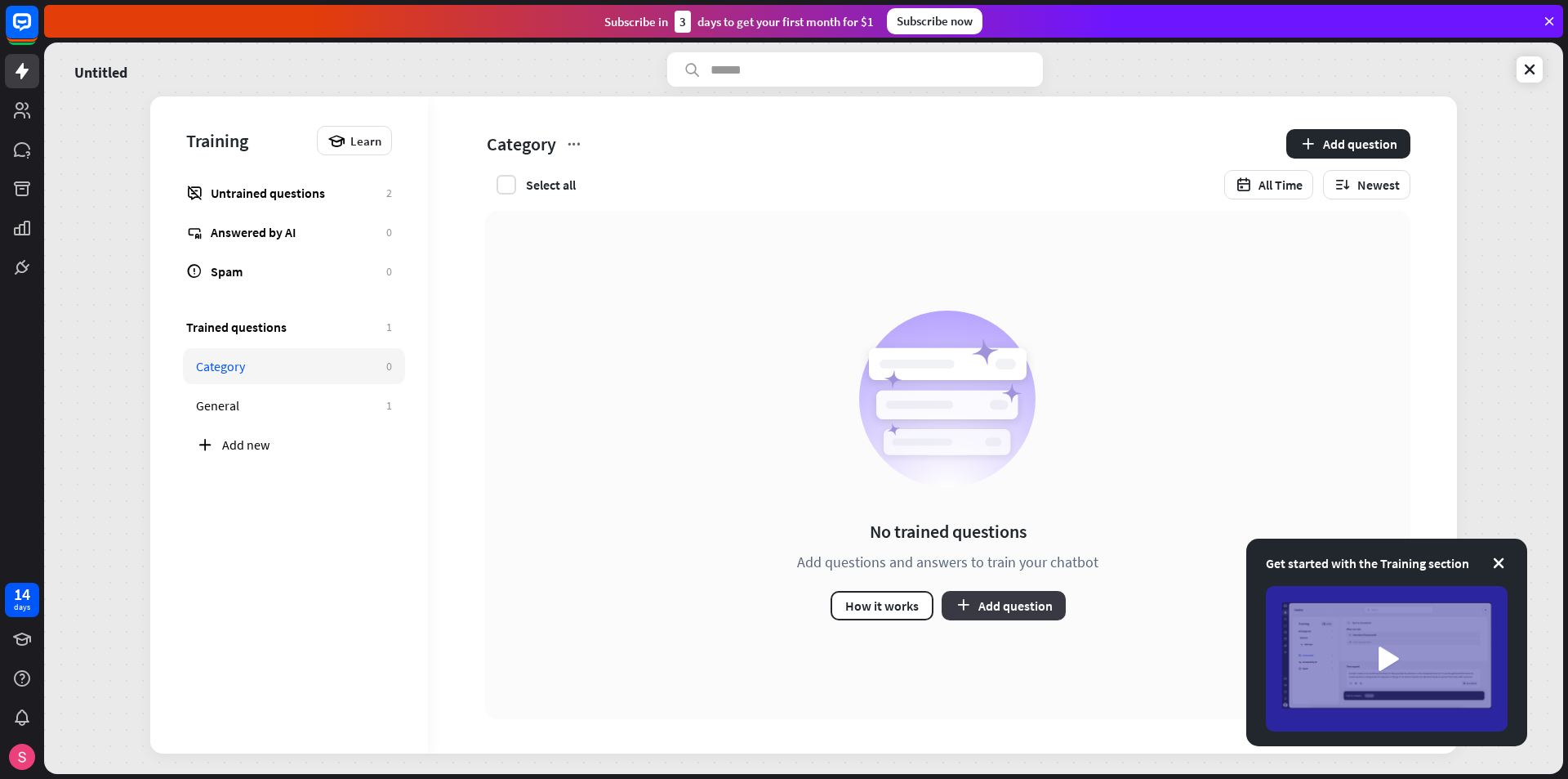
click at [989, 606] on button "Add question" at bounding box center [1004, 605] width 124 height 29
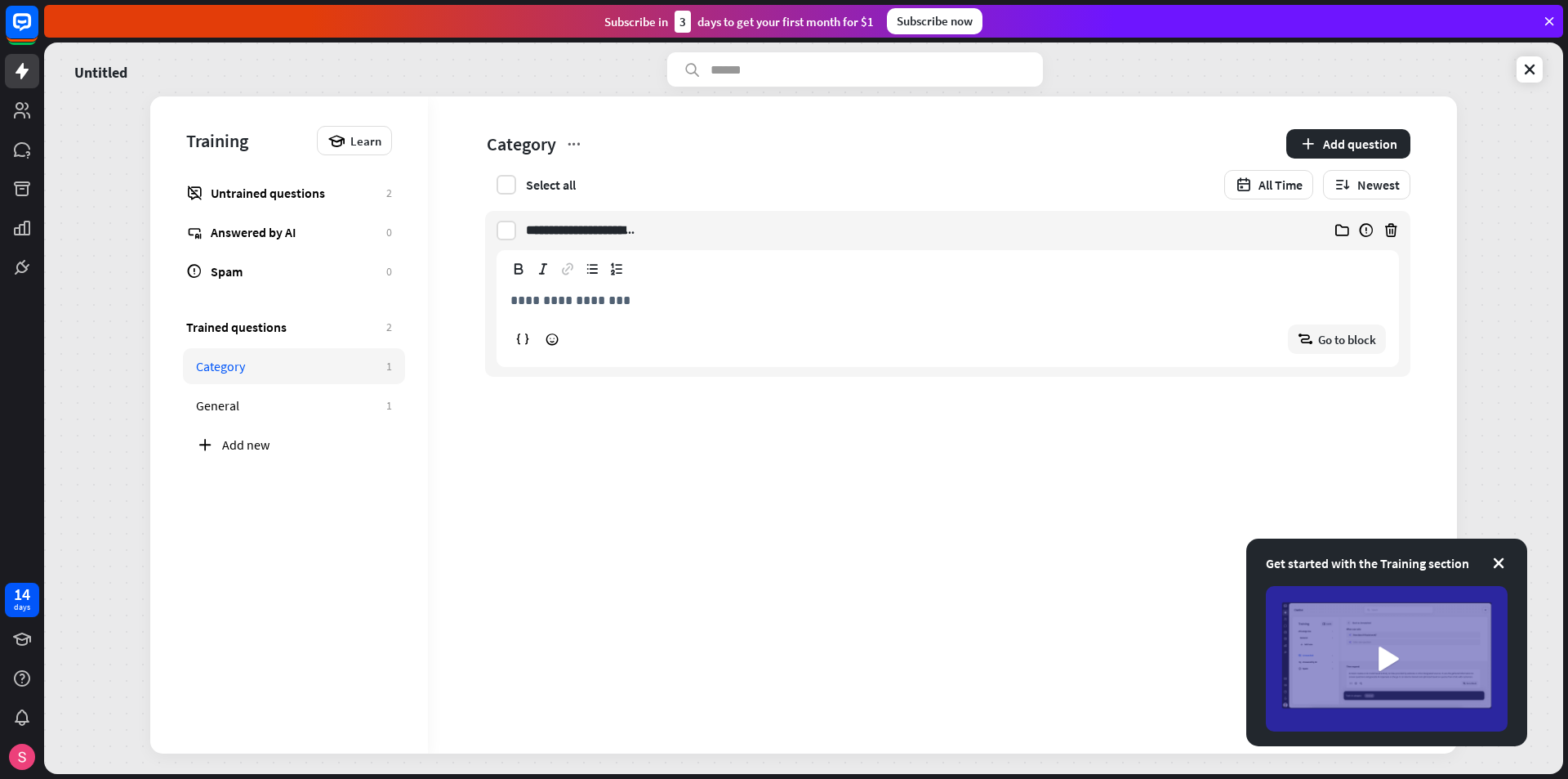
scroll to position [0, 816]
type input "**********"
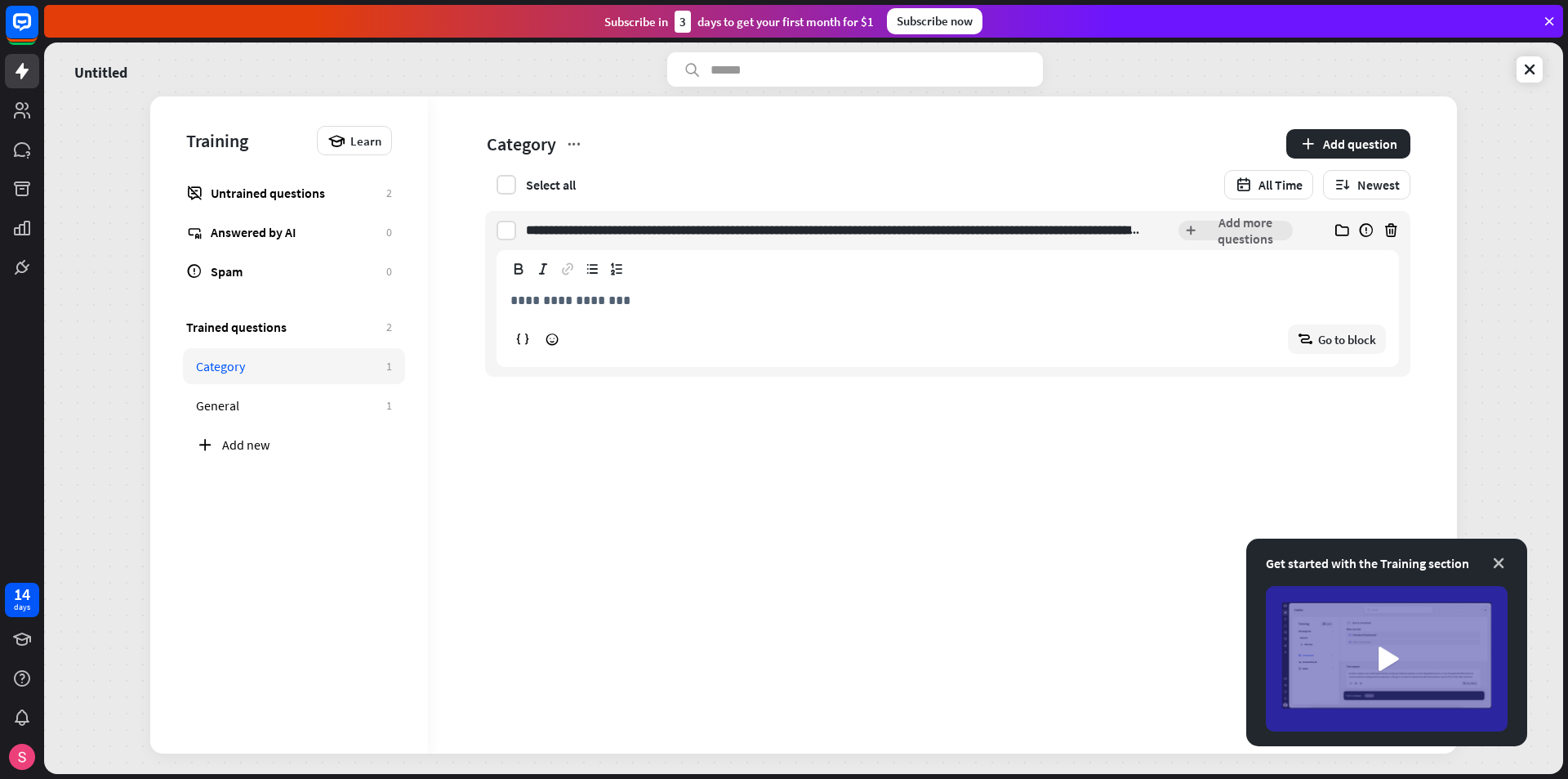
click at [1504, 565] on icon at bounding box center [1498, 563] width 16 height 16
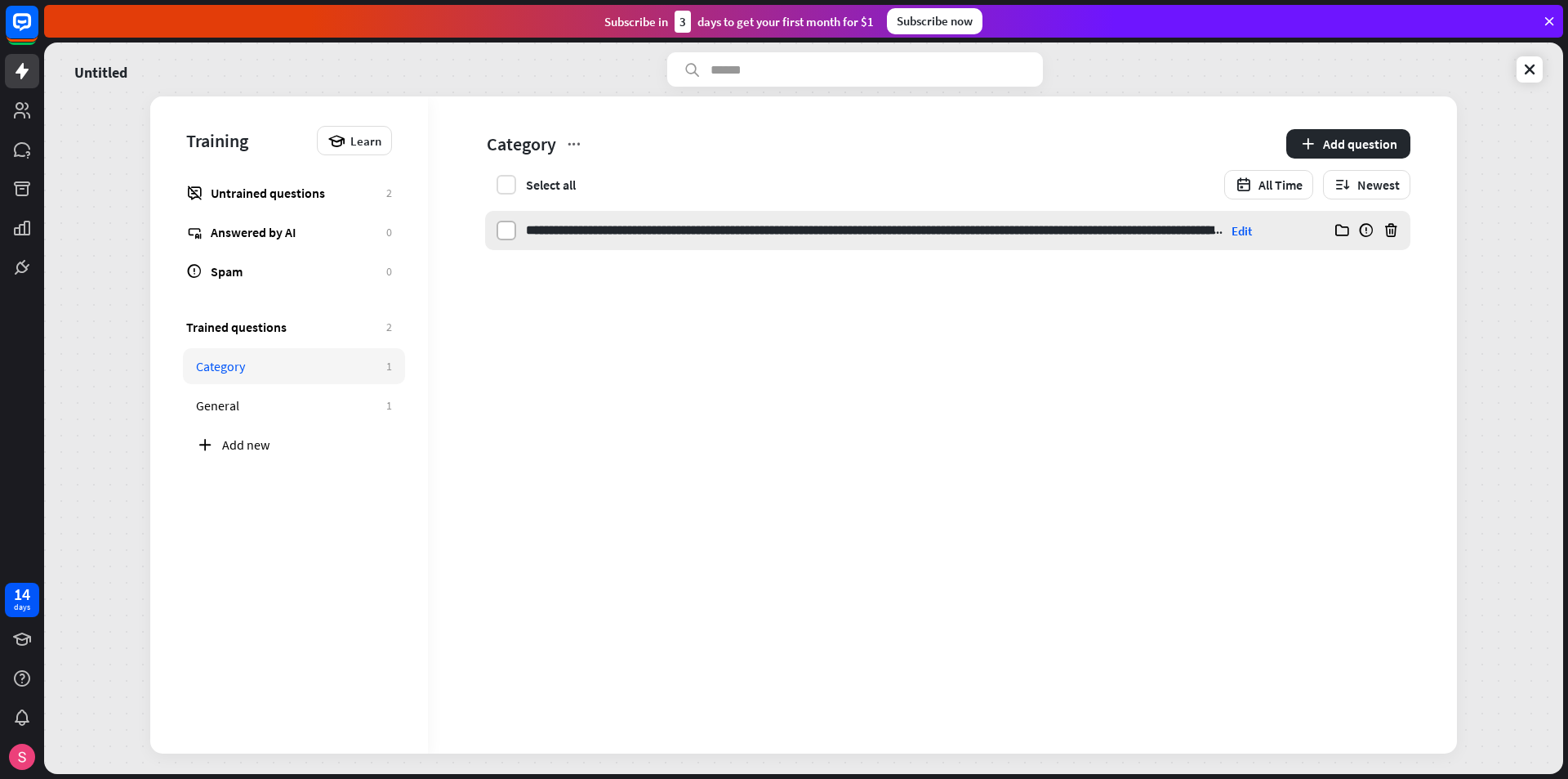
click at [506, 234] on label at bounding box center [506, 230] width 19 height 19
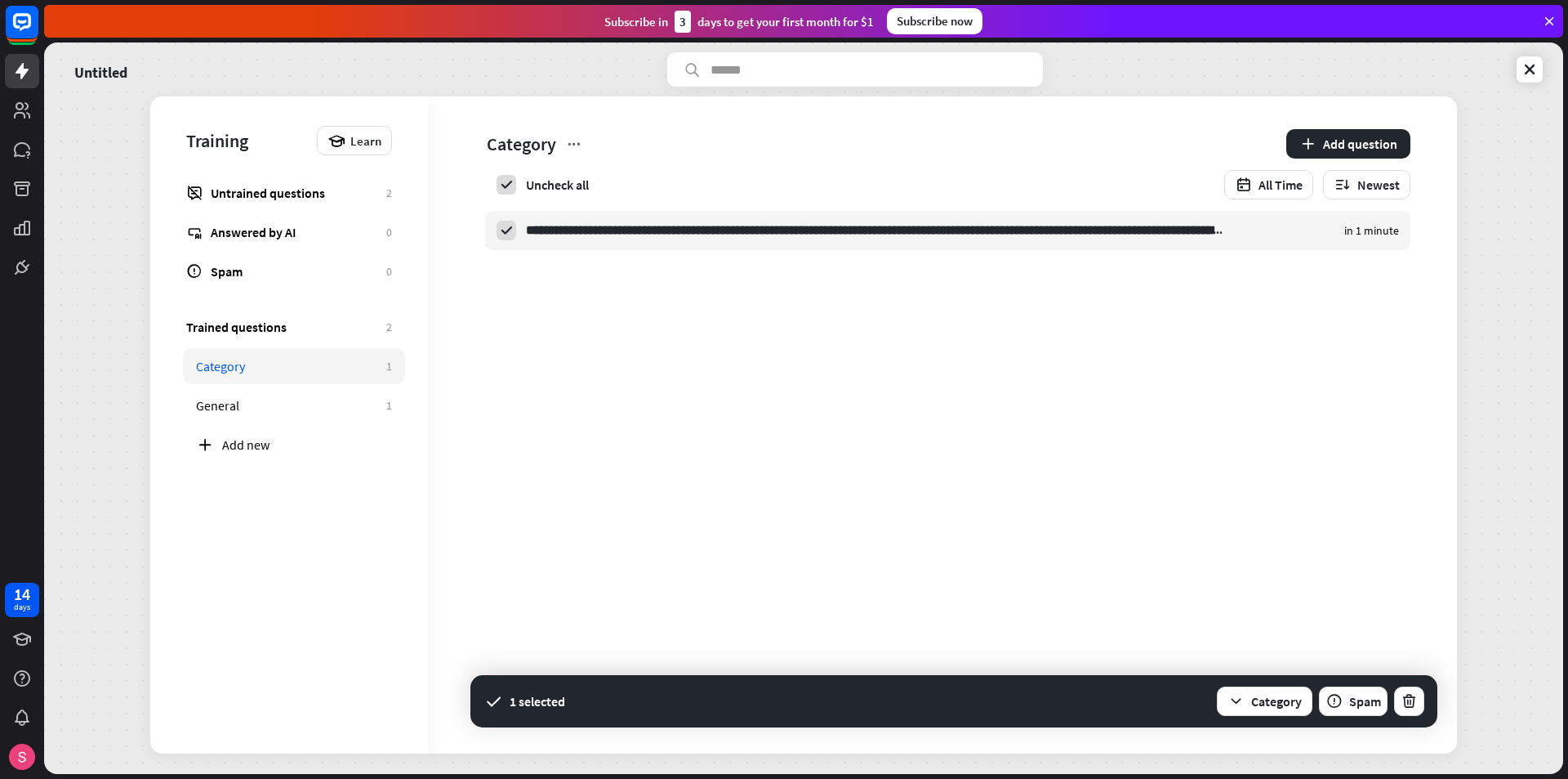
click at [1277, 329] on span "**********" at bounding box center [936, 273] width 1017 height 124
click at [850, 240] on input "**********" at bounding box center [875, 230] width 698 height 39
click at [1198, 231] on button "Add more questions" at bounding box center [1236, 230] width 114 height 19
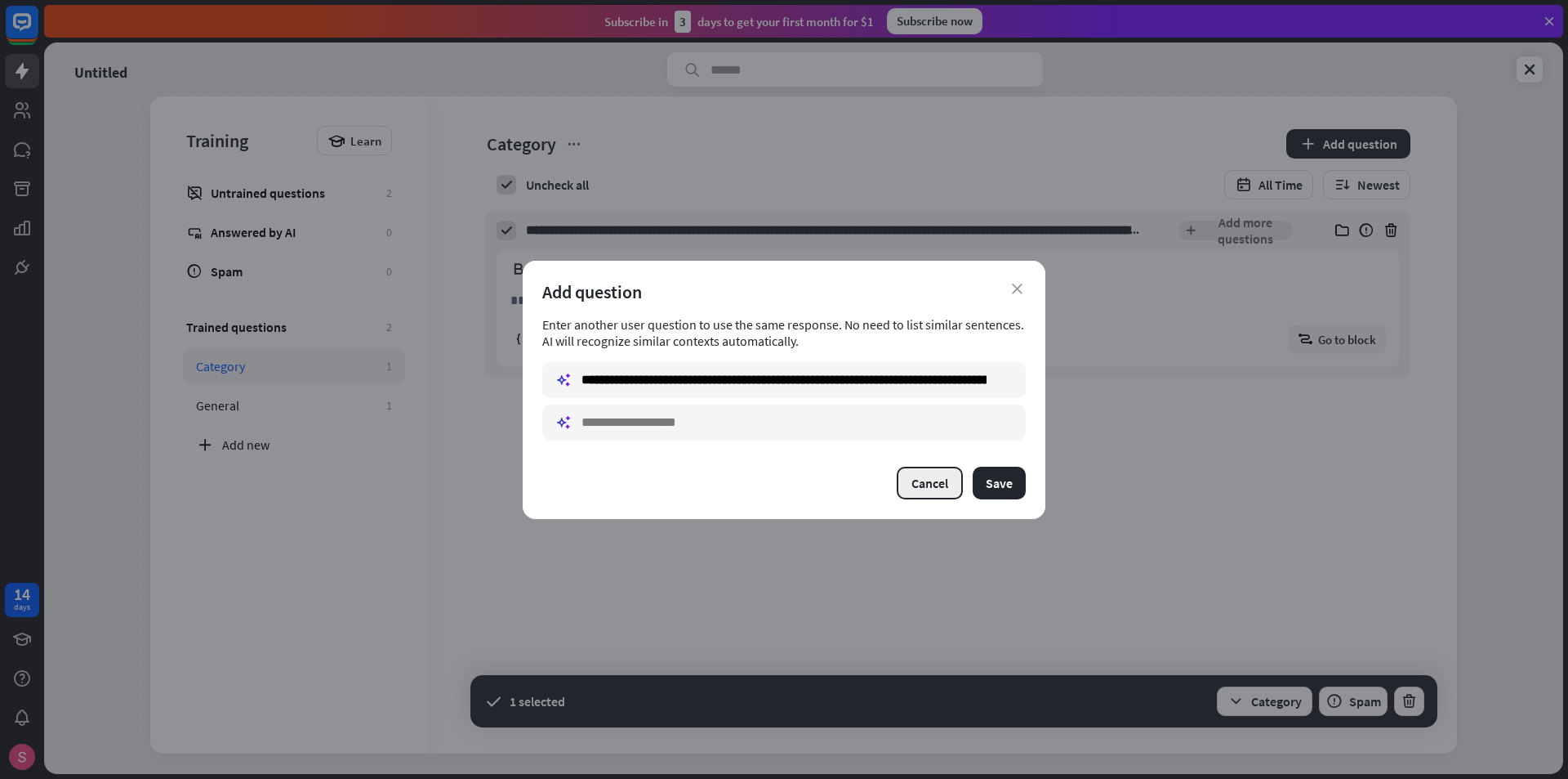
click at [942, 487] on button "Cancel" at bounding box center [930, 483] width 66 height 33
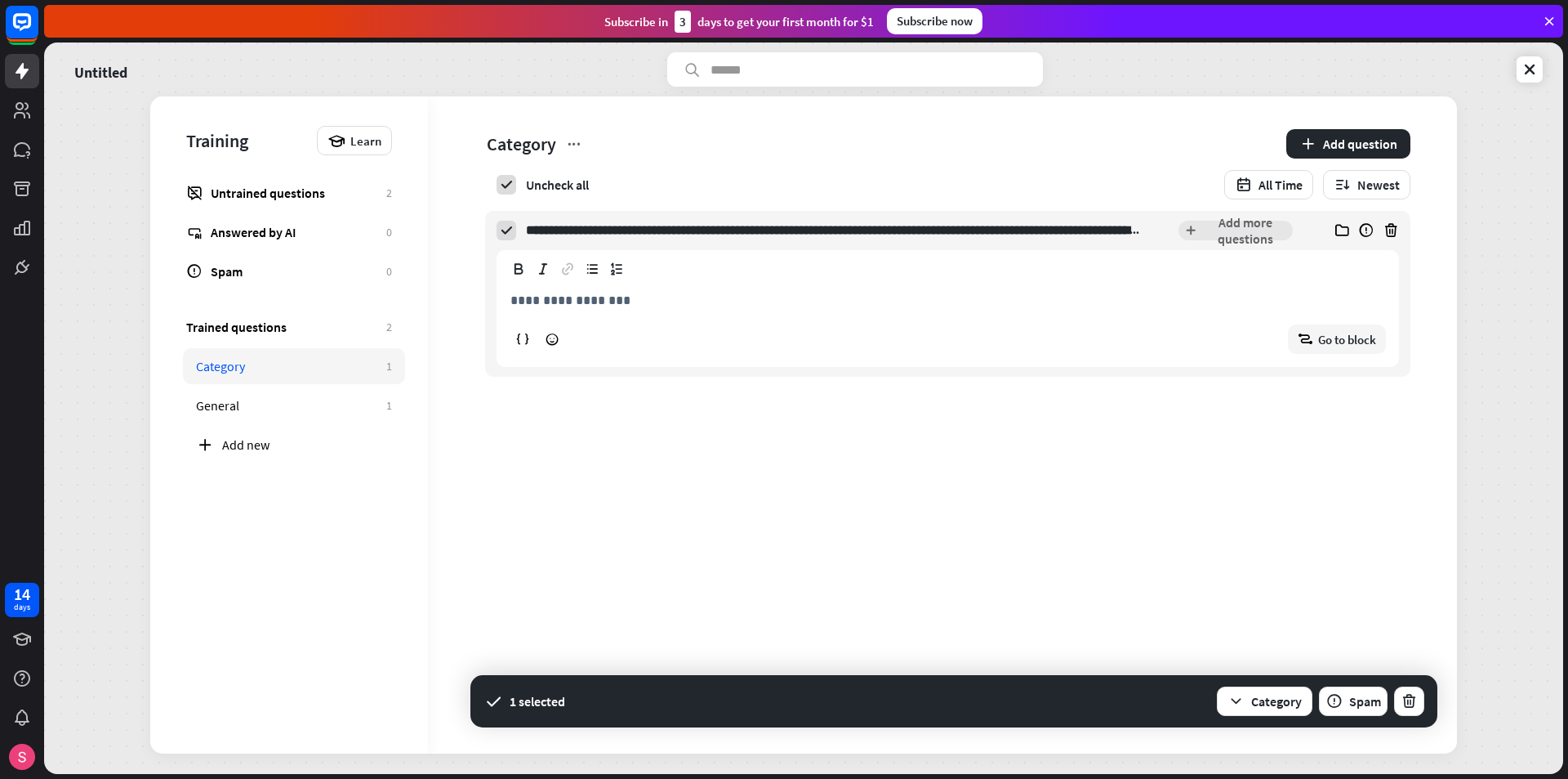
click at [767, 497] on div "**********" at bounding box center [942, 424] width 1029 height 657
click at [79, 107] on div "**********" at bounding box center [803, 408] width 1520 height 731
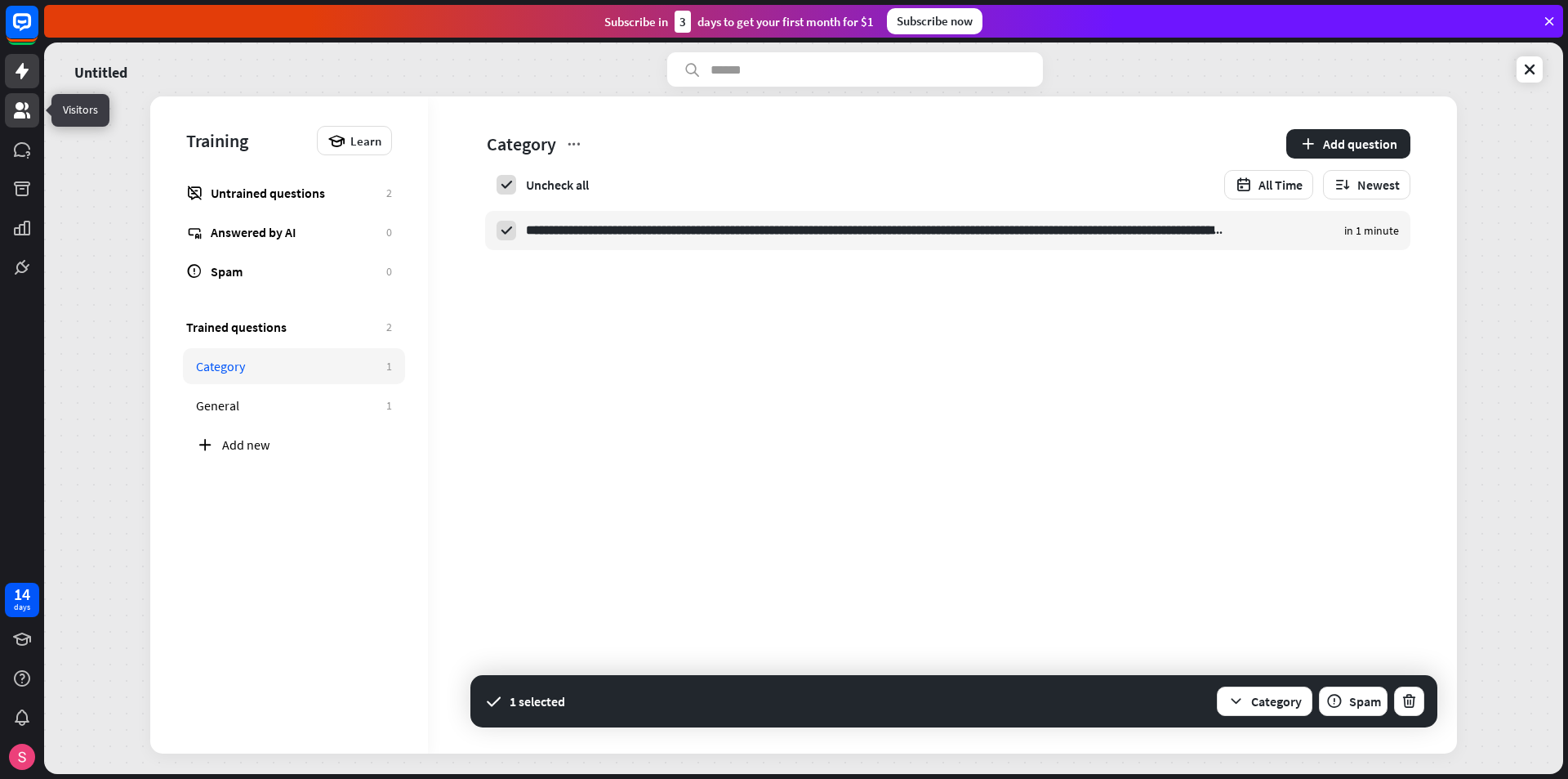
click at [13, 107] on icon at bounding box center [22, 111] width 19 height 19
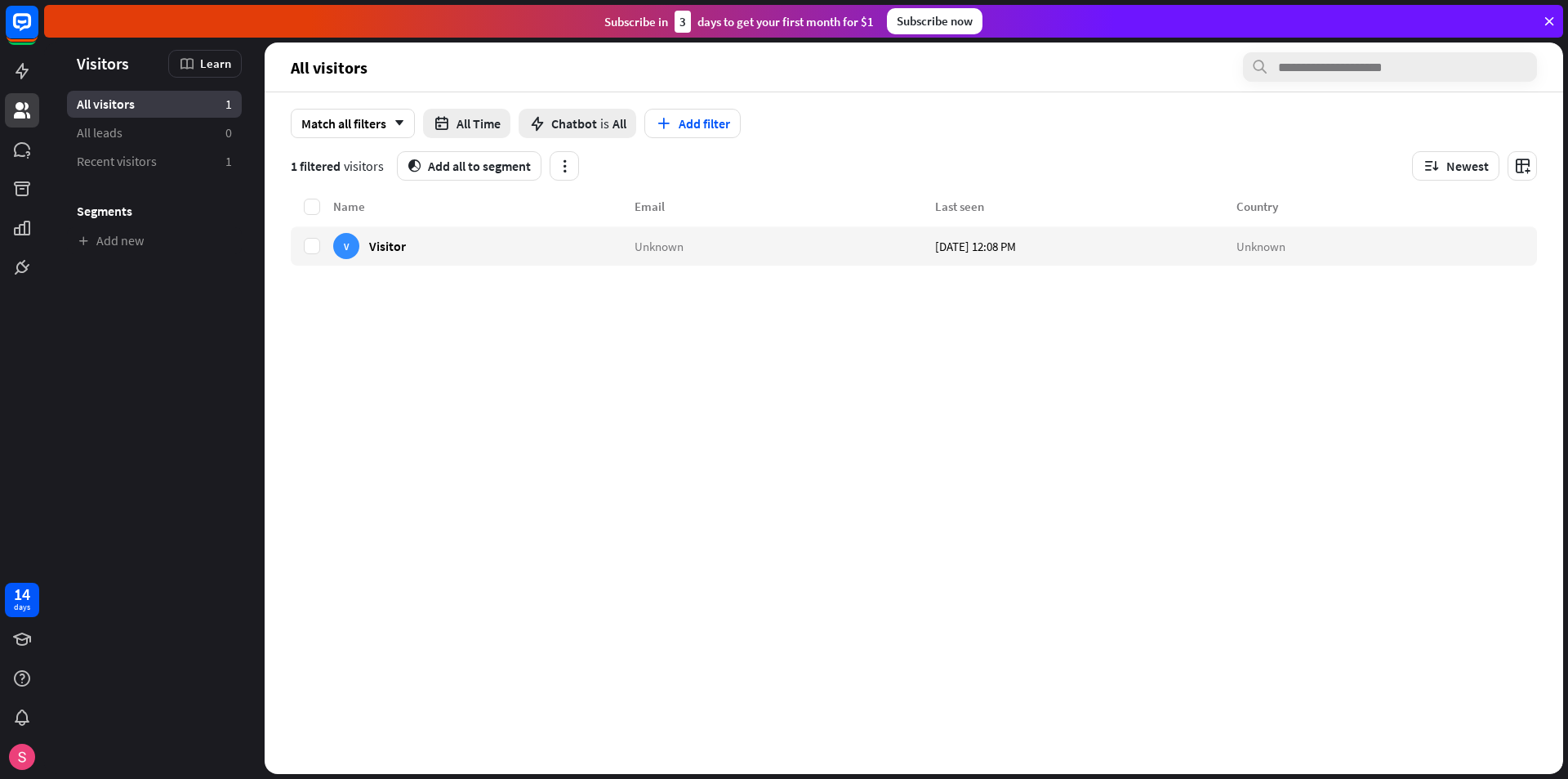
click at [174, 108] on div "All visitors 1" at bounding box center [154, 105] width 175 height 27
click at [510, 244] on div "V Visitor" at bounding box center [484, 245] width 302 height 39
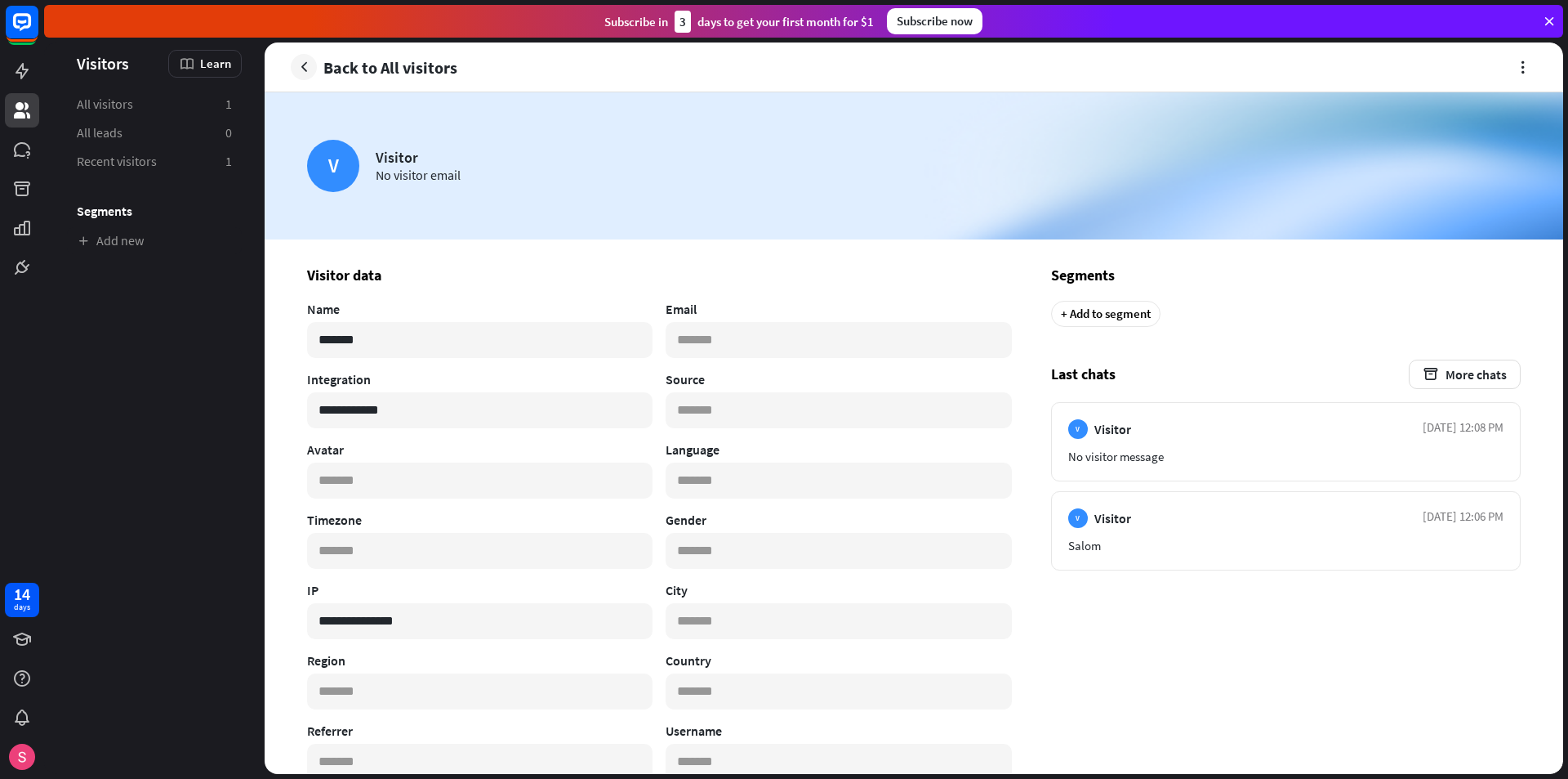
click at [1549, 19] on icon at bounding box center [1549, 20] width 15 height 15
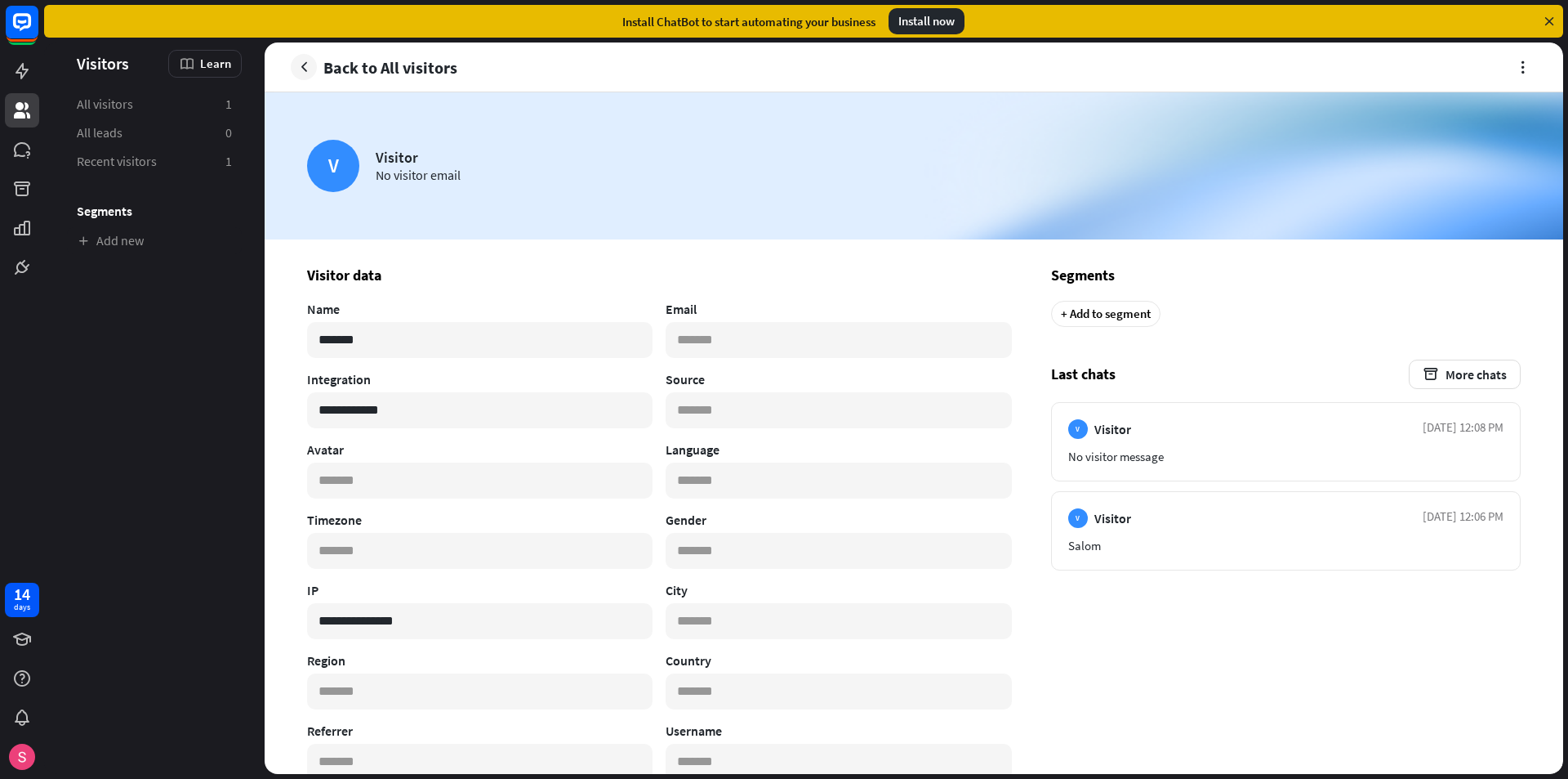
click at [1549, 19] on icon at bounding box center [1549, 20] width 15 height 15
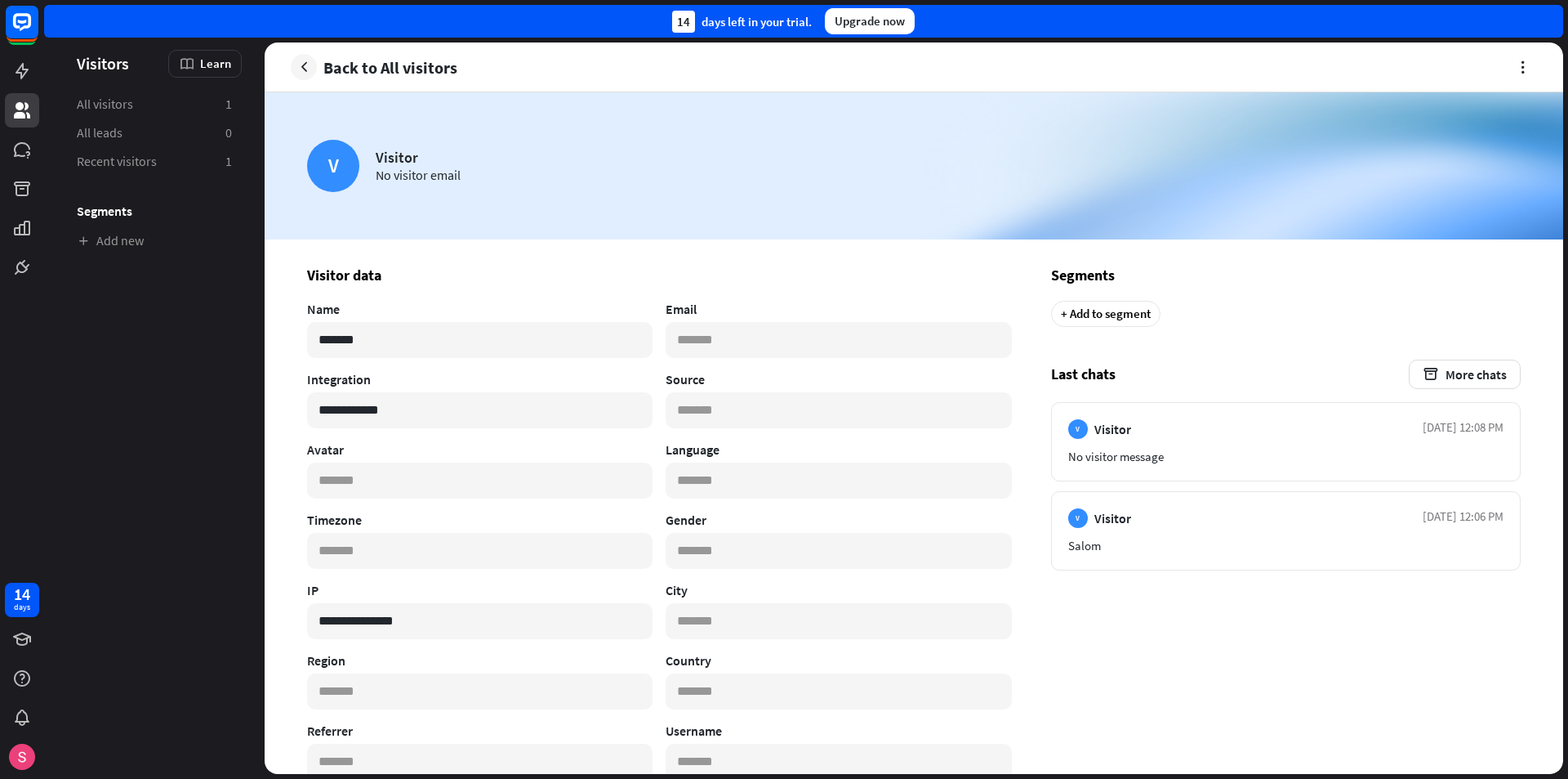
click at [1549, 19] on div "14 days left in your trial. Upgrade now" at bounding box center [803, 21] width 1520 height 33
click at [753, 23] on div "14 days left in your trial." at bounding box center [742, 21] width 140 height 22
drag, startPoint x: 651, startPoint y: 16, endPoint x: 1023, endPoint y: 157, distance: 397.8
click at [1023, 157] on div "close Product Help First steps Get started with ChatBot Help Center Follow step…" at bounding box center [806, 389] width 1524 height 779
click at [854, 232] on img at bounding box center [913, 166] width 1298 height 147
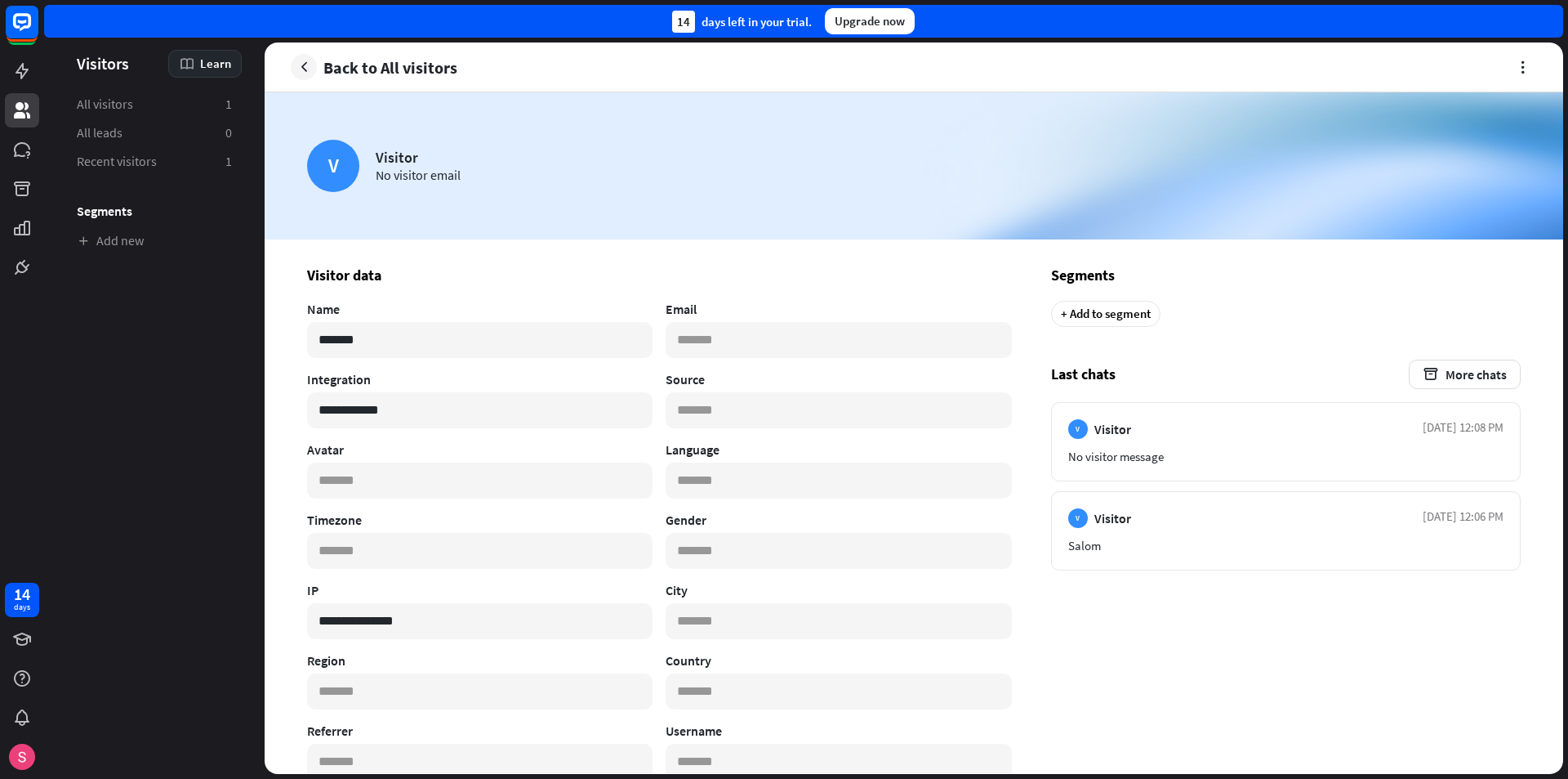
click at [194, 70] on icon at bounding box center [186, 63] width 16 height 16
